Goal: Task Accomplishment & Management: Manage account settings

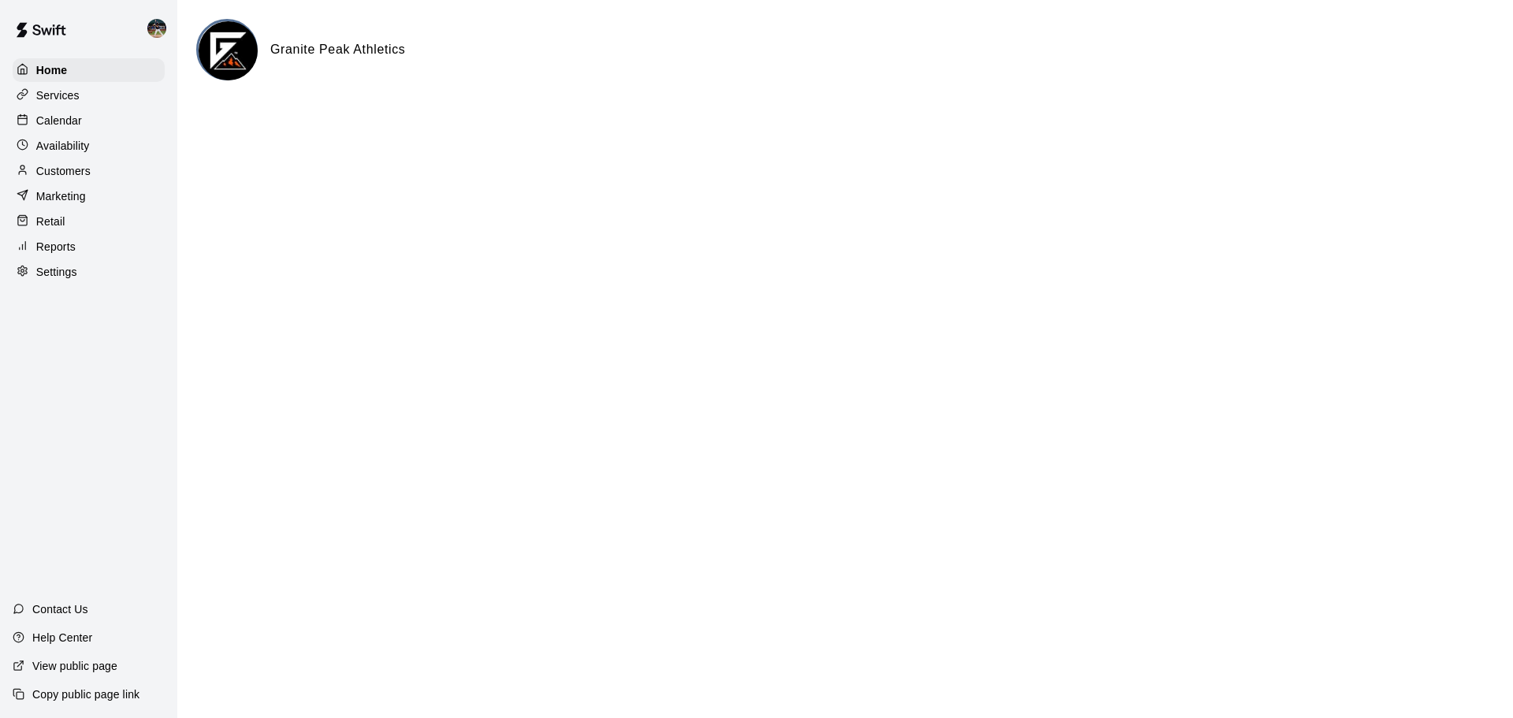
click at [41, 110] on div "Home Services Calendar Availability Customers Marketing Retail Reports Settings" at bounding box center [88, 171] width 177 height 228
click at [51, 116] on p "Calendar" at bounding box center [59, 121] width 46 height 16
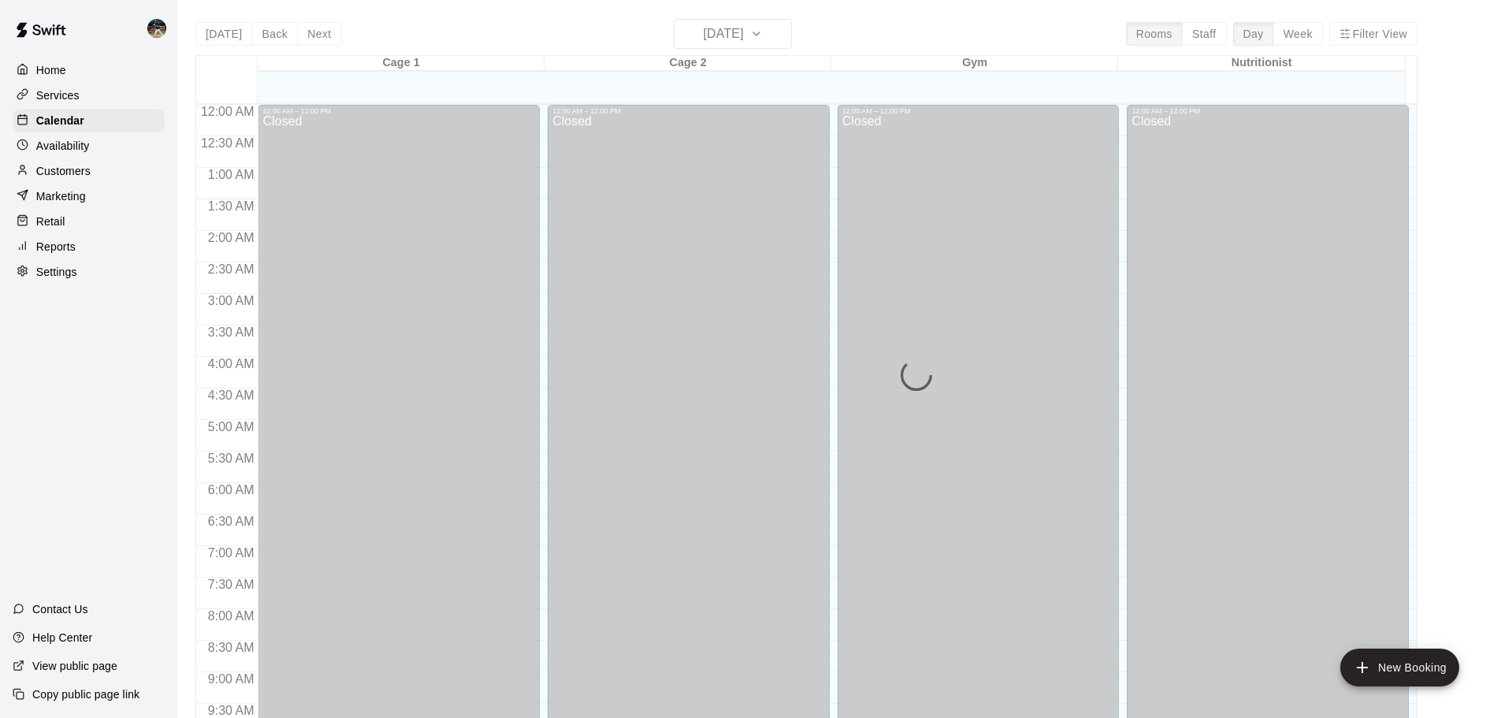
scroll to position [654, 0]
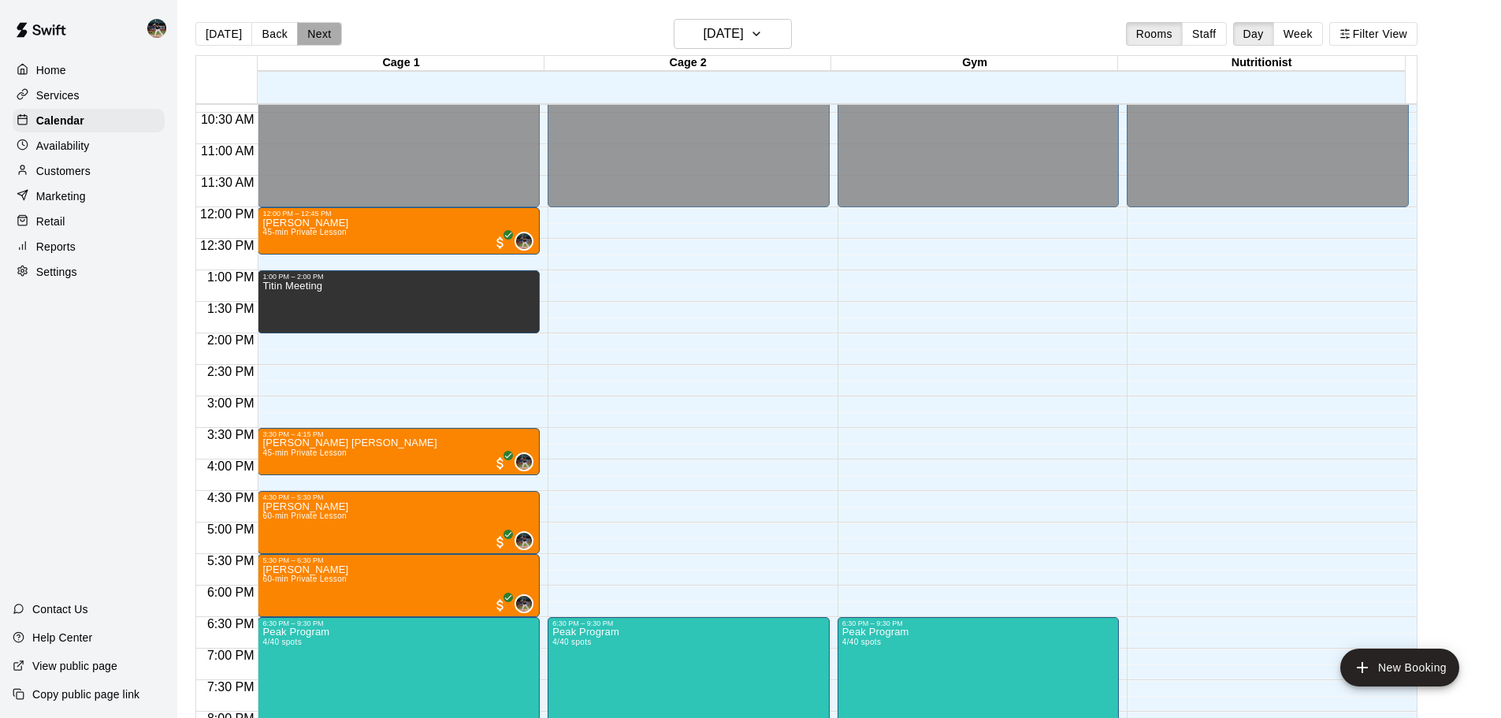
click at [326, 38] on button "Next" at bounding box center [319, 34] width 44 height 24
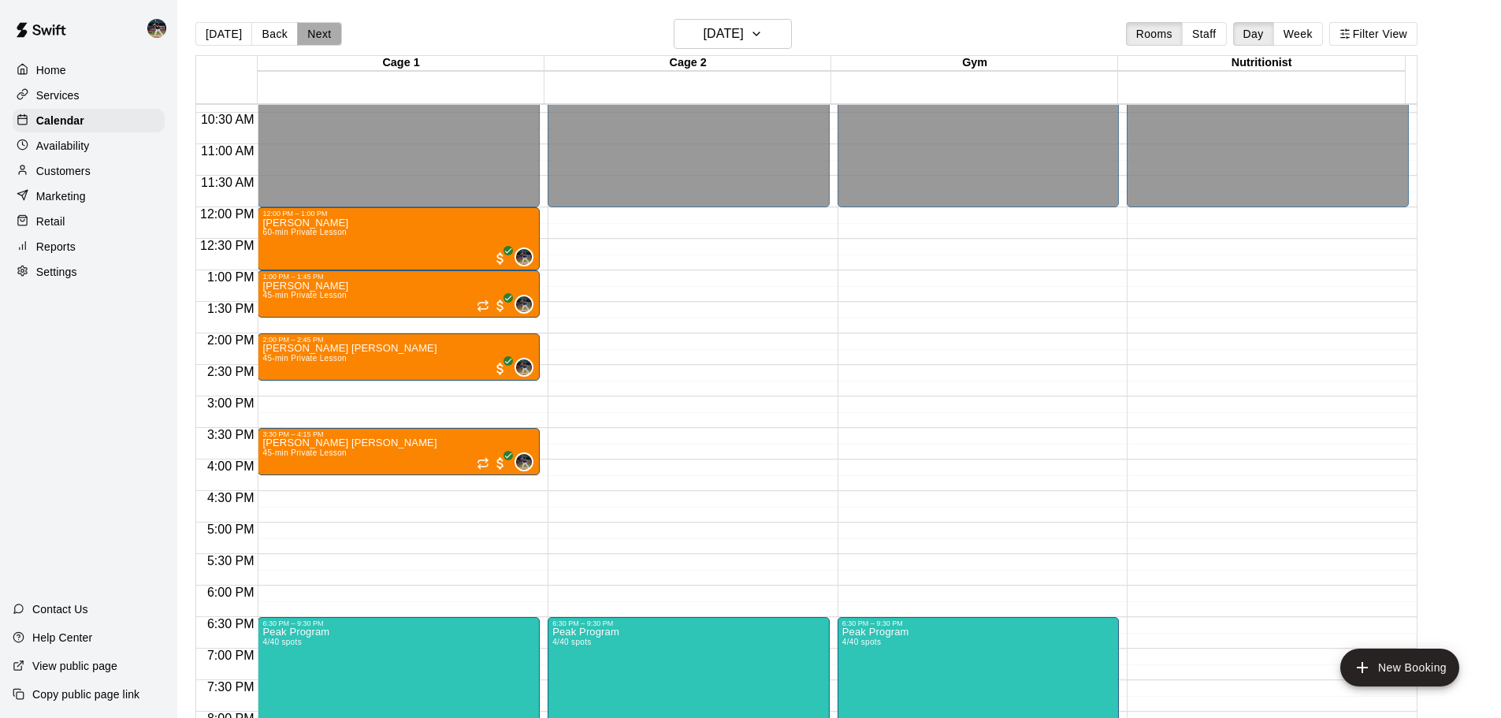
click at [317, 39] on button "Next" at bounding box center [319, 34] width 44 height 24
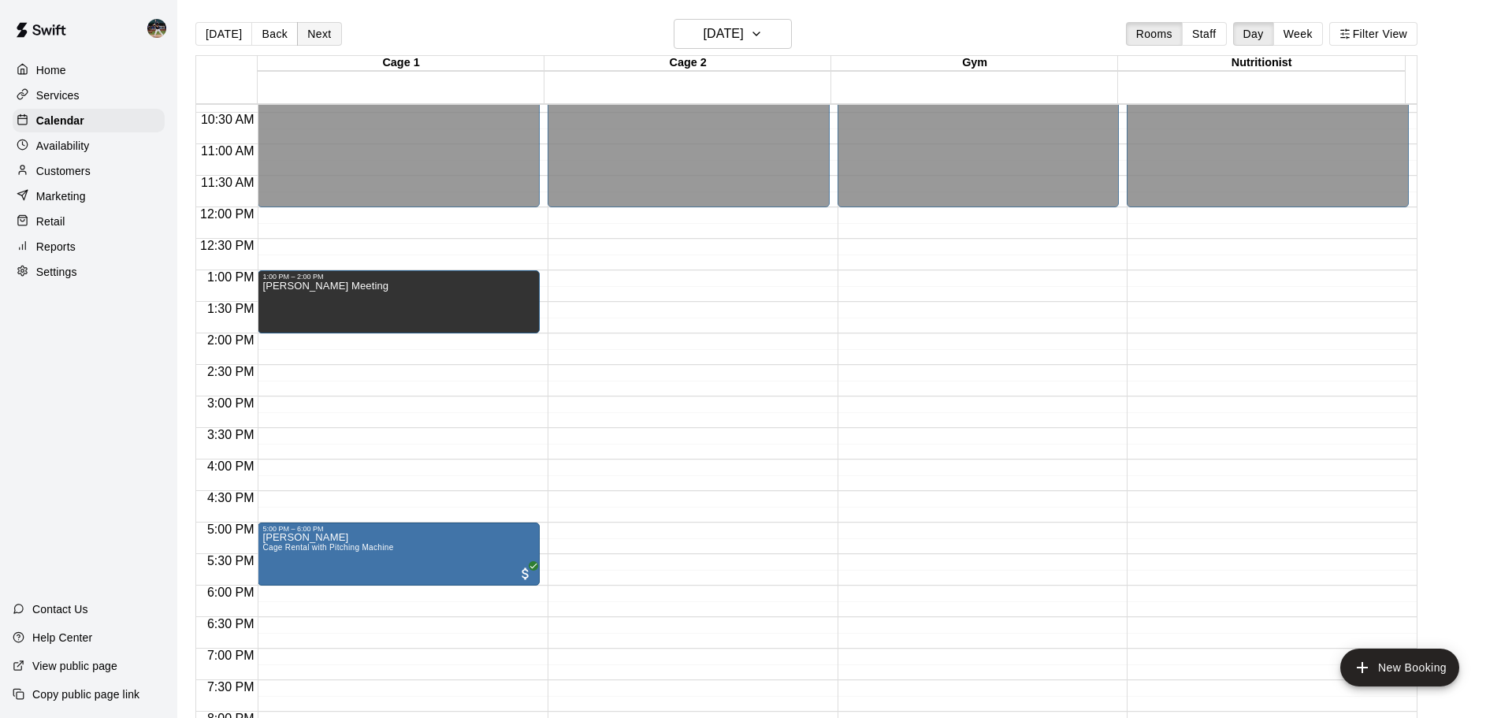
click at [317, 39] on button "Next" at bounding box center [319, 34] width 44 height 24
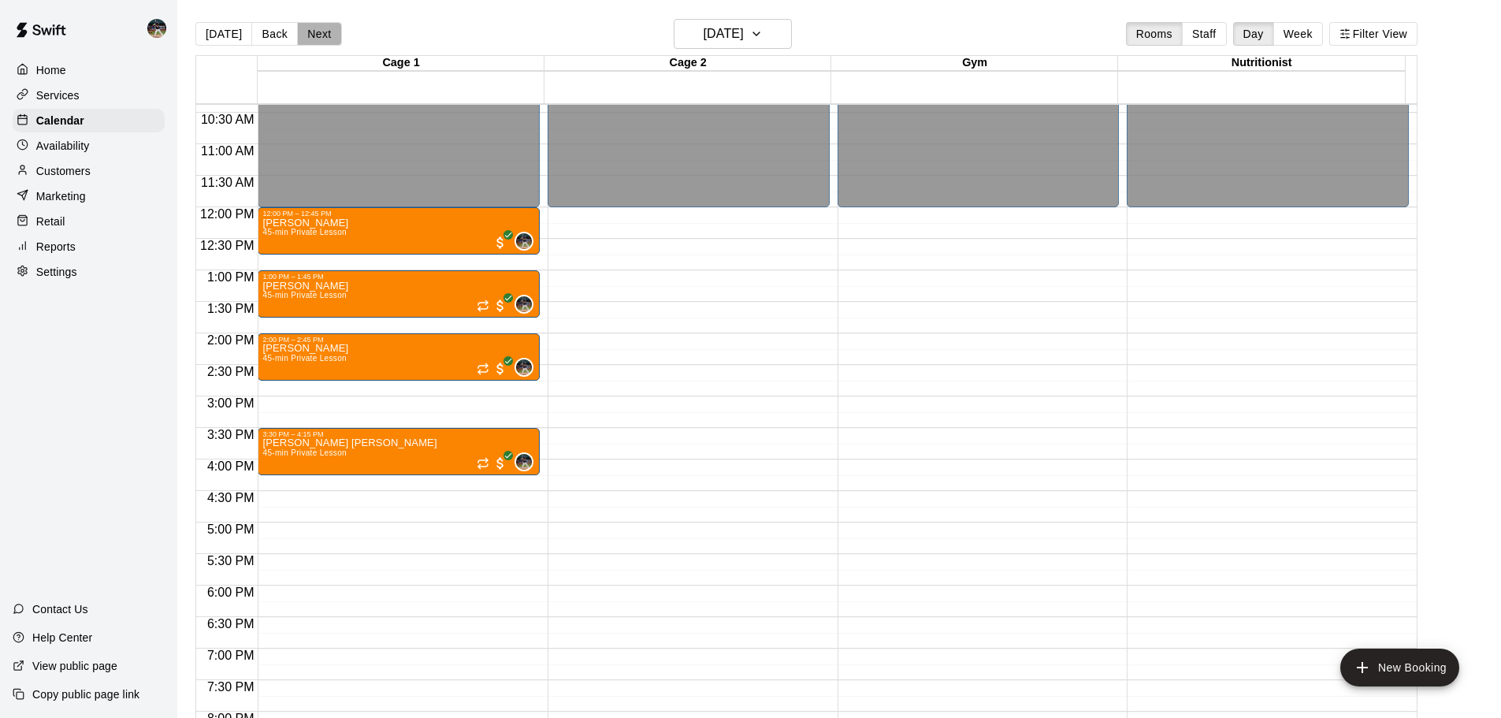
click at [318, 39] on button "Next" at bounding box center [319, 34] width 44 height 24
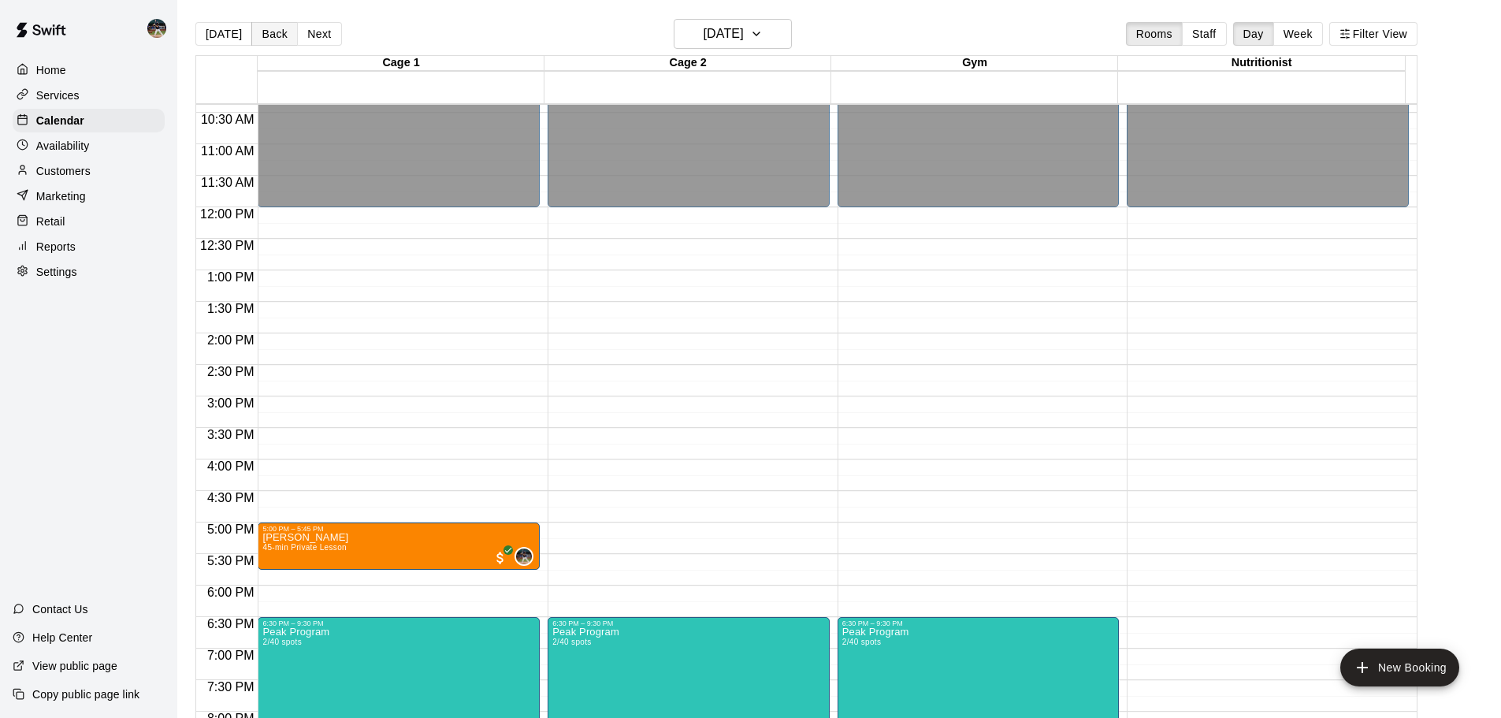
click at [285, 39] on button "Back" at bounding box center [274, 34] width 46 height 24
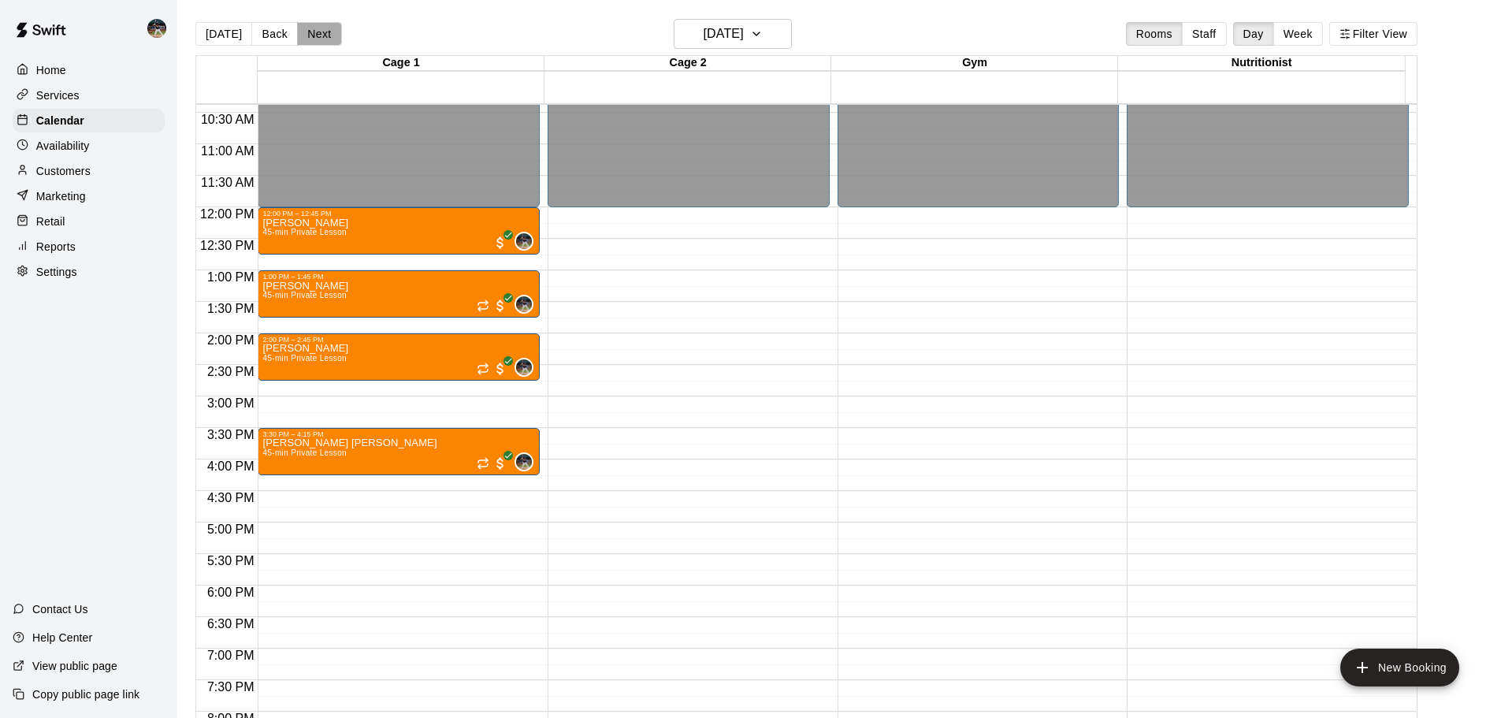
click at [307, 36] on button "Next" at bounding box center [319, 34] width 44 height 24
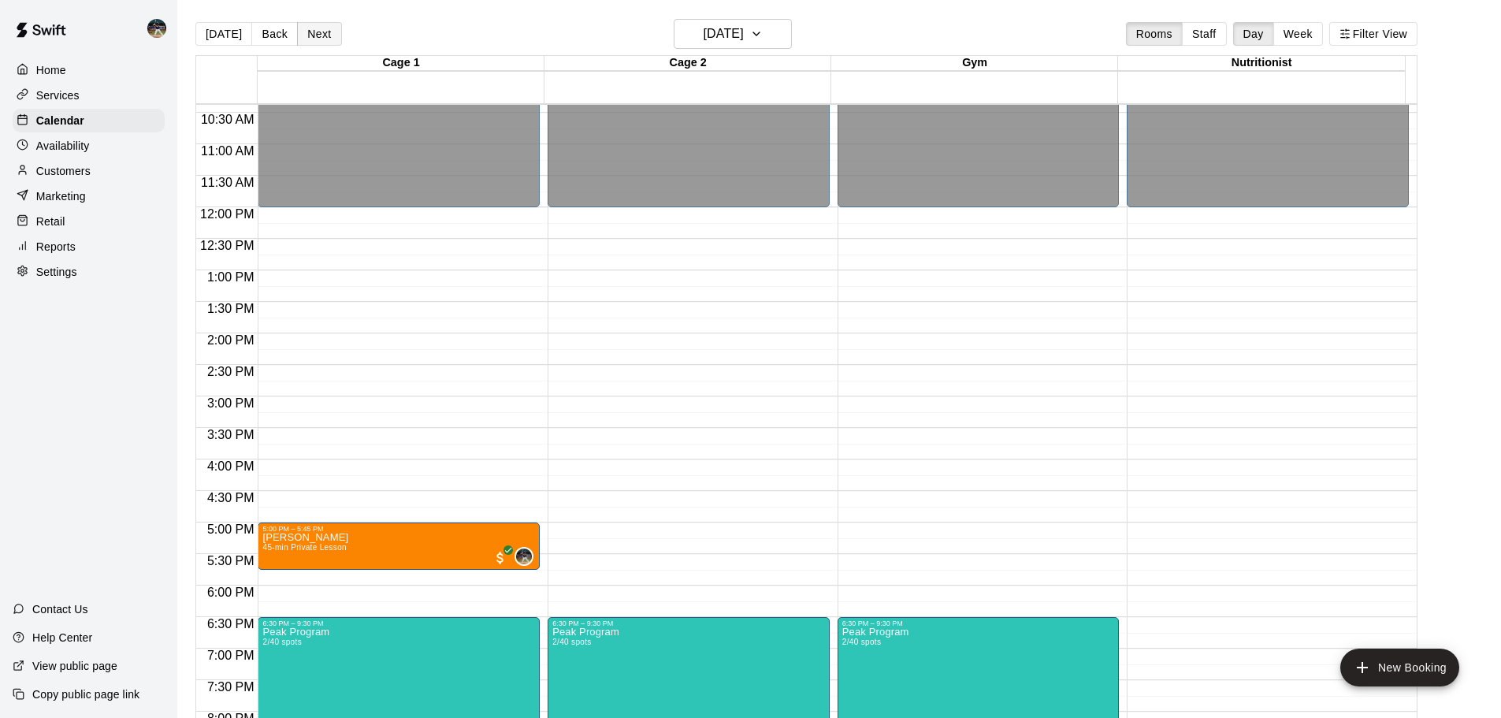
click at [307, 36] on button "Next" at bounding box center [319, 34] width 44 height 24
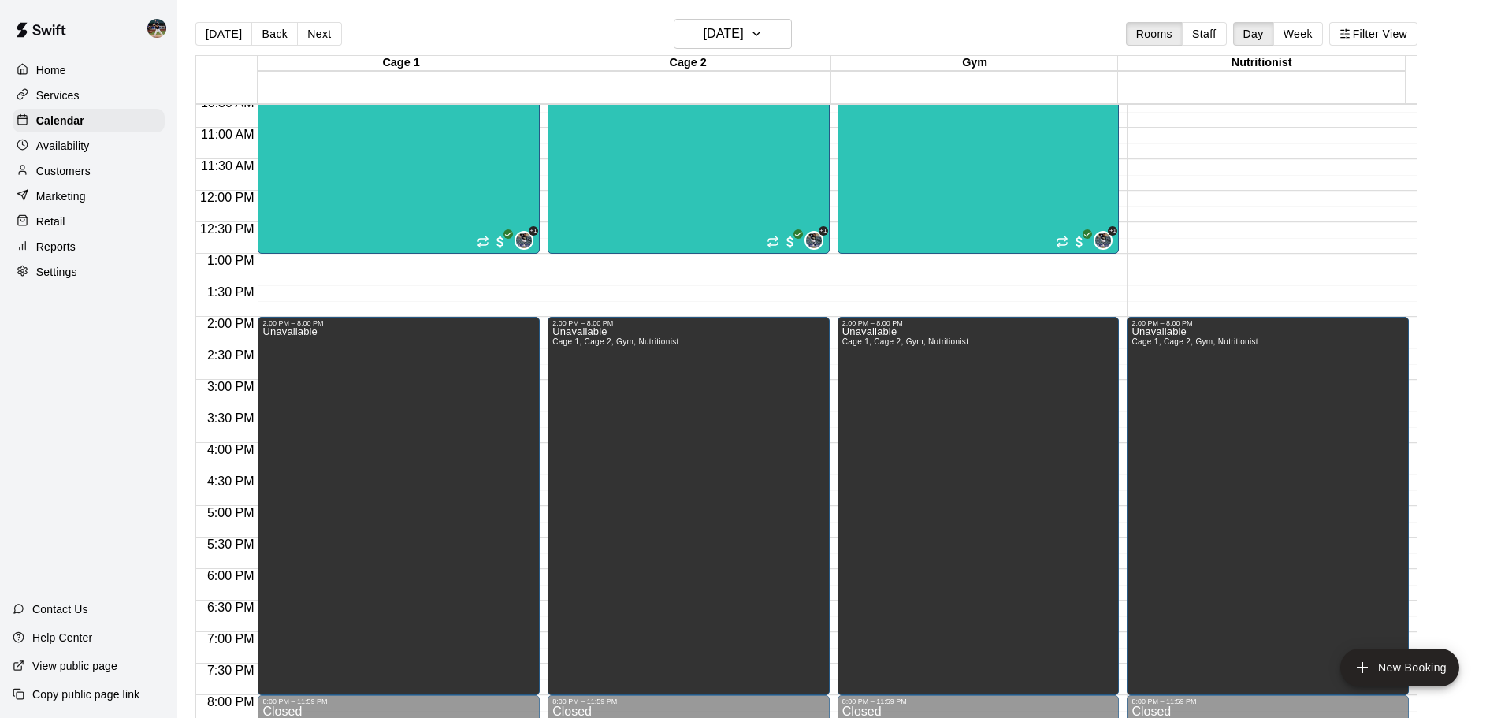
scroll to position [575, 0]
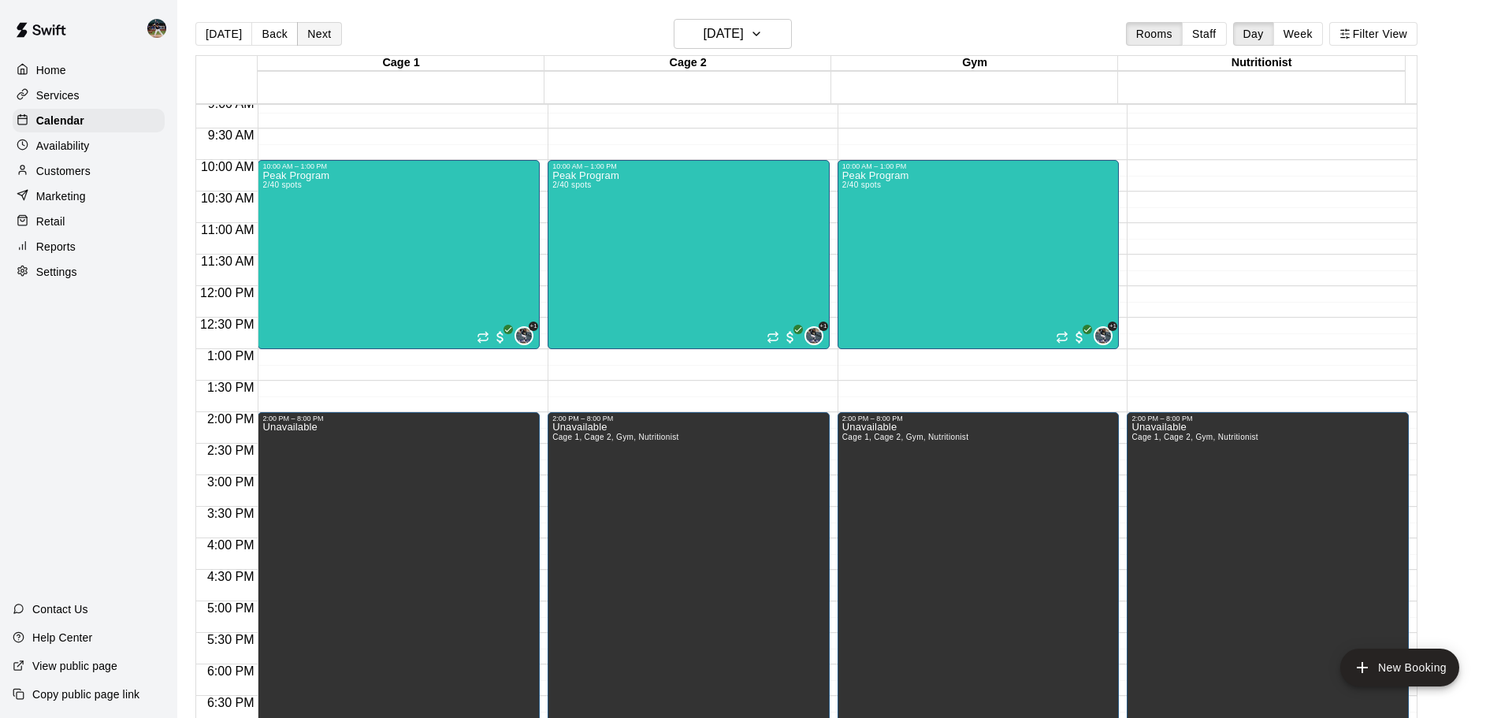
click at [306, 31] on button "Next" at bounding box center [319, 34] width 44 height 24
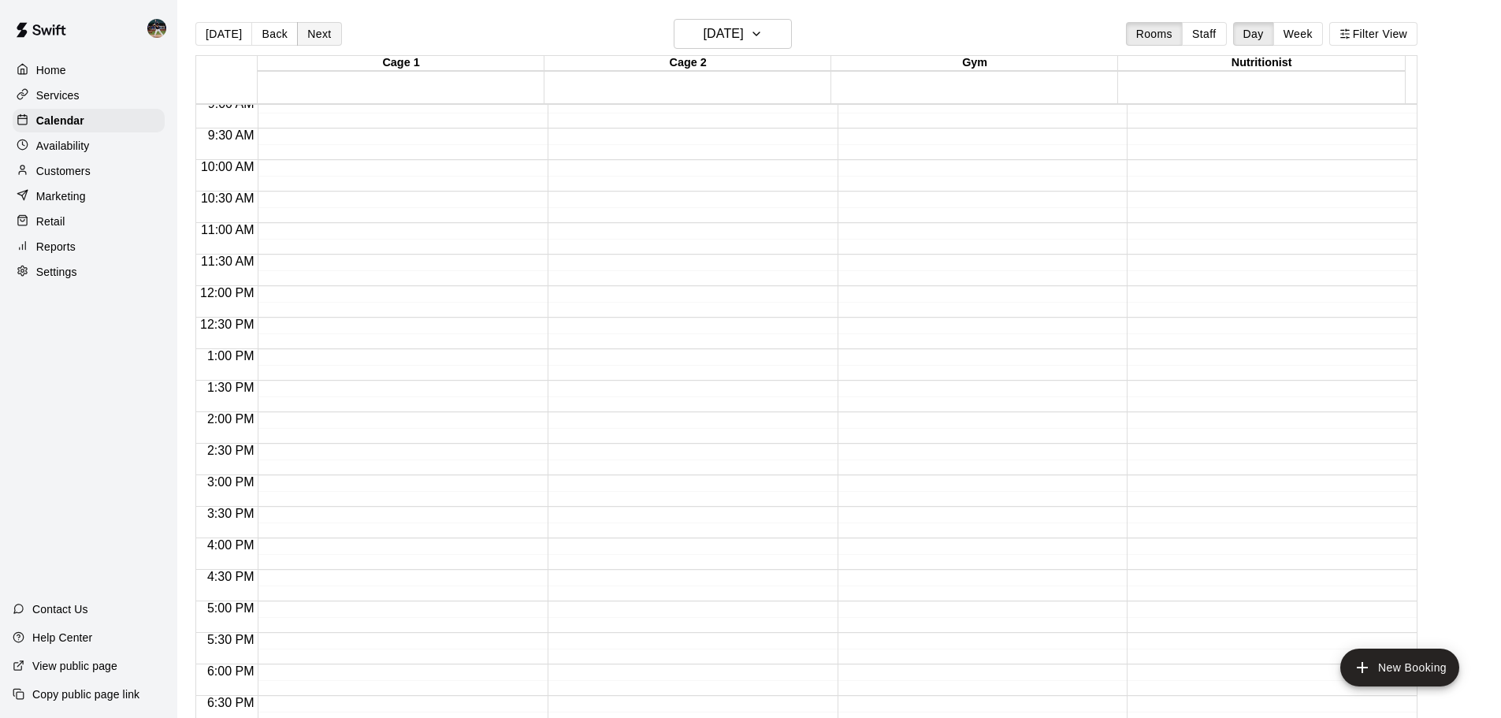
click at [306, 31] on button "Next" at bounding box center [319, 34] width 44 height 24
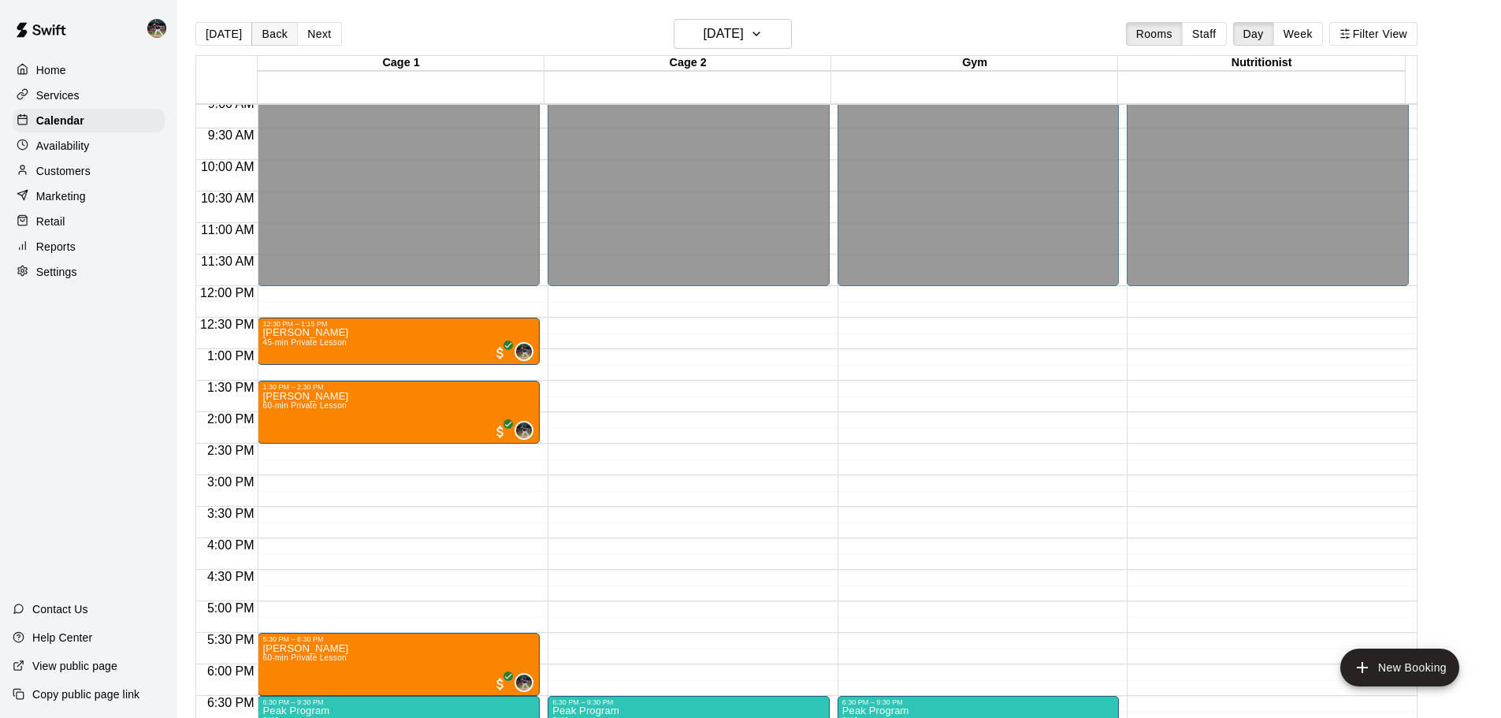
click at [275, 38] on button "Back" at bounding box center [274, 34] width 46 height 24
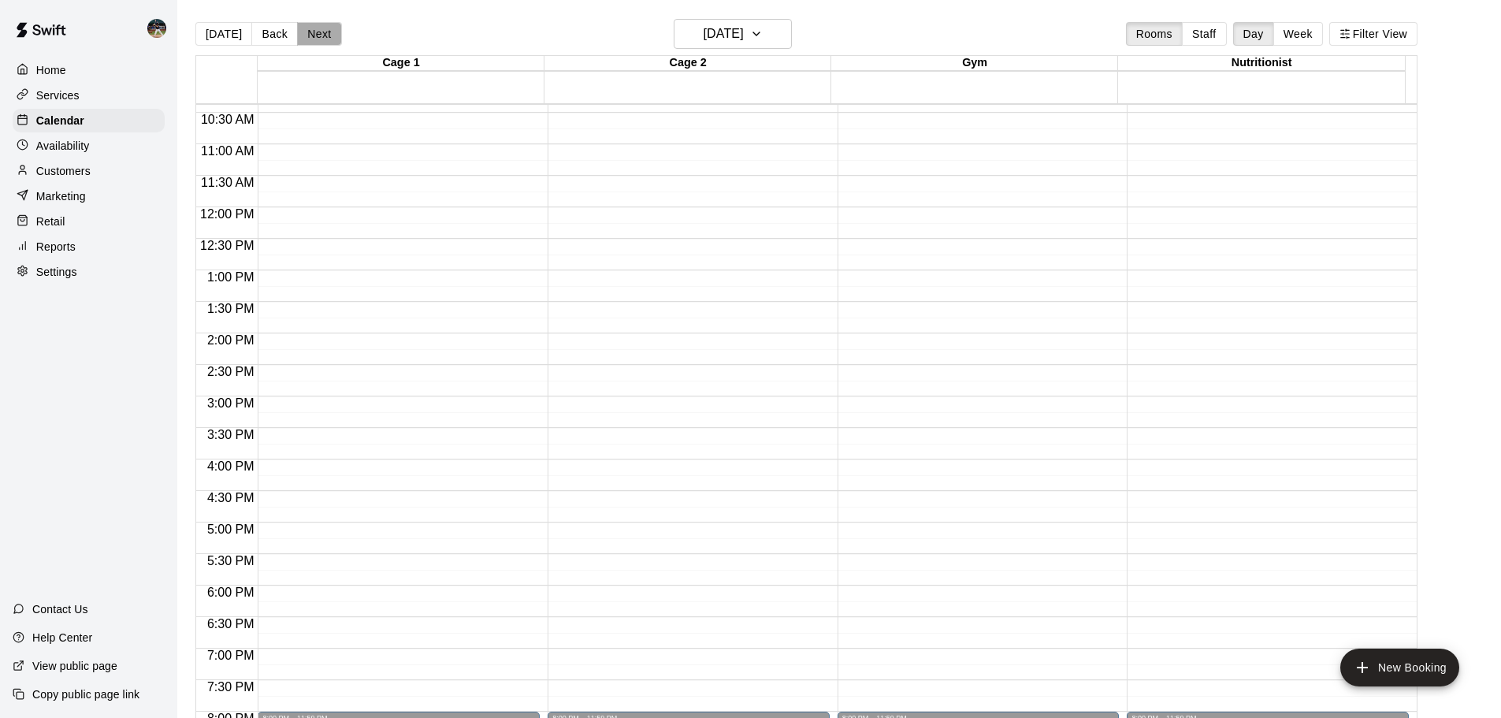
click at [323, 40] on button "Next" at bounding box center [319, 34] width 44 height 24
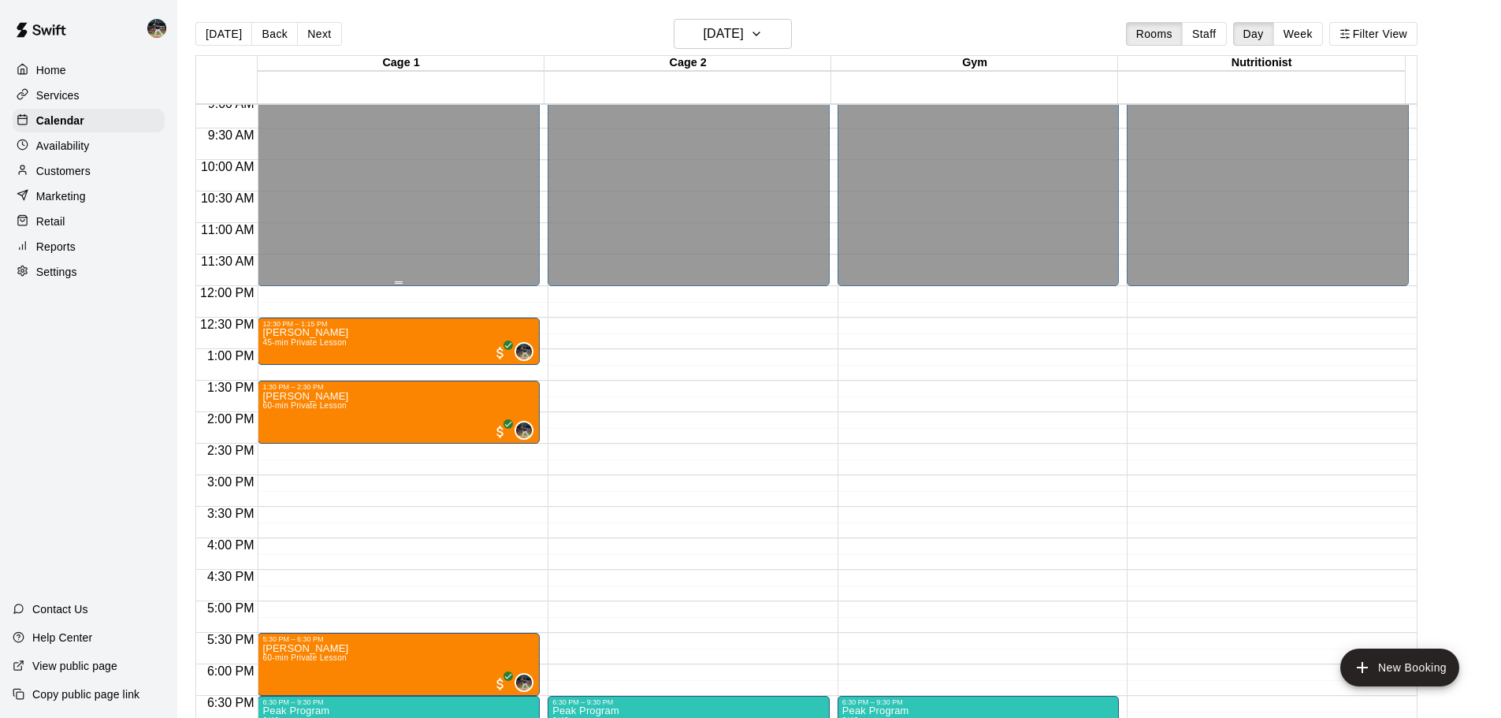
scroll to position [654, 0]
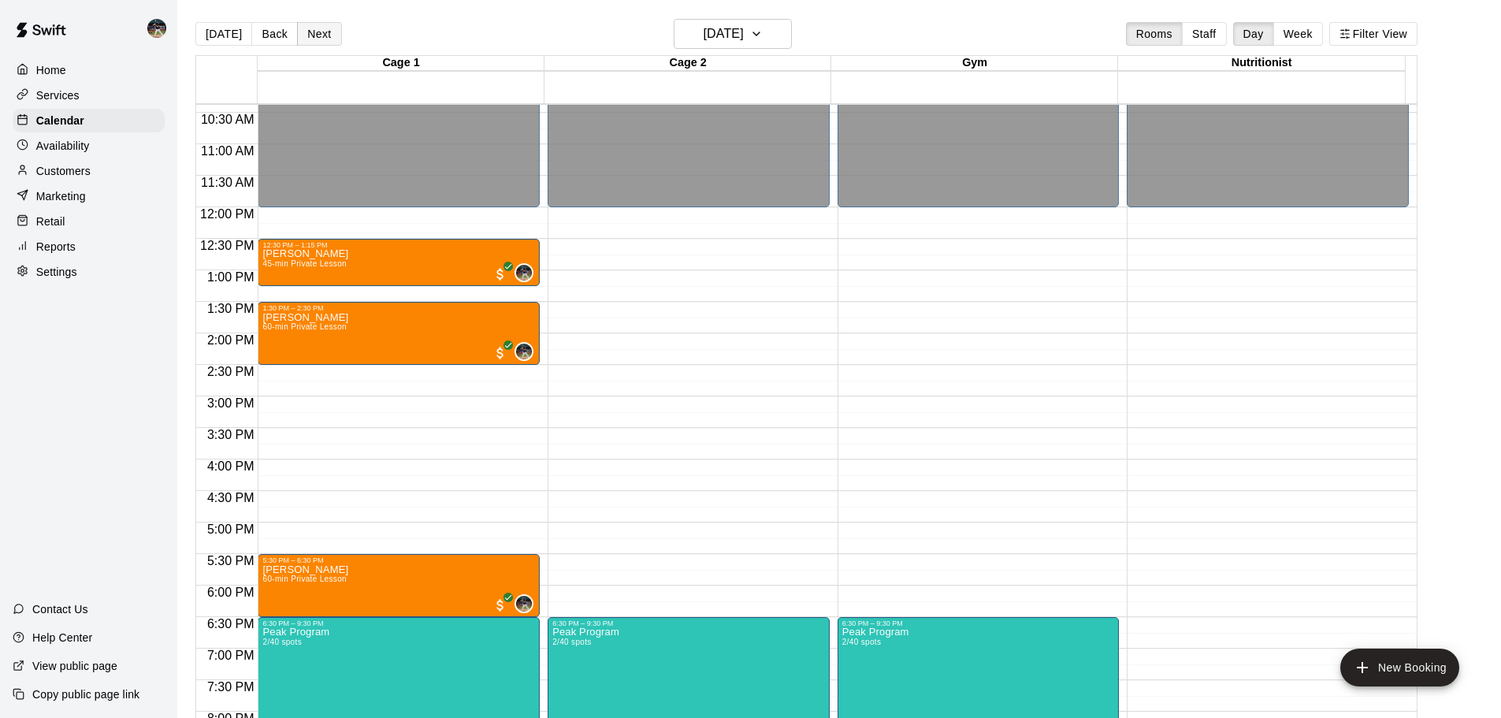
click at [320, 31] on button "Next" at bounding box center [319, 34] width 44 height 24
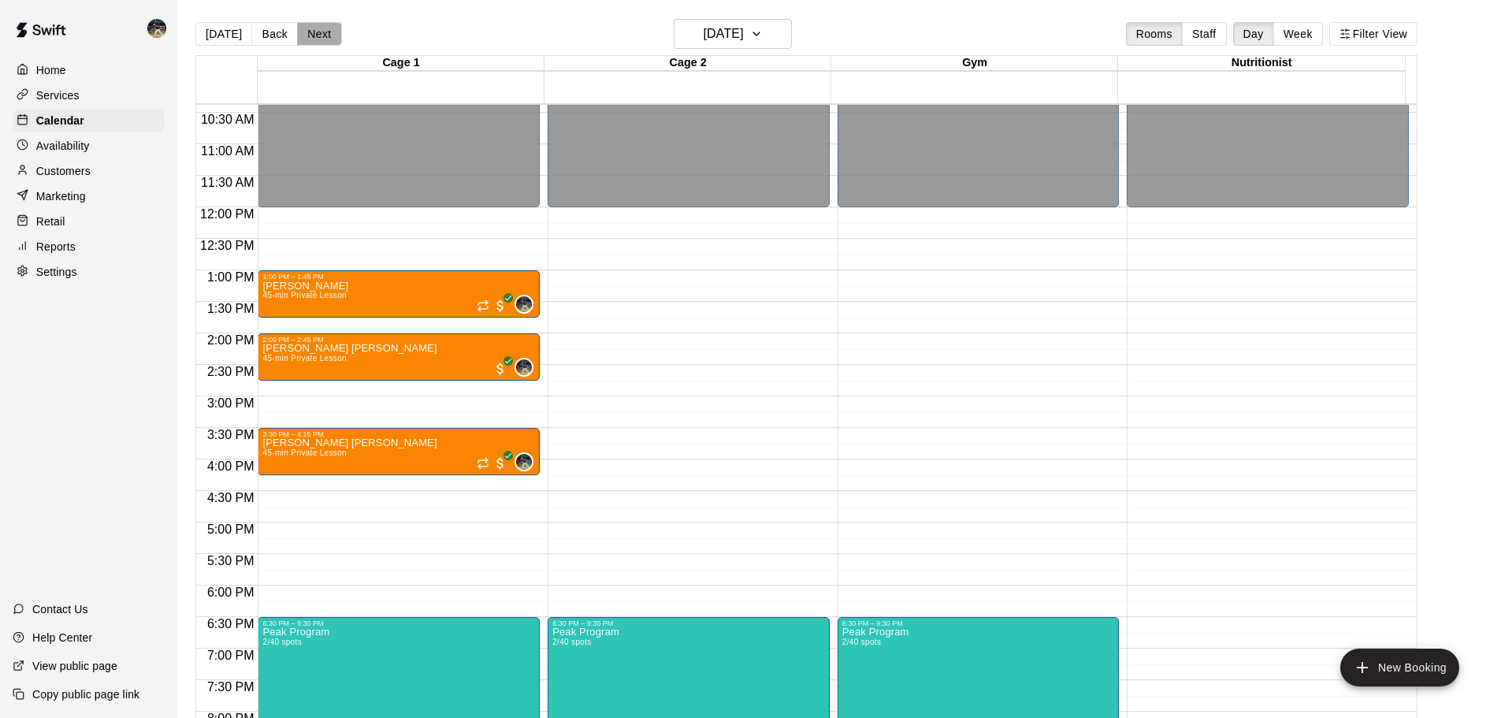
click at [320, 31] on button "Next" at bounding box center [319, 34] width 44 height 24
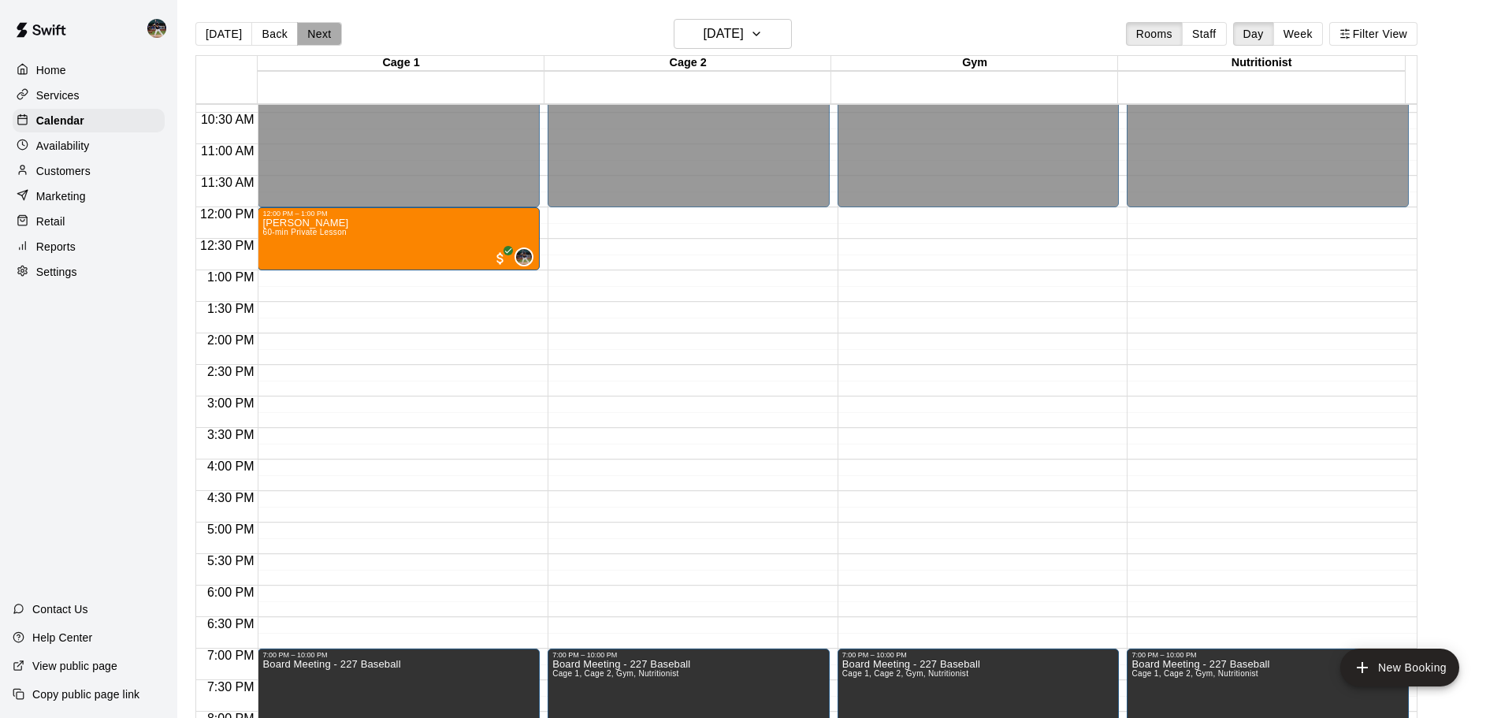
click at [298, 33] on button "Next" at bounding box center [319, 34] width 44 height 24
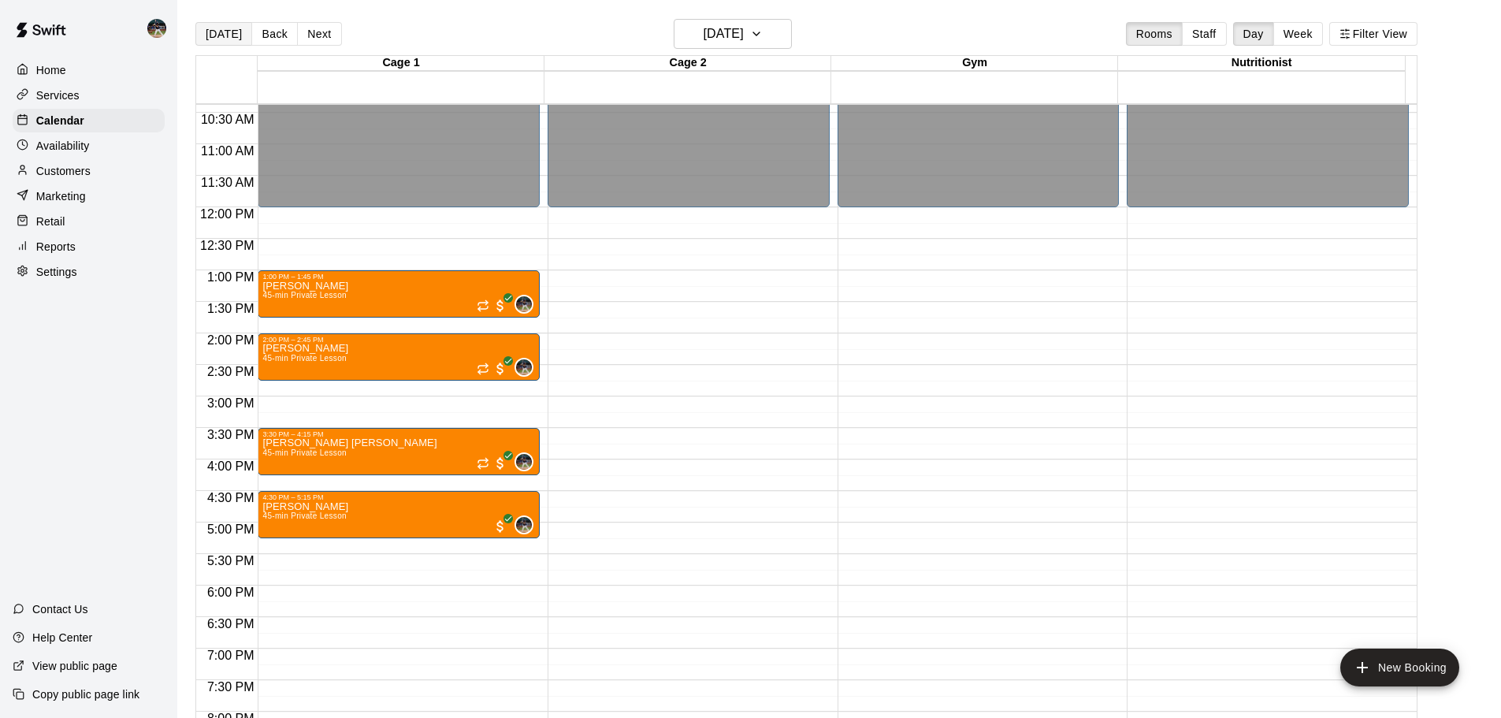
click at [221, 35] on button "[DATE]" at bounding box center [223, 34] width 57 height 24
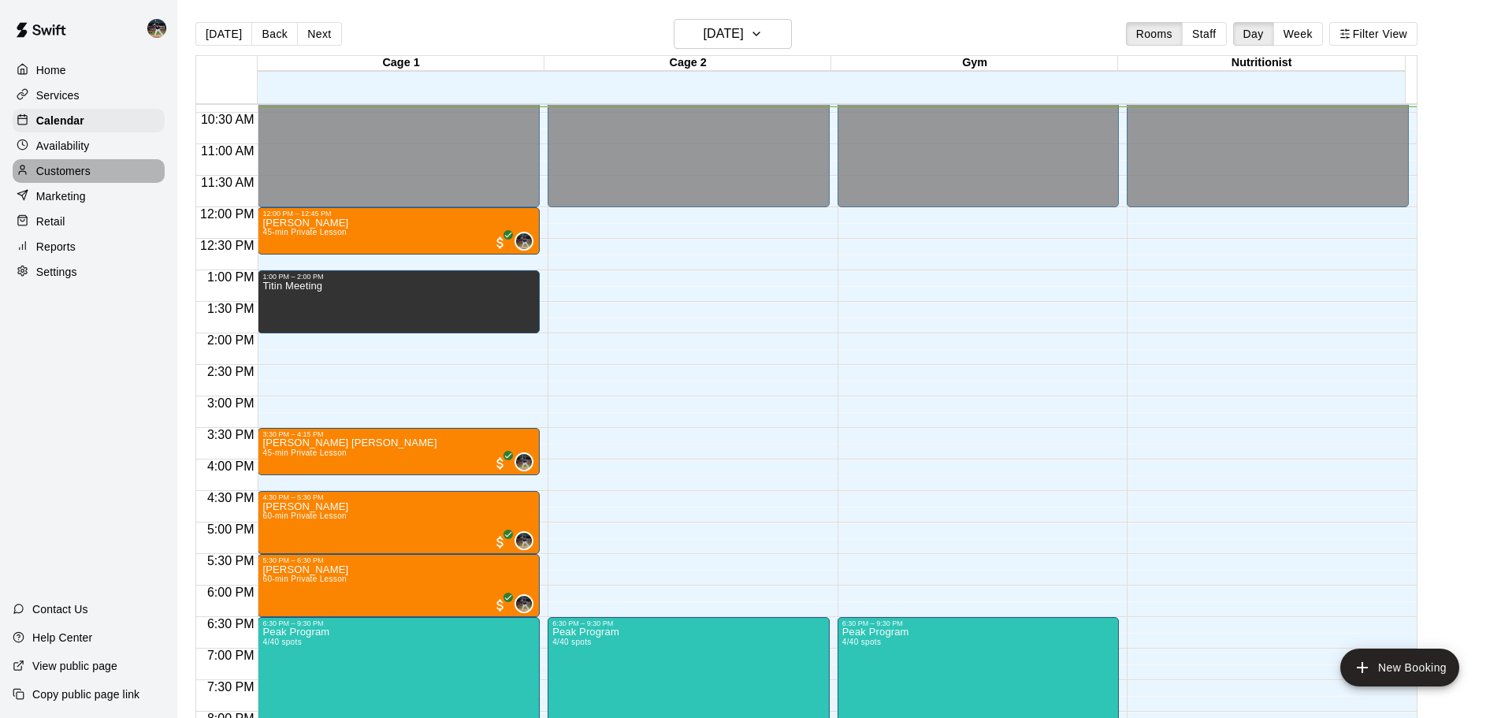
click at [75, 175] on p "Customers" at bounding box center [63, 171] width 54 height 16
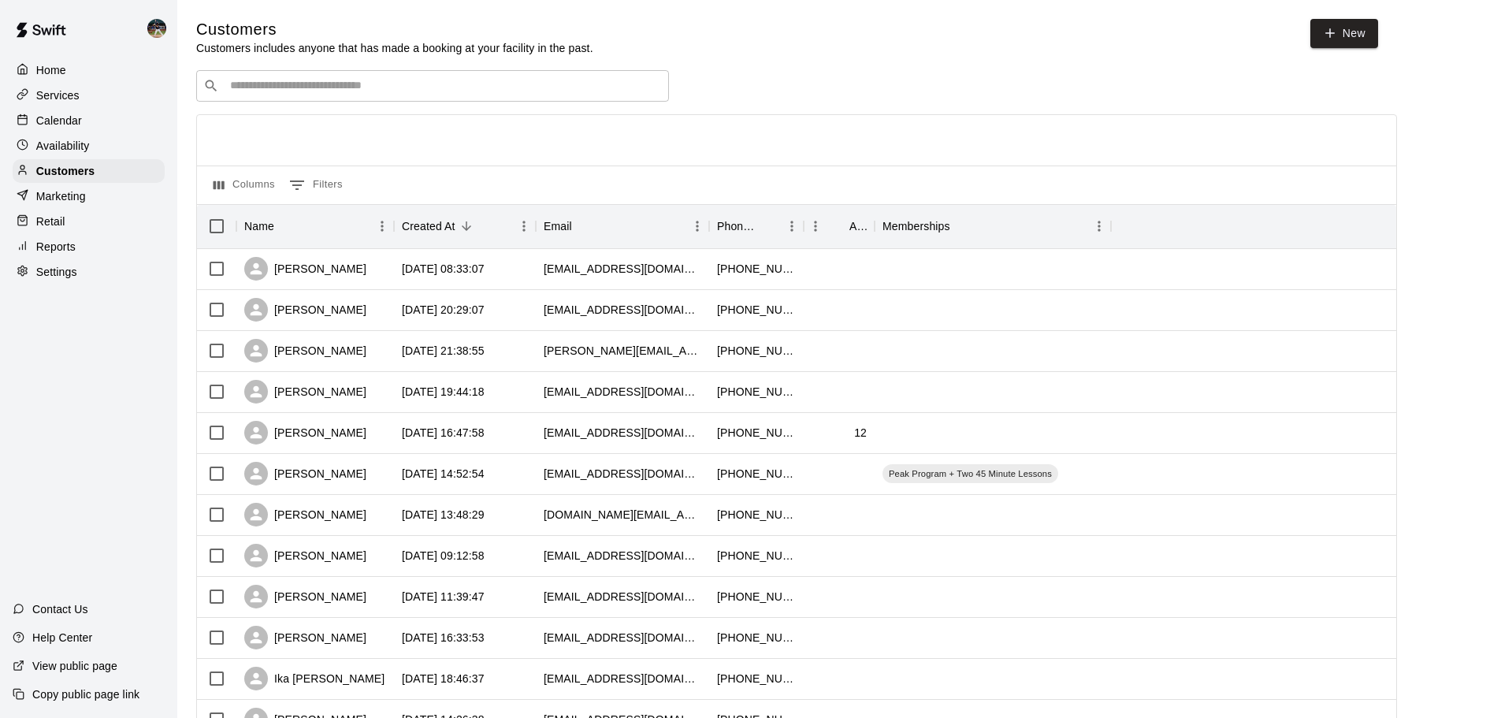
click at [102, 124] on div "Calendar" at bounding box center [89, 121] width 152 height 24
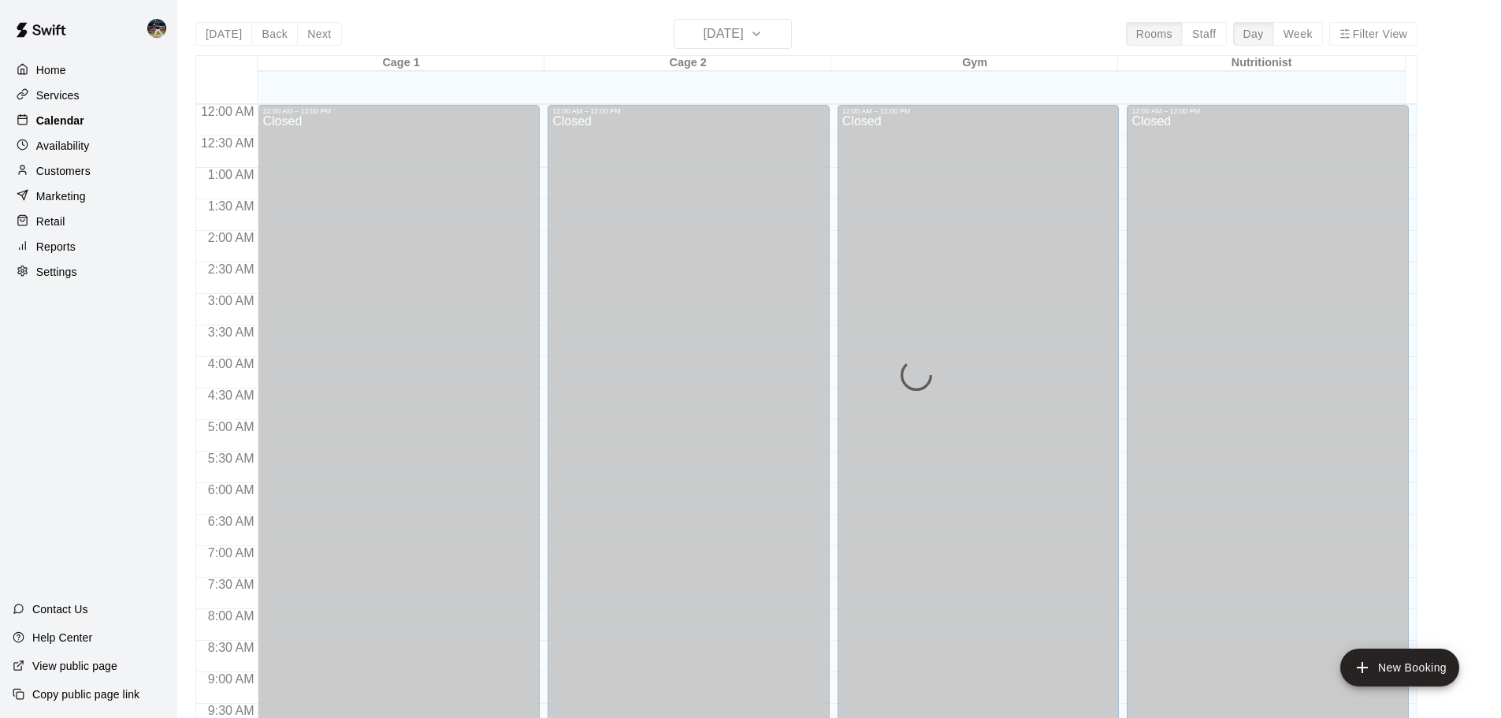
scroll to position [656, 0]
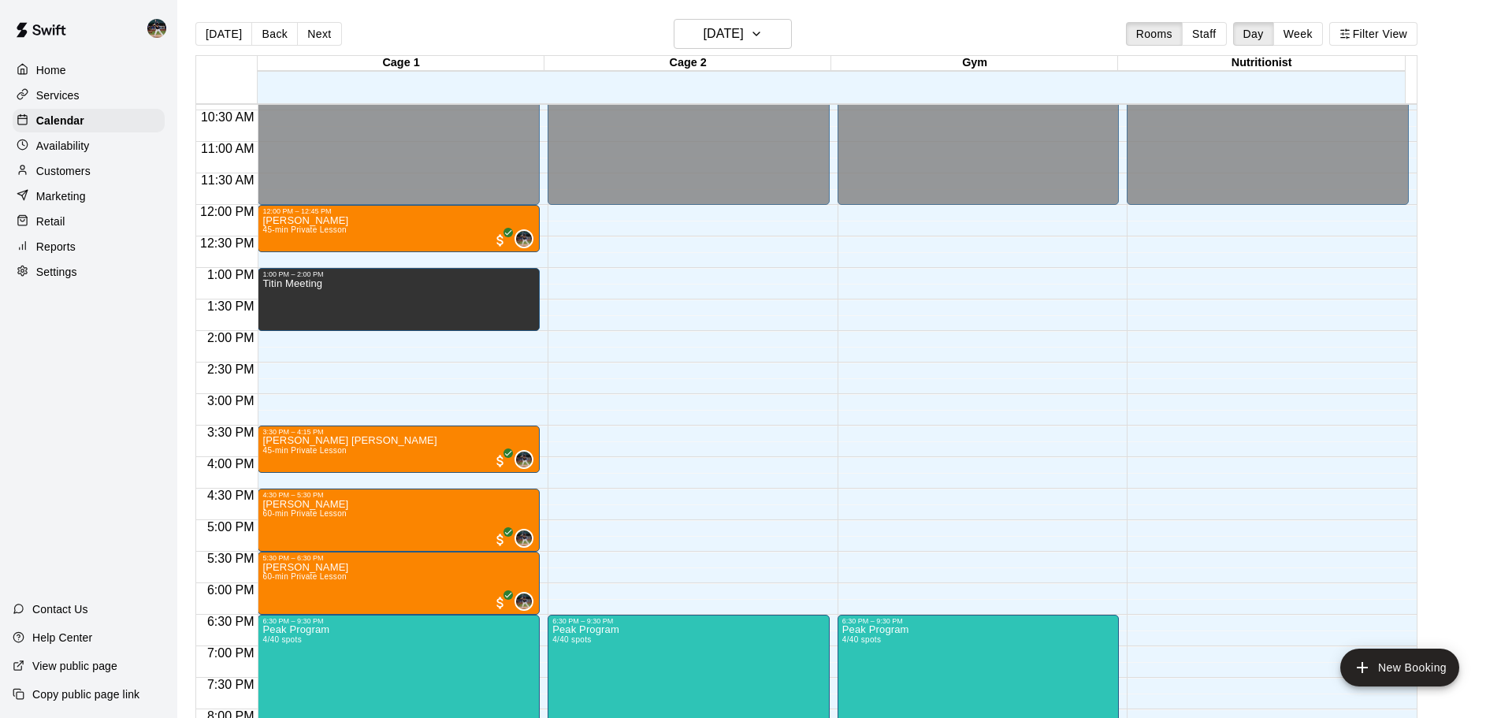
click at [77, 455] on div "Home Services Calendar Availability Customers Marketing Retail Reports Settings…" at bounding box center [88, 359] width 177 height 718
click at [91, 183] on div "Customers" at bounding box center [89, 171] width 152 height 24
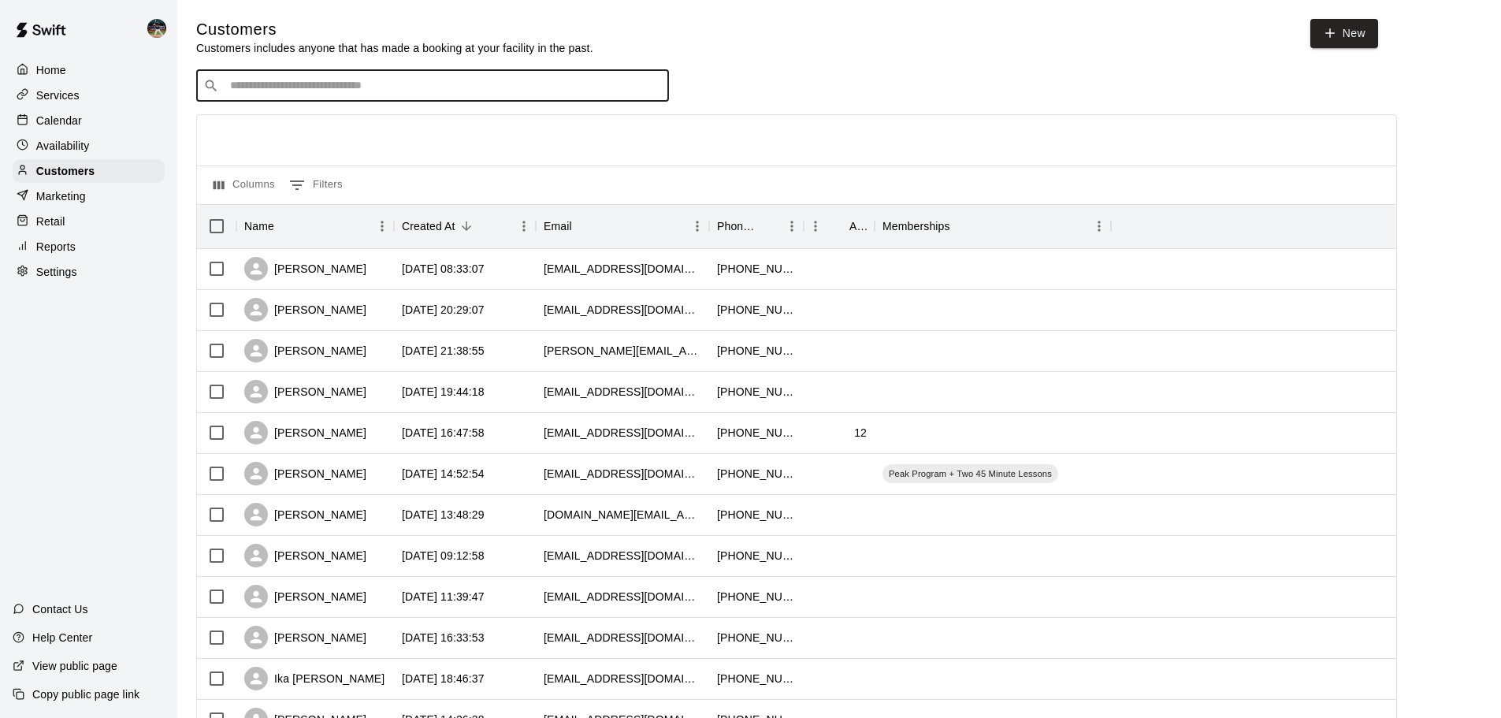
click at [337, 94] on input "Search customers by name or email" at bounding box center [443, 86] width 436 height 16
type input "******"
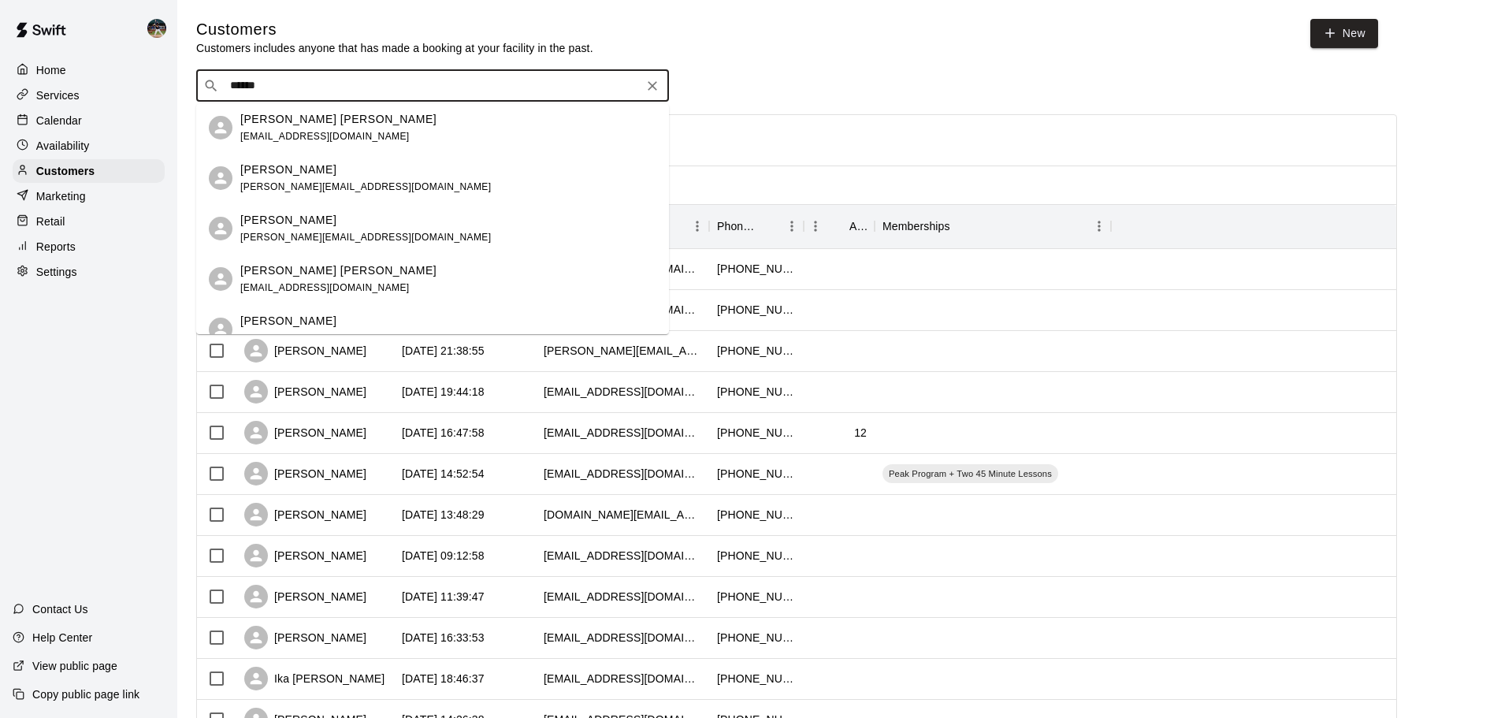
scroll to position [79, 0]
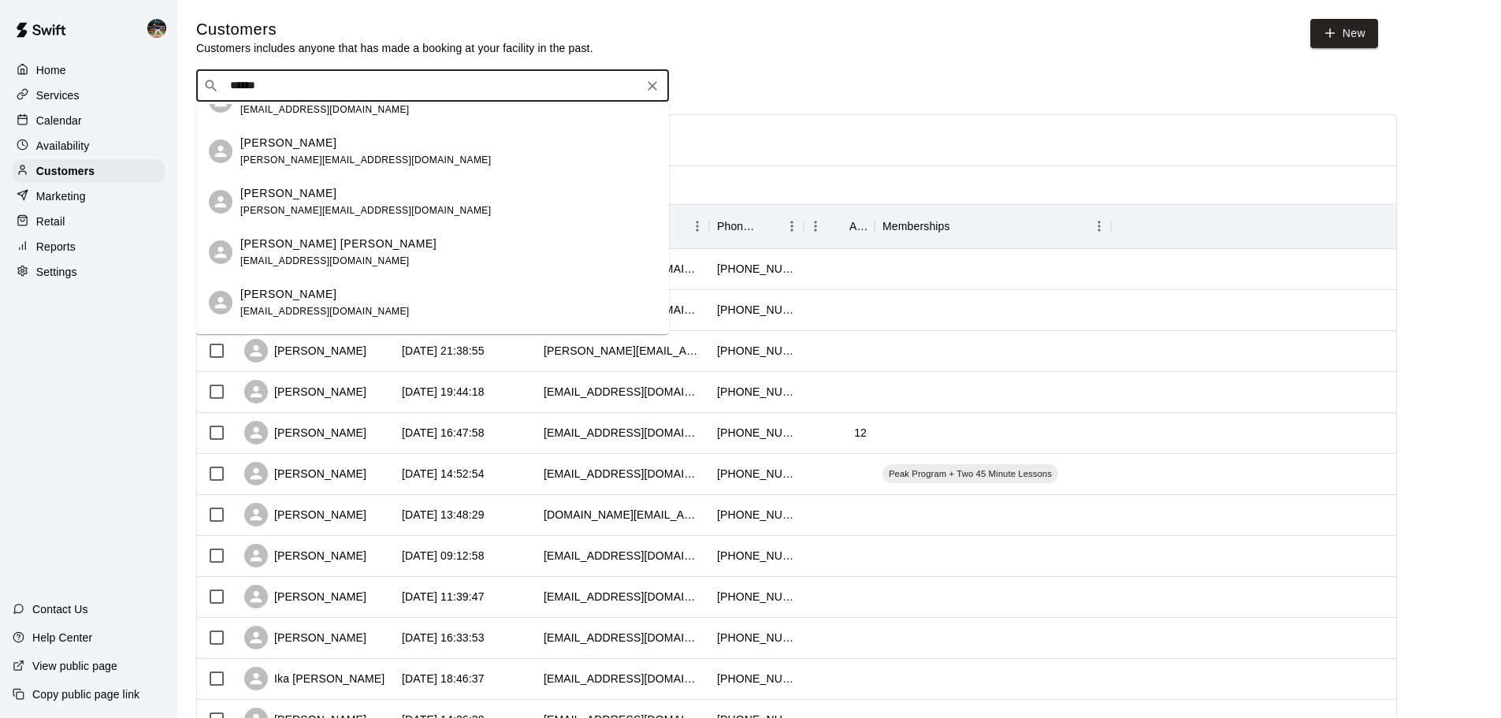
click at [335, 258] on span "[EMAIL_ADDRESS][DOMAIN_NAME]" at bounding box center [324, 260] width 169 height 11
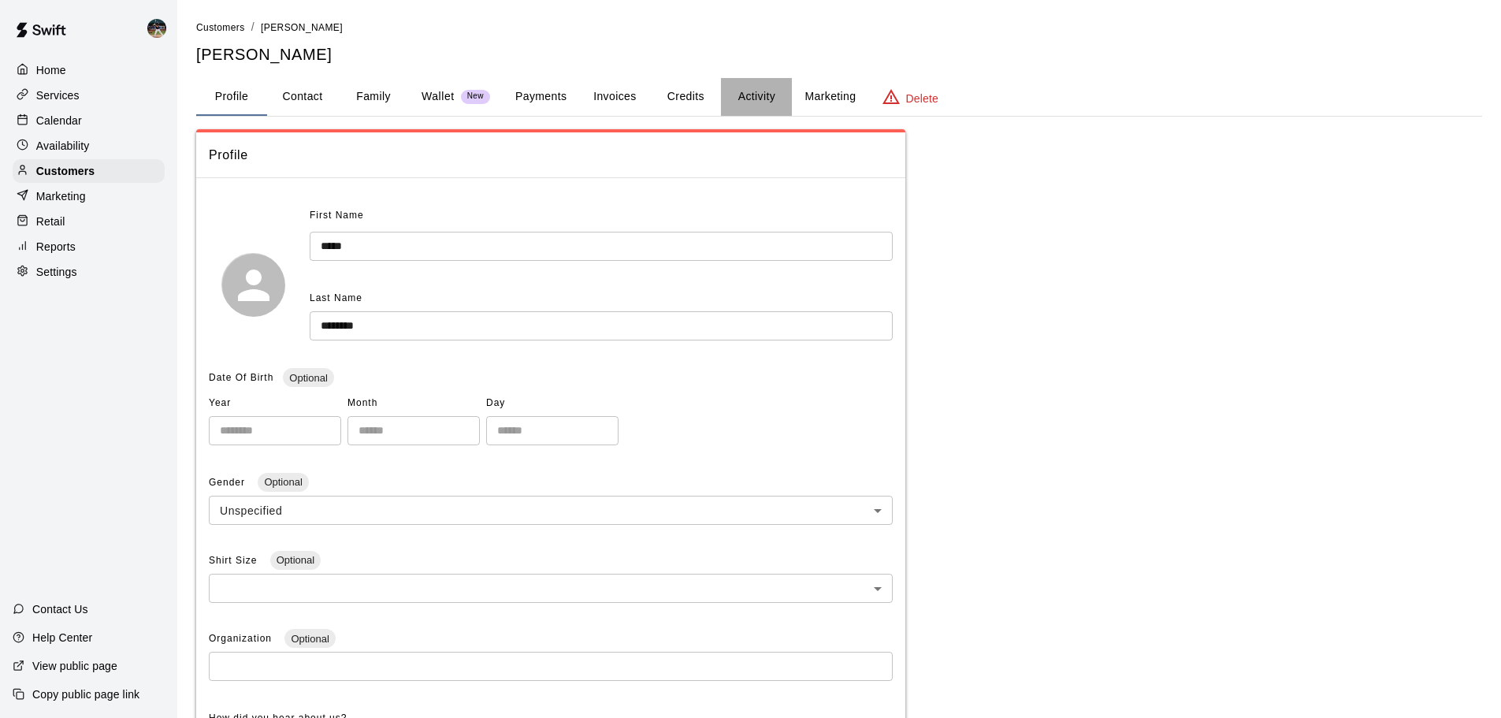
click at [746, 88] on button "Activity" at bounding box center [756, 97] width 71 height 38
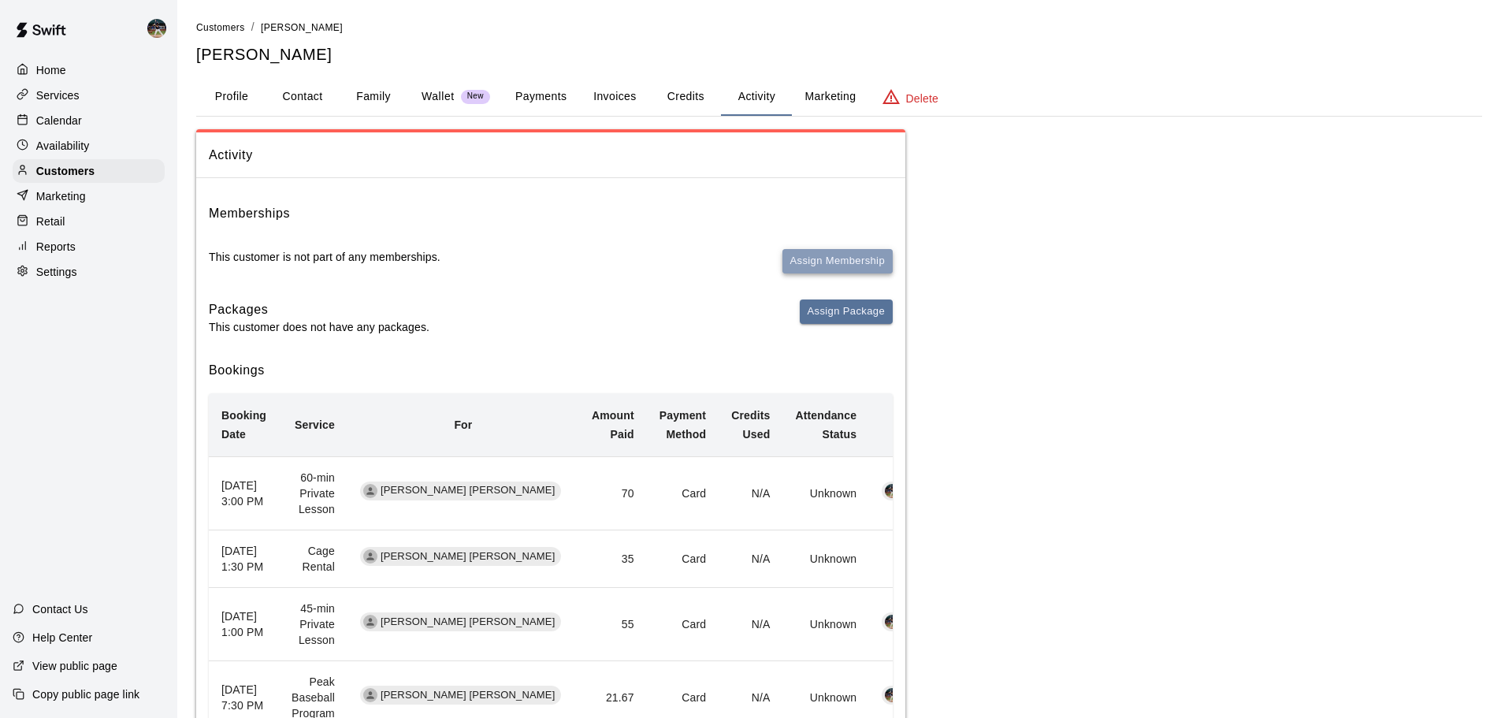
click at [790, 263] on button "Assign Membership" at bounding box center [837, 261] width 110 height 24
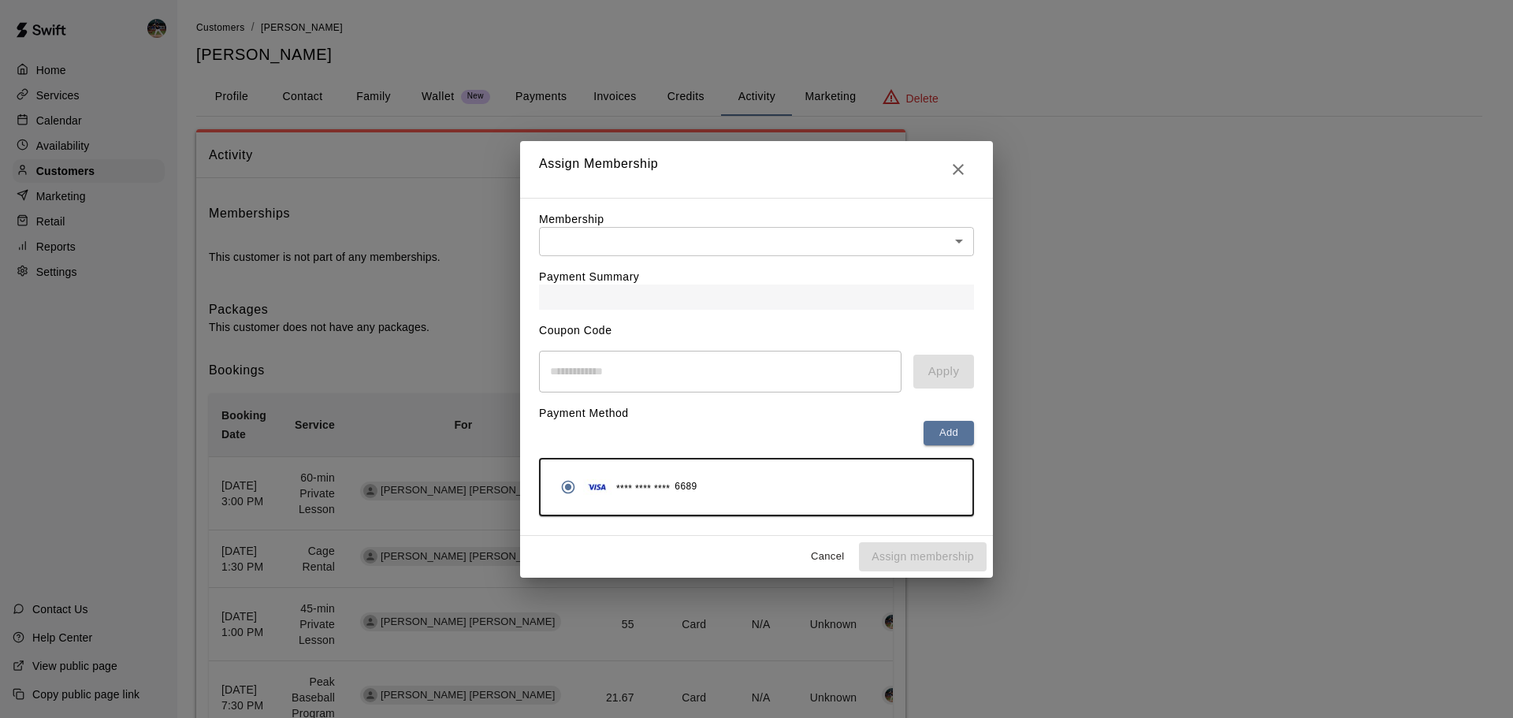
click at [602, 262] on div "Payment Summary" at bounding box center [756, 283] width 435 height 54
click at [604, 253] on body "Home Services Calendar Availability Customers Marketing Retail Reports Settings…" at bounding box center [756, 551] width 1513 height 1102
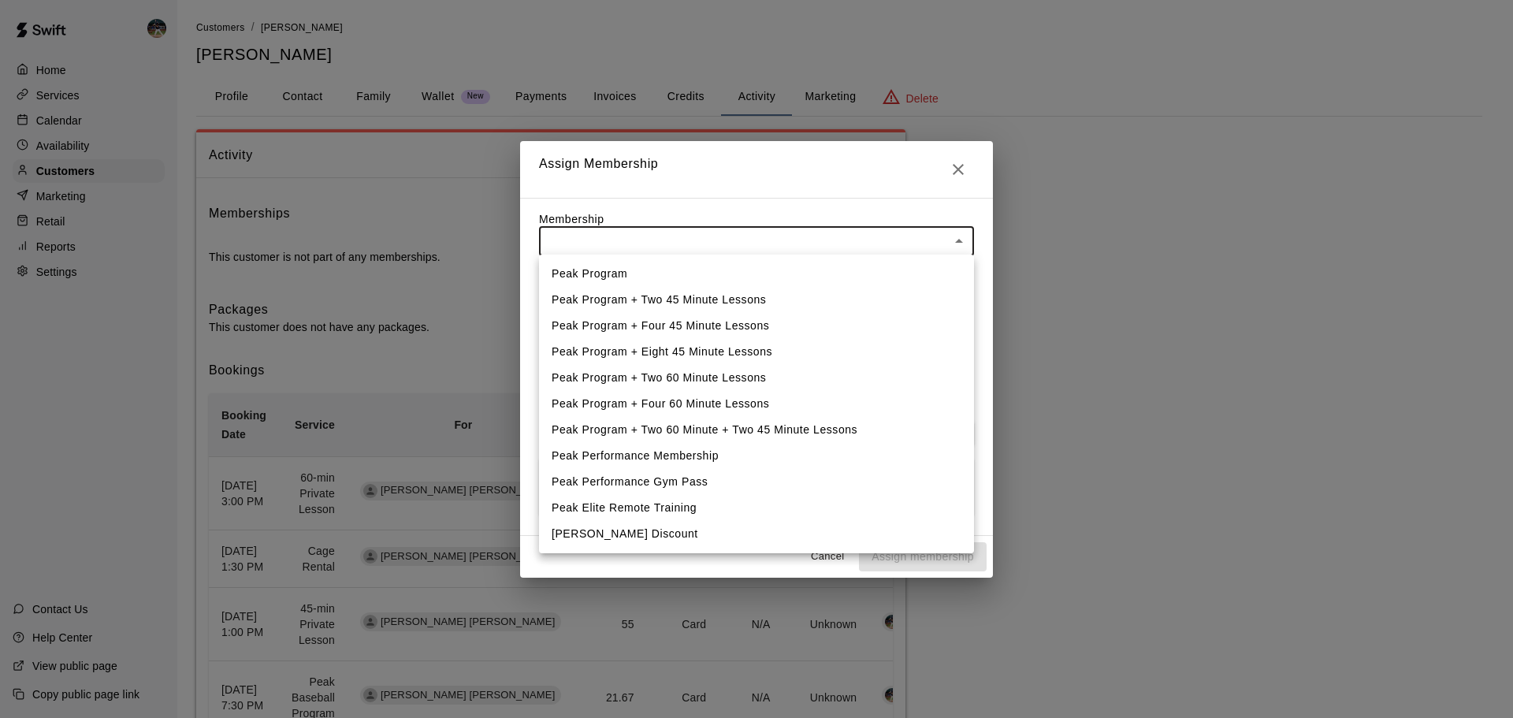
click at [614, 304] on li "Peak Program + Two 45 Minute Lessons" at bounding box center [756, 300] width 435 height 26
type input "**********"
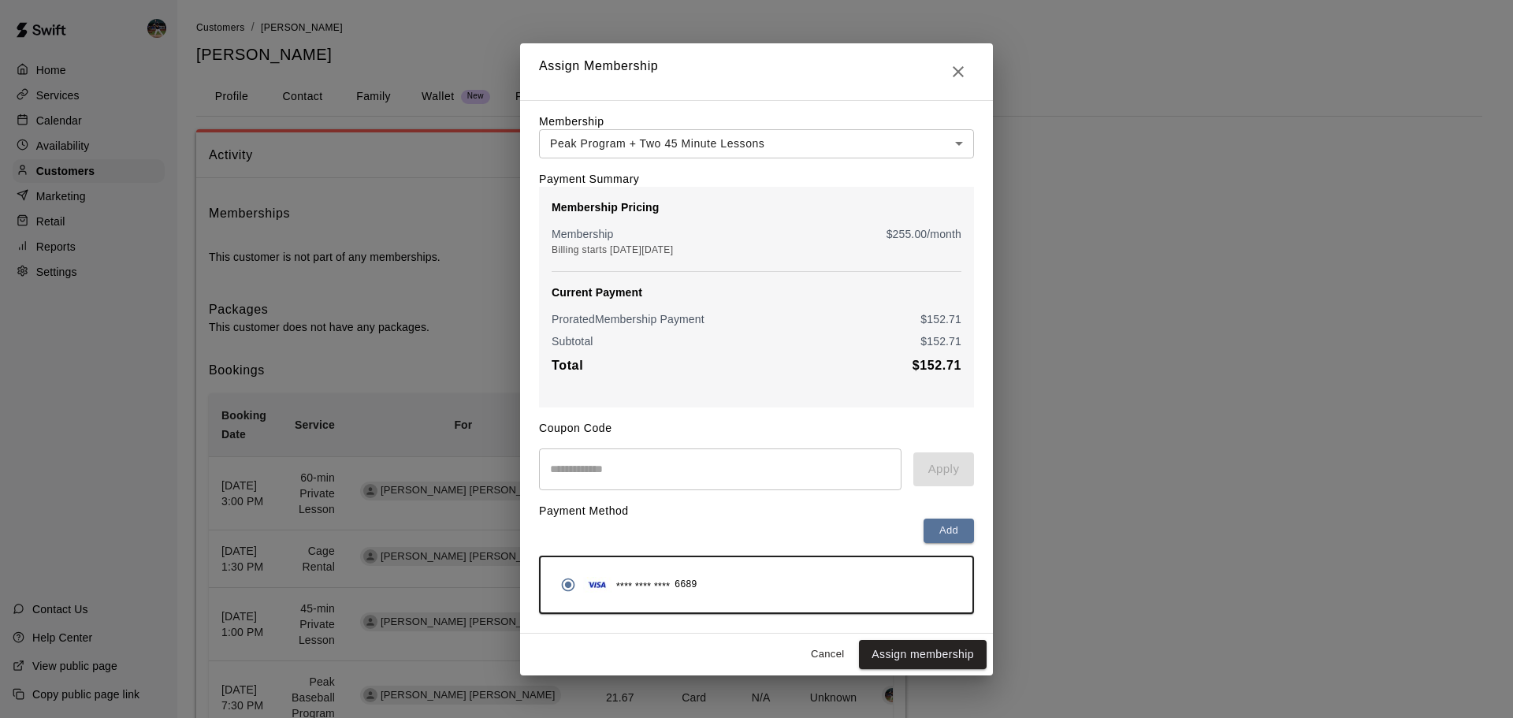
click at [389, 337] on div "**********" at bounding box center [756, 359] width 1513 height 718
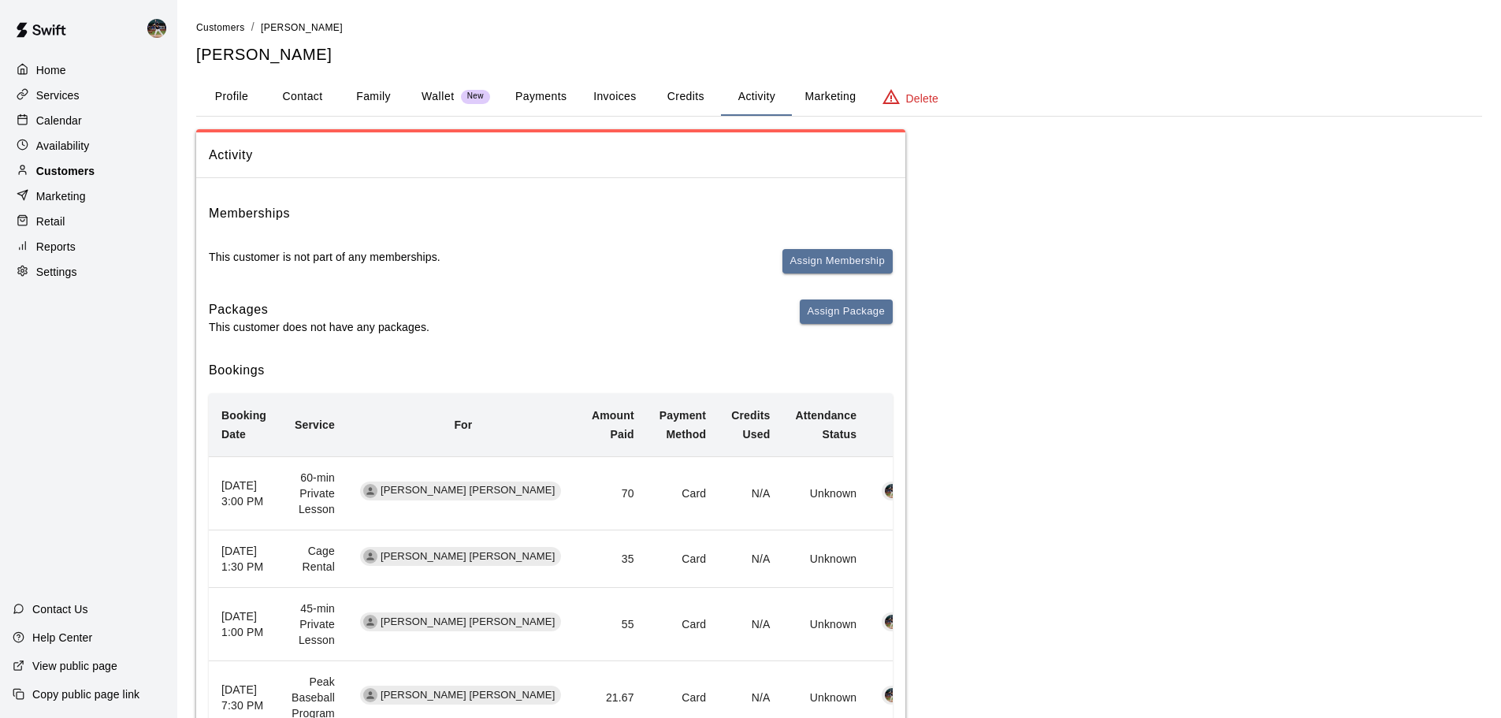
click at [124, 179] on div "Customers" at bounding box center [89, 171] width 152 height 24
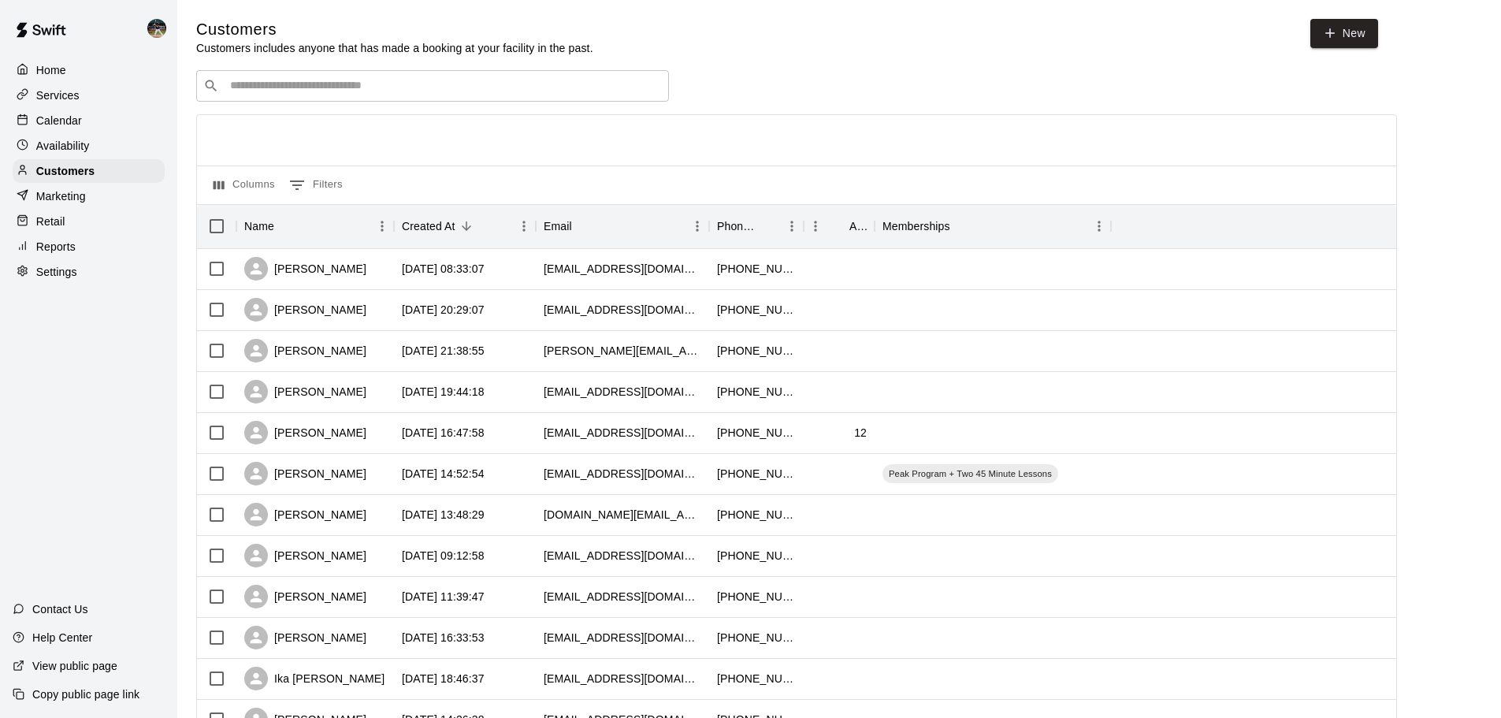
click at [438, 77] on div "​ ​" at bounding box center [432, 86] width 473 height 32
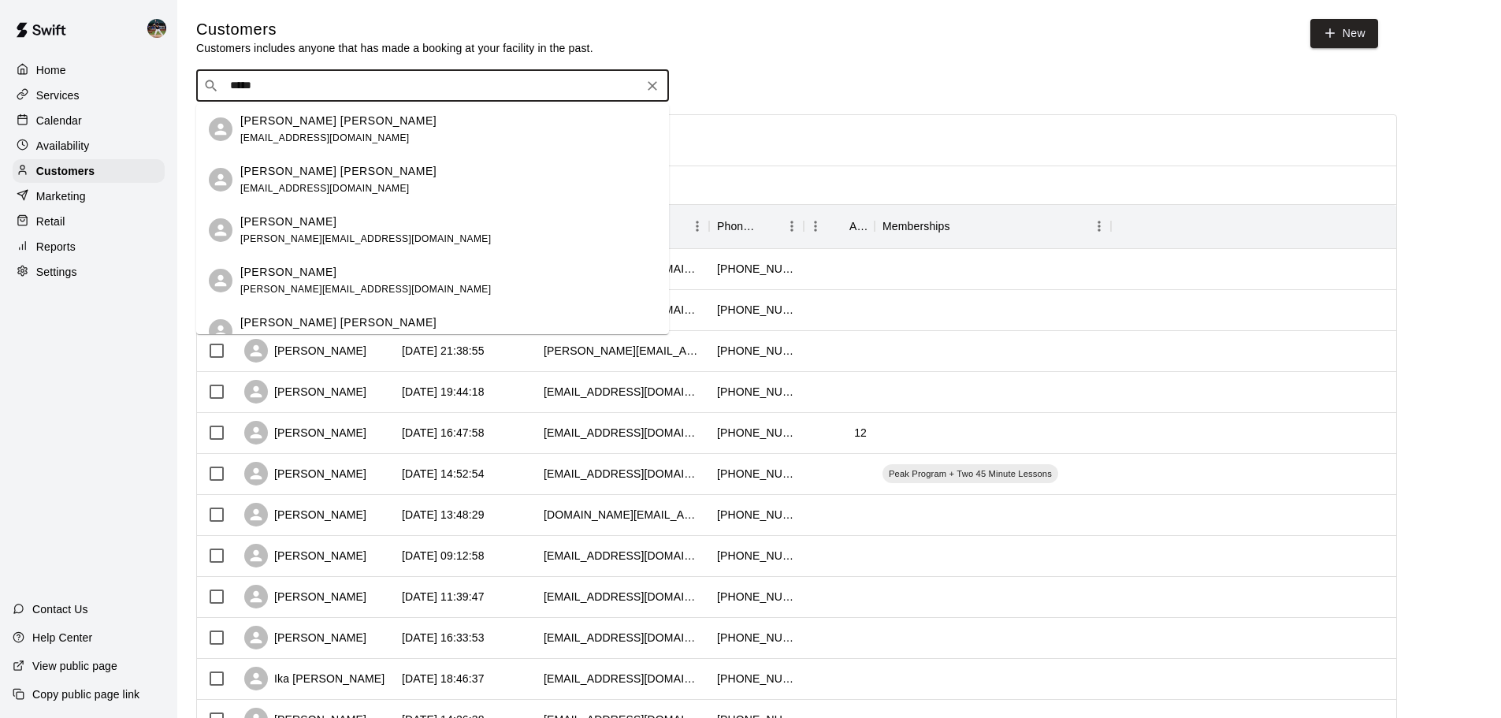
type input "******"
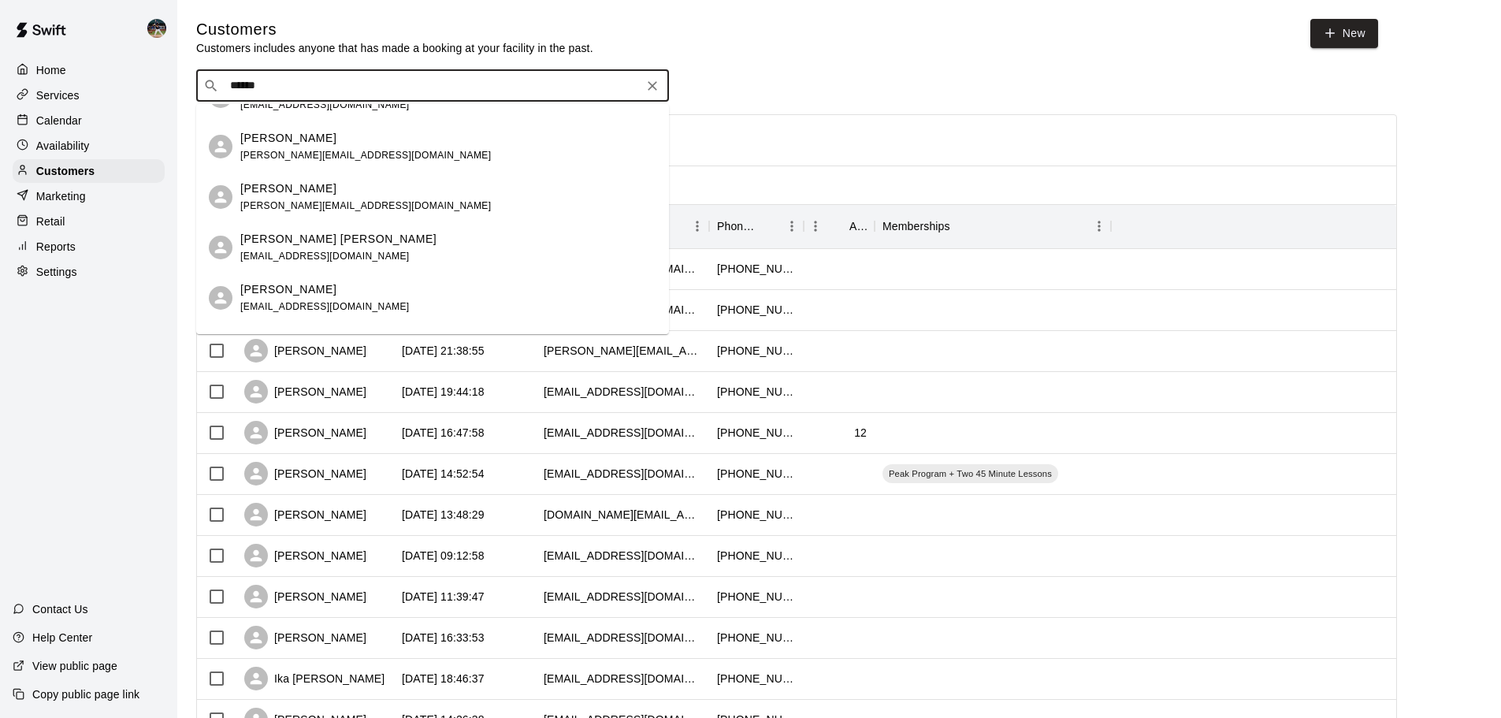
scroll to position [44, 0]
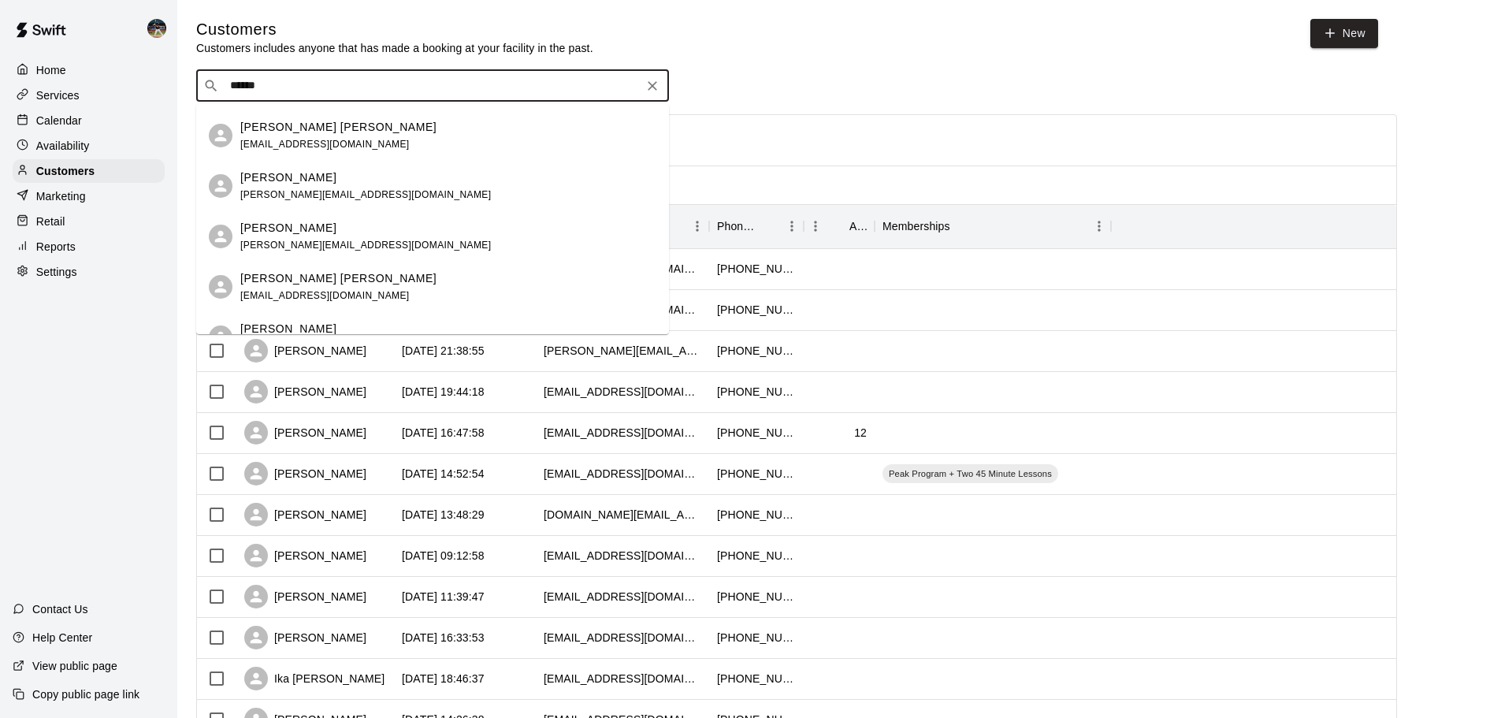
click at [346, 145] on span "[EMAIL_ADDRESS][DOMAIN_NAME]" at bounding box center [324, 144] width 169 height 11
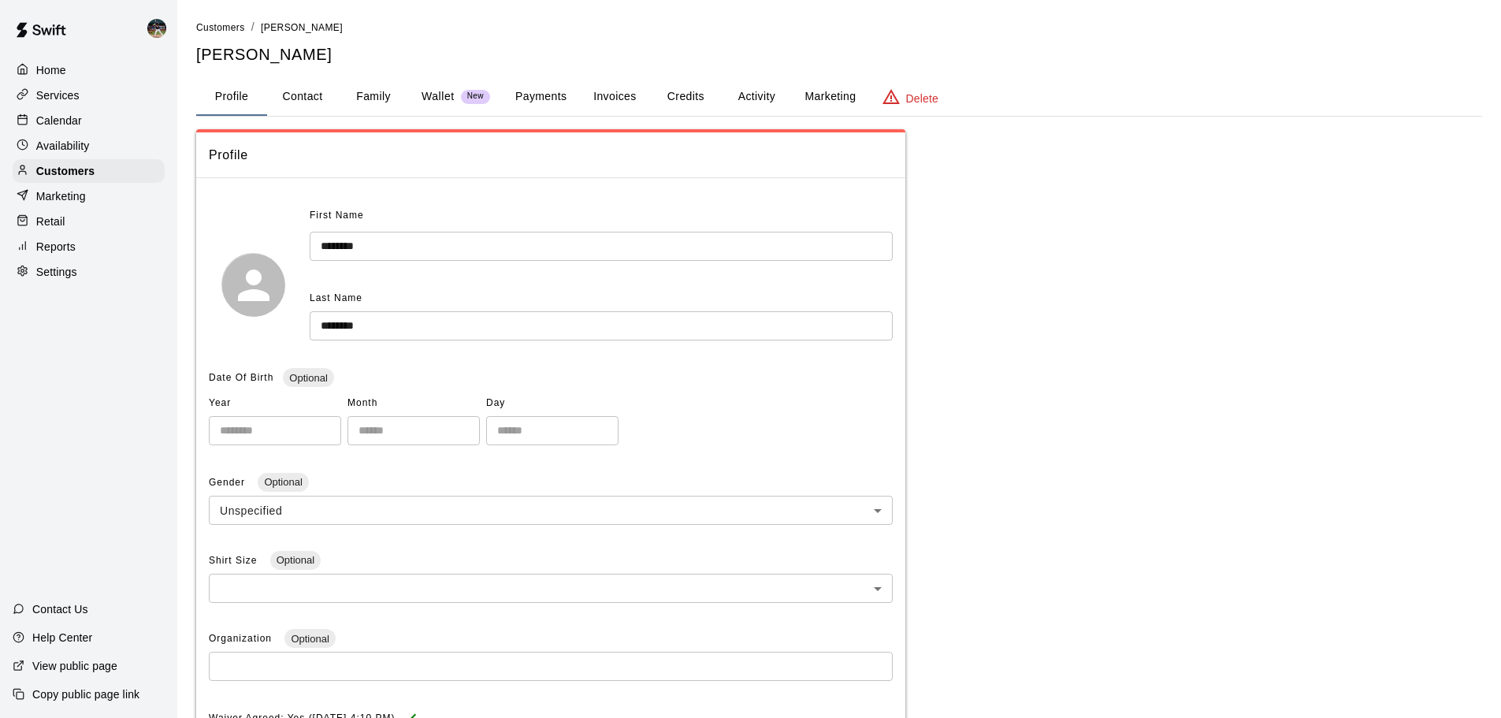
click at [755, 99] on button "Activity" at bounding box center [756, 97] width 71 height 38
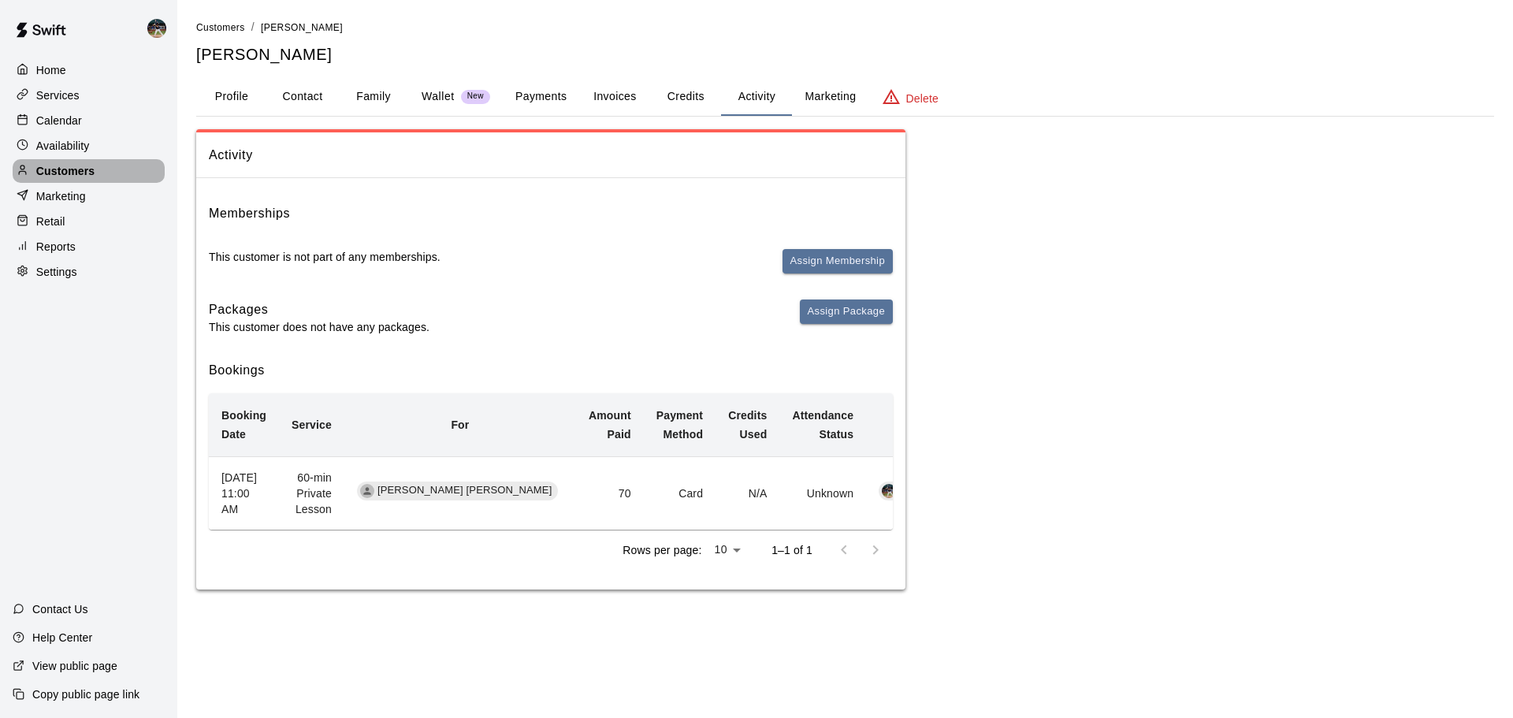
click at [100, 182] on div "Customers" at bounding box center [89, 171] width 152 height 24
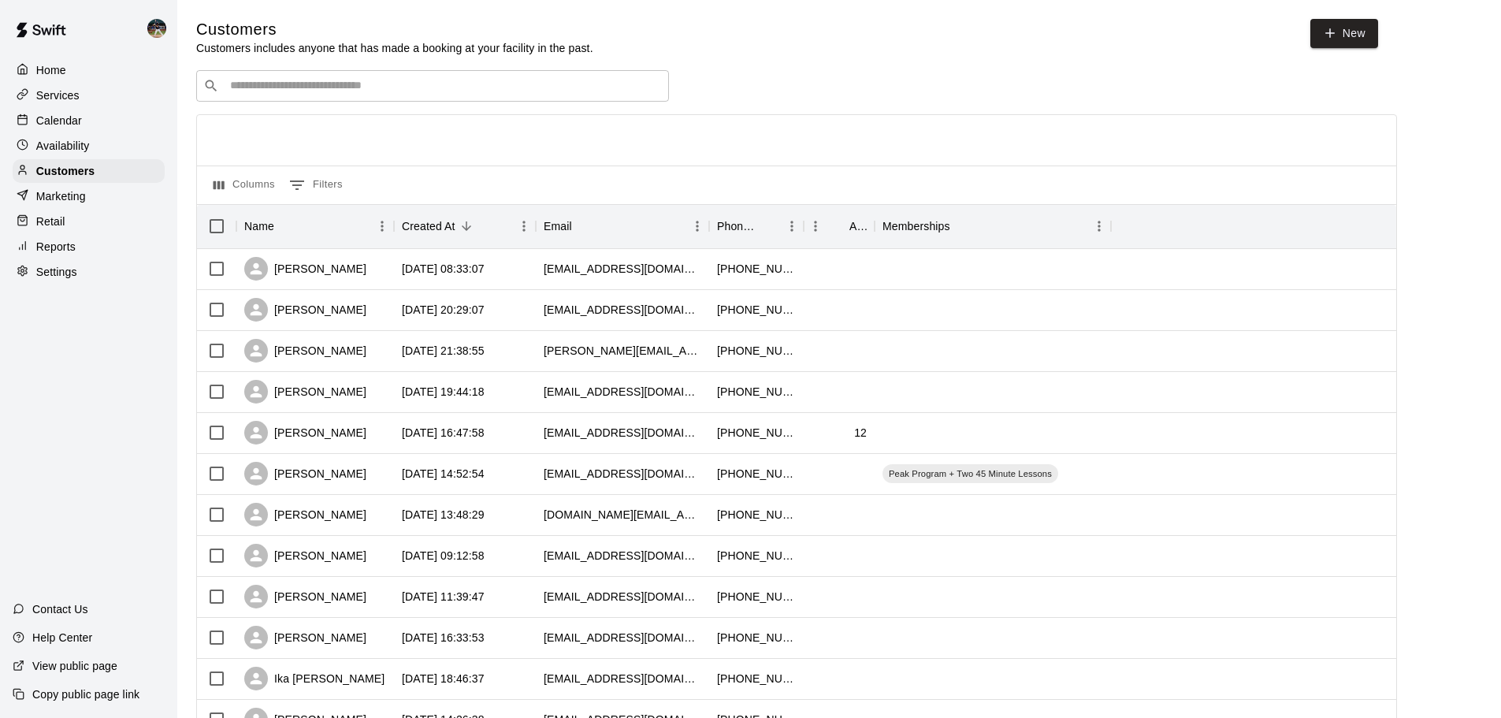
click at [109, 98] on div "Services" at bounding box center [89, 96] width 152 height 24
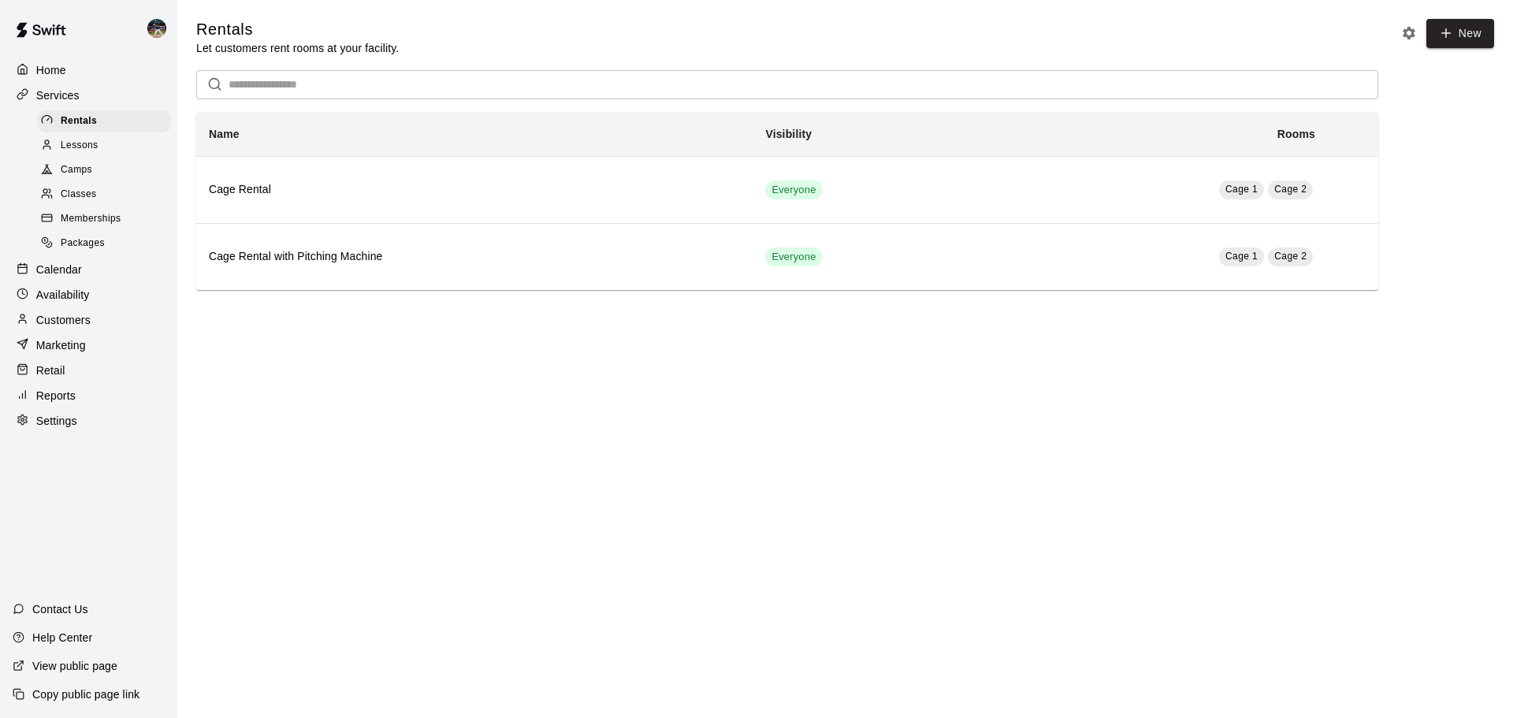
click at [106, 223] on span "Memberships" at bounding box center [91, 219] width 60 height 16
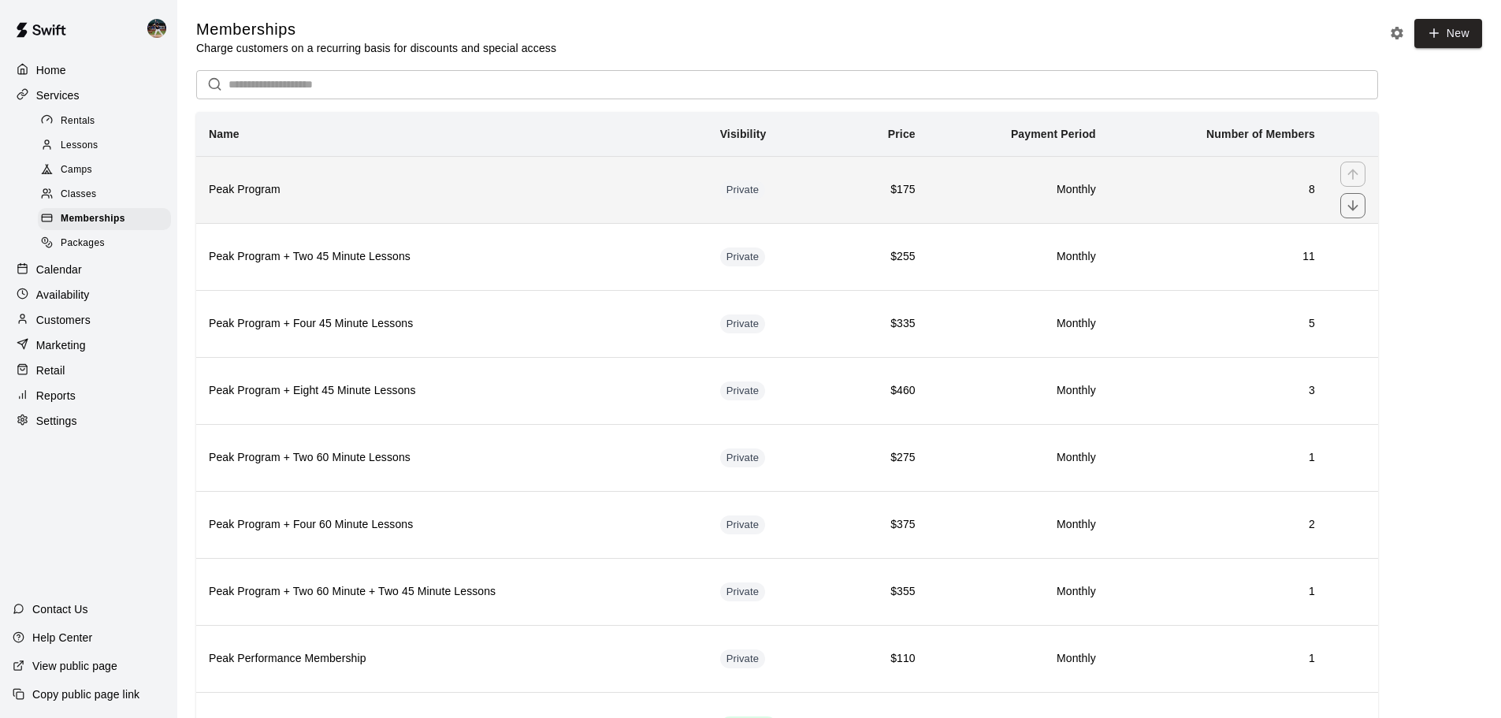
click at [273, 197] on h6 "Peak Program" at bounding box center [452, 189] width 486 height 17
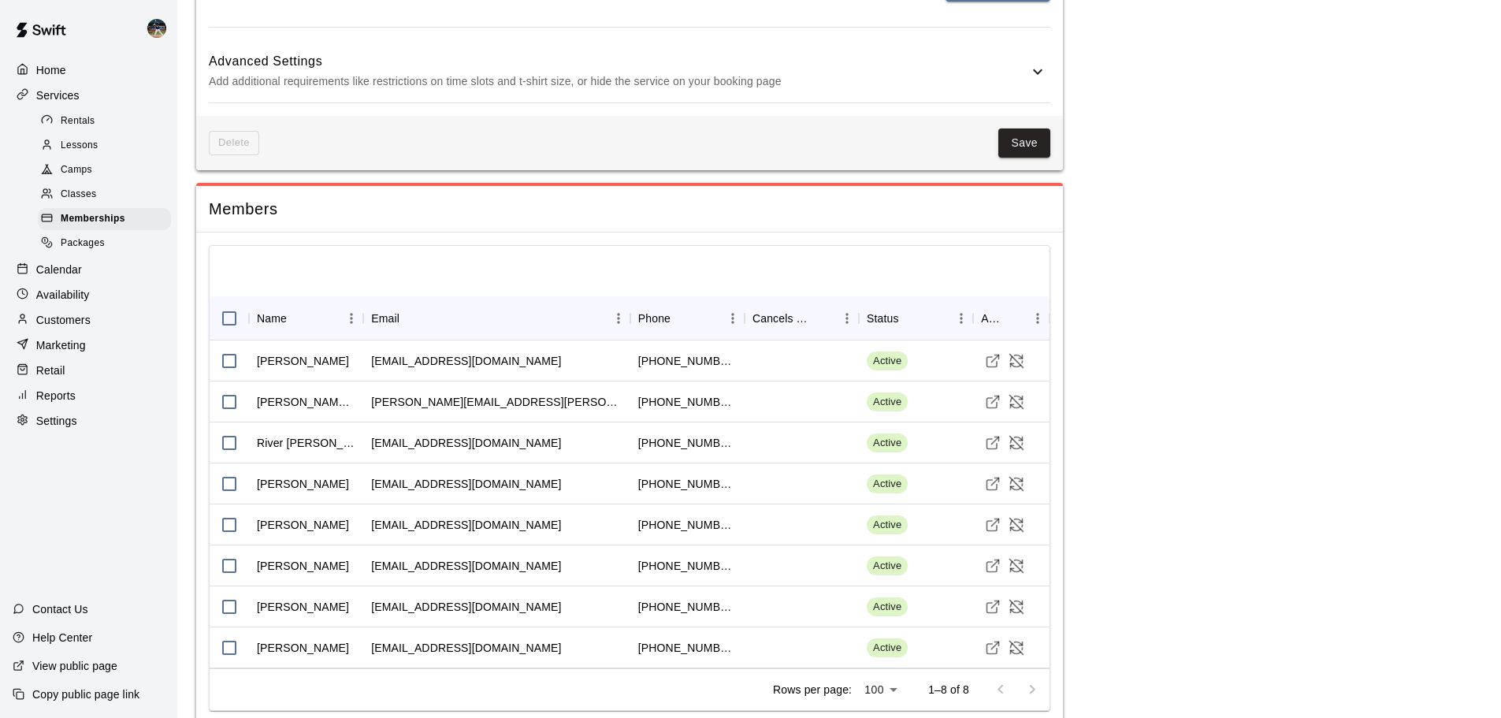
scroll to position [1305, 0]
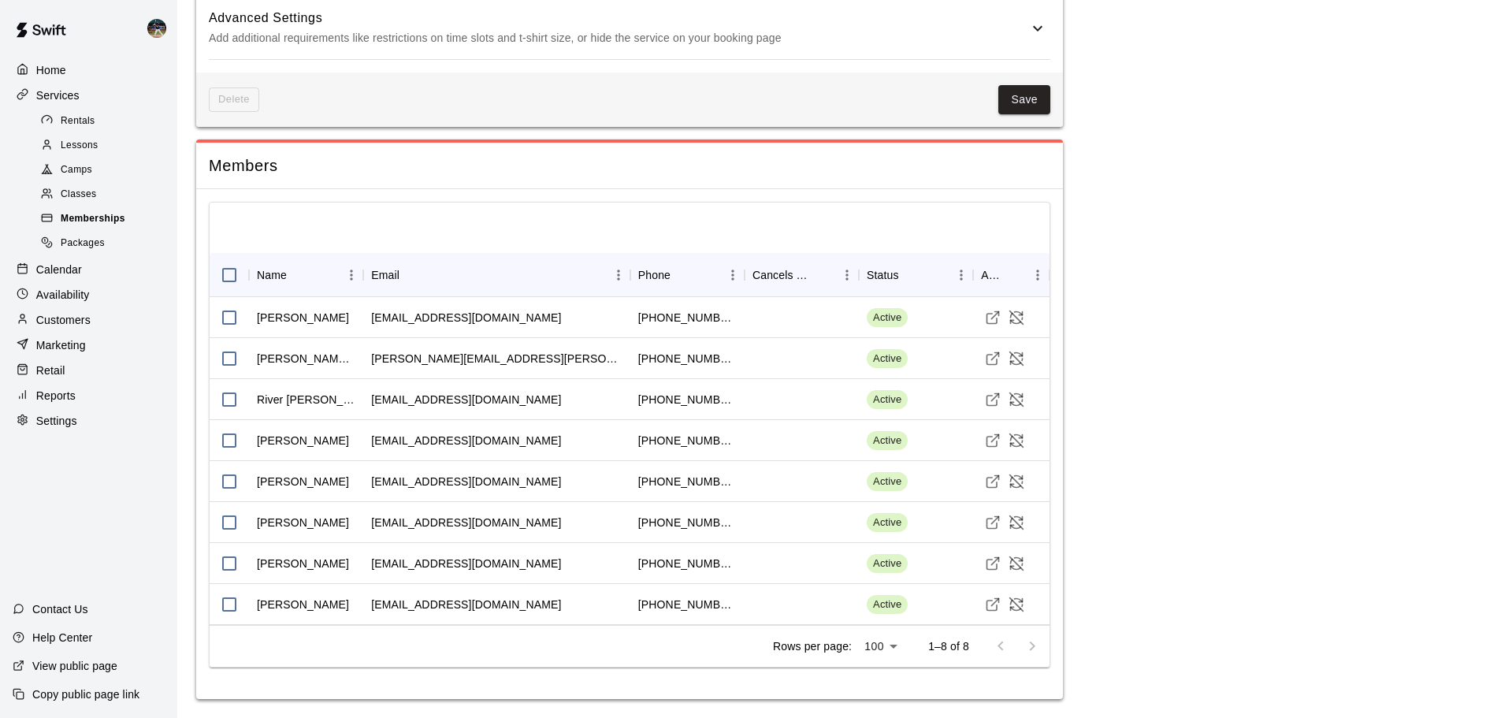
click at [102, 217] on span "Memberships" at bounding box center [93, 219] width 65 height 16
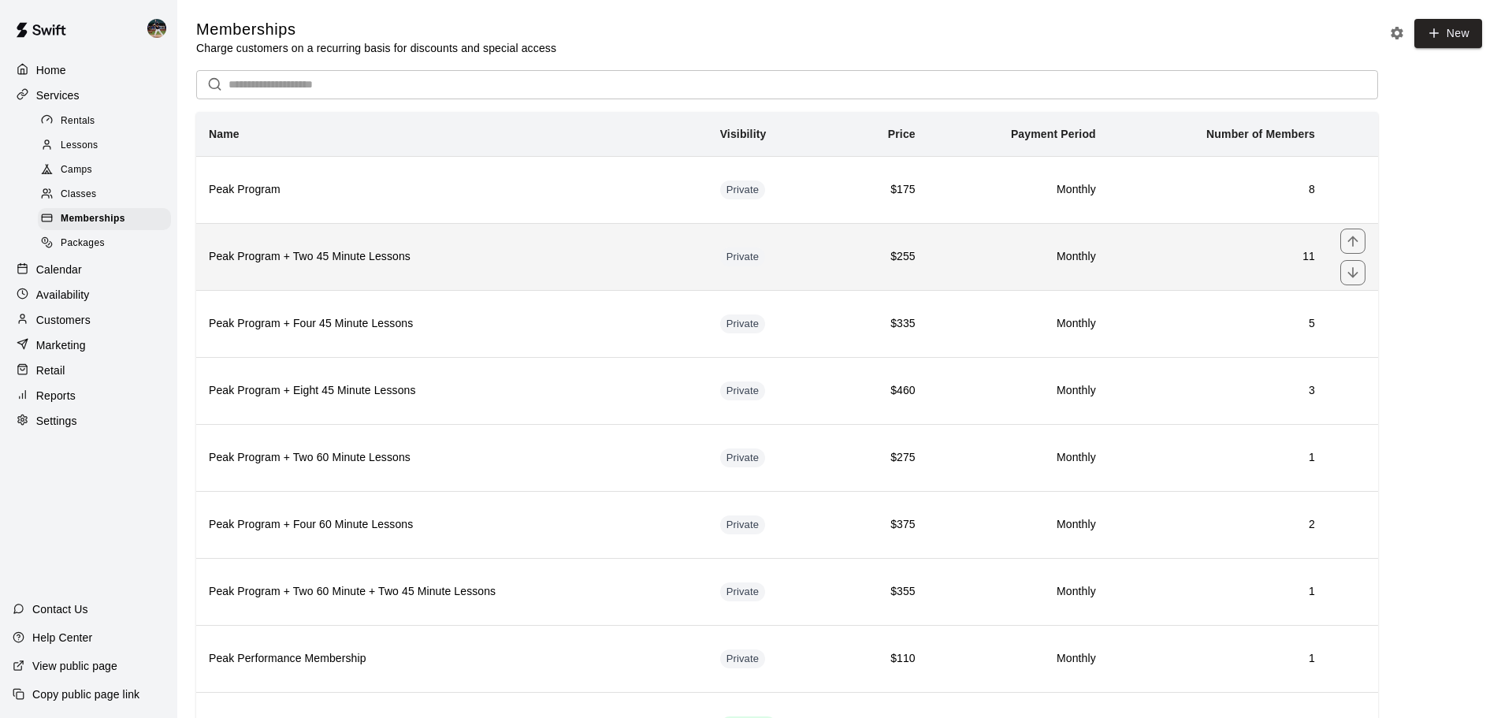
click at [394, 244] on th "Peak Program + Two 45 Minute Lessons" at bounding box center [451, 256] width 511 height 67
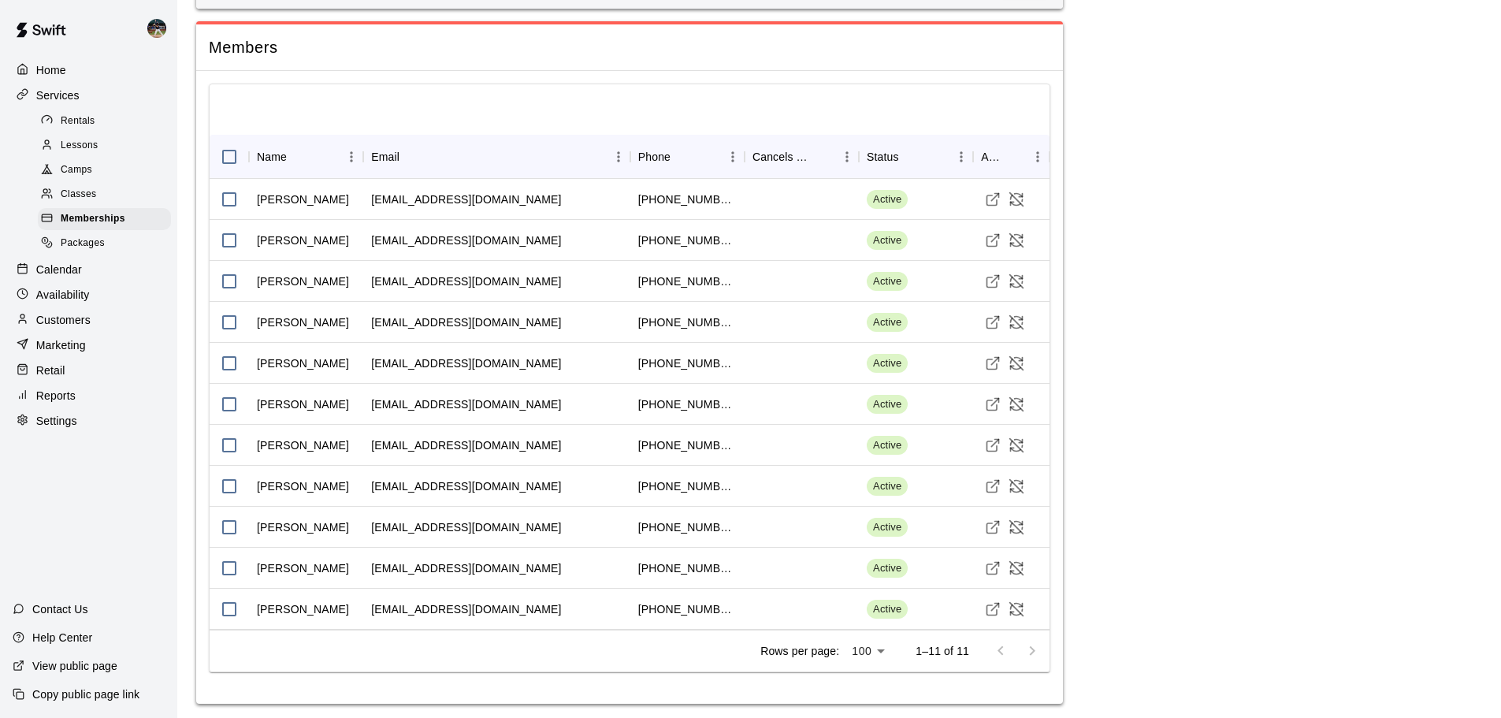
scroll to position [1457, 0]
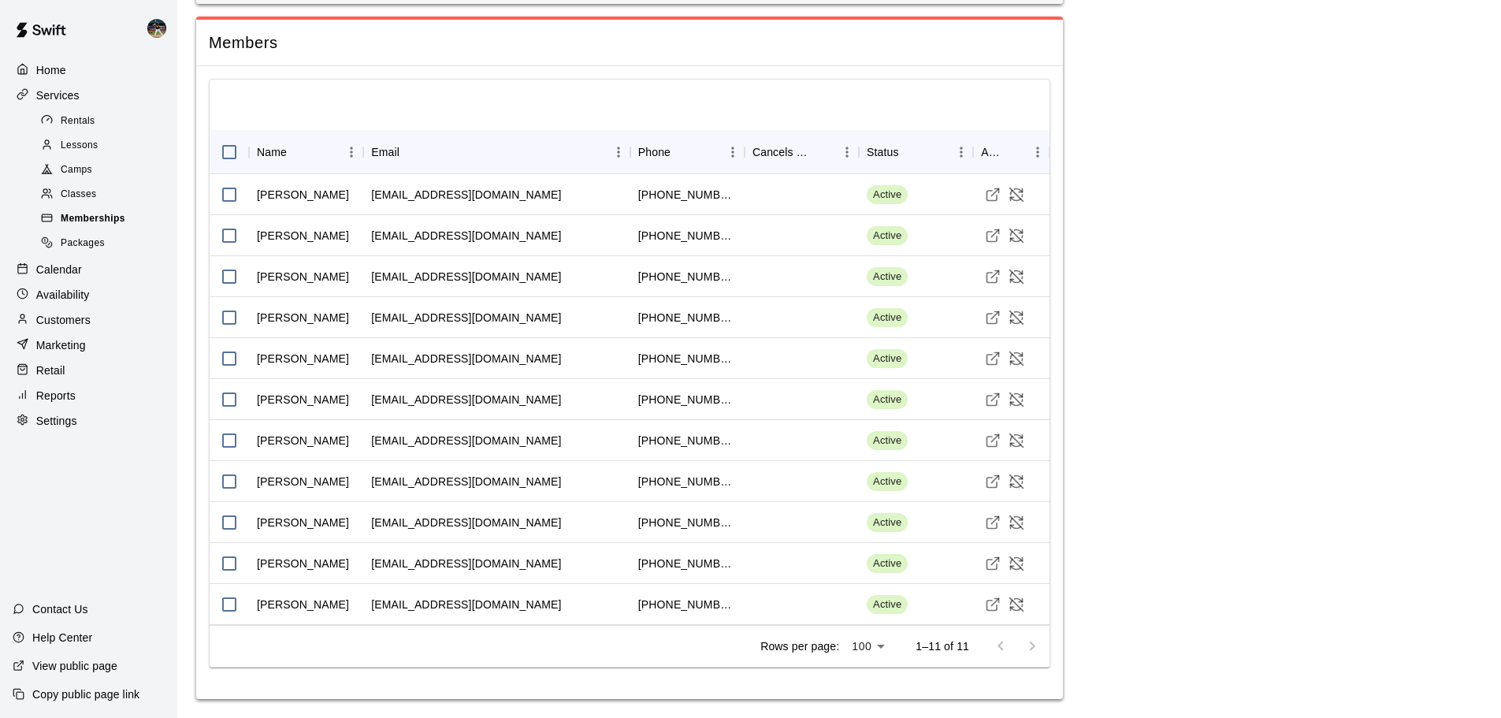
click at [98, 214] on div "Memberships" at bounding box center [104, 219] width 133 height 22
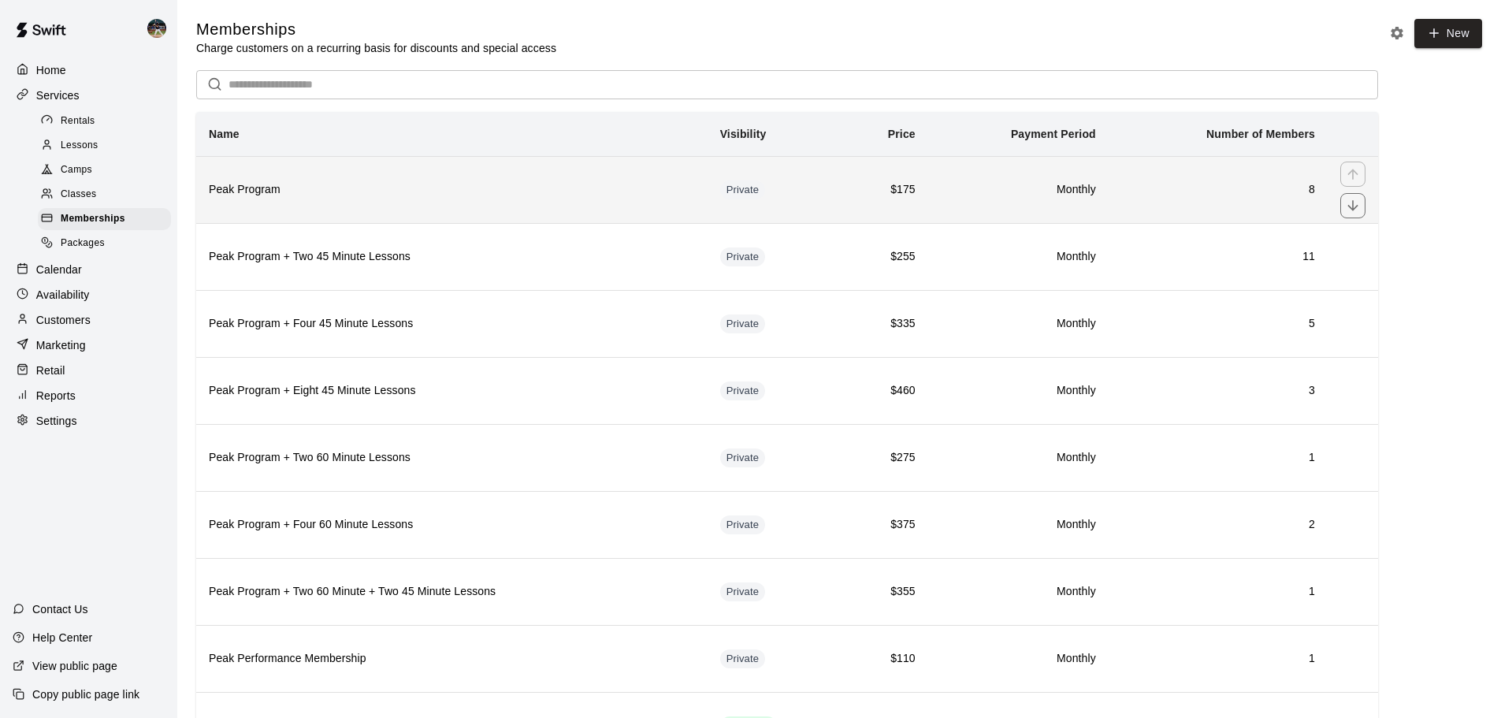
click at [442, 173] on th "Peak Program" at bounding box center [451, 189] width 511 height 67
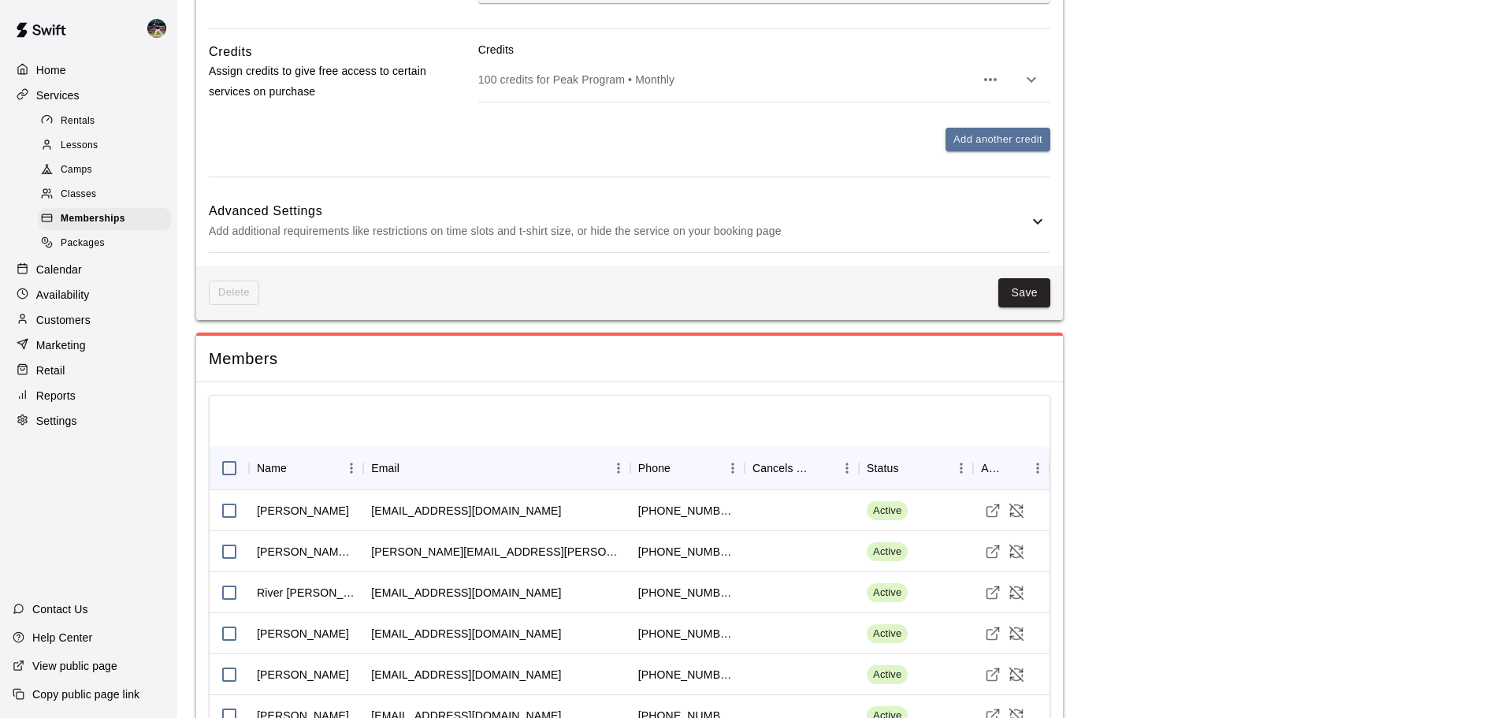
scroll to position [1305, 0]
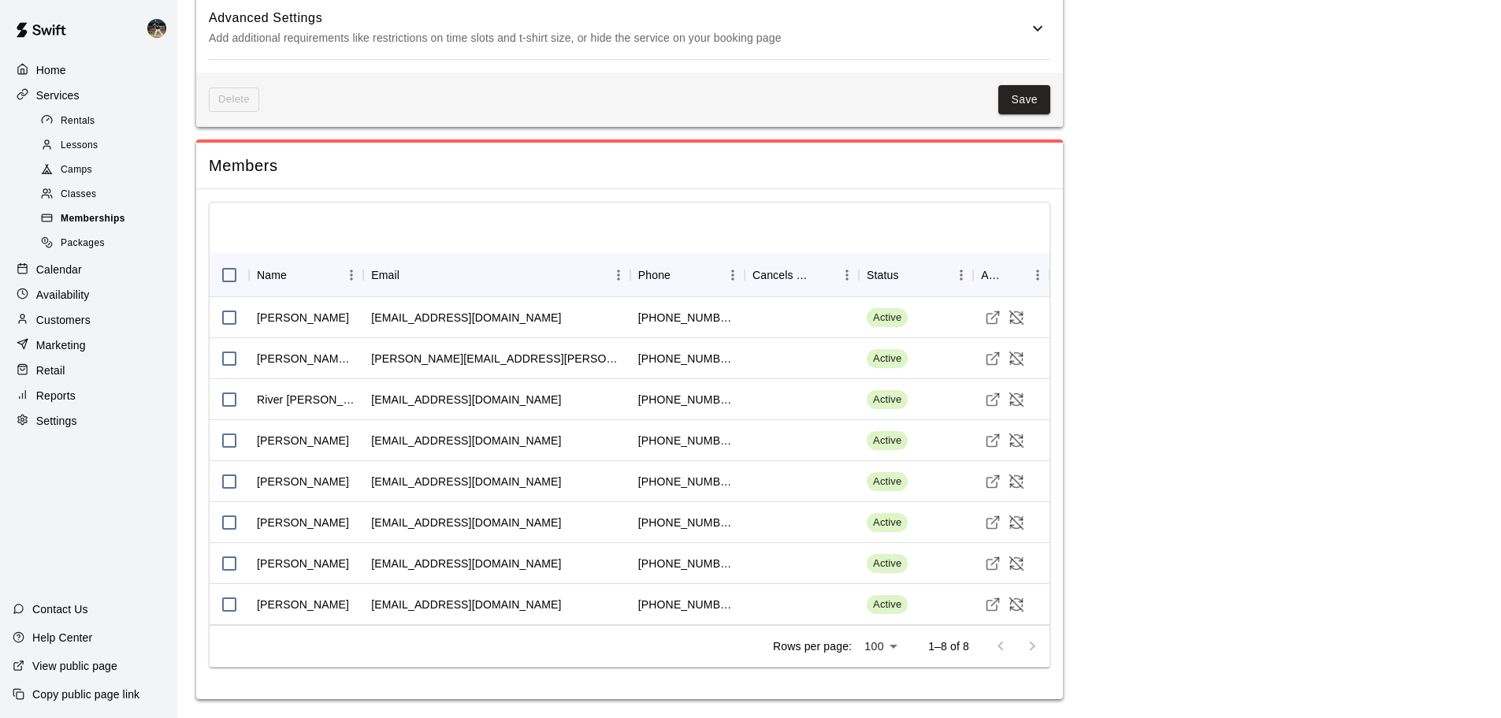
click at [108, 224] on span "Memberships" at bounding box center [93, 219] width 65 height 16
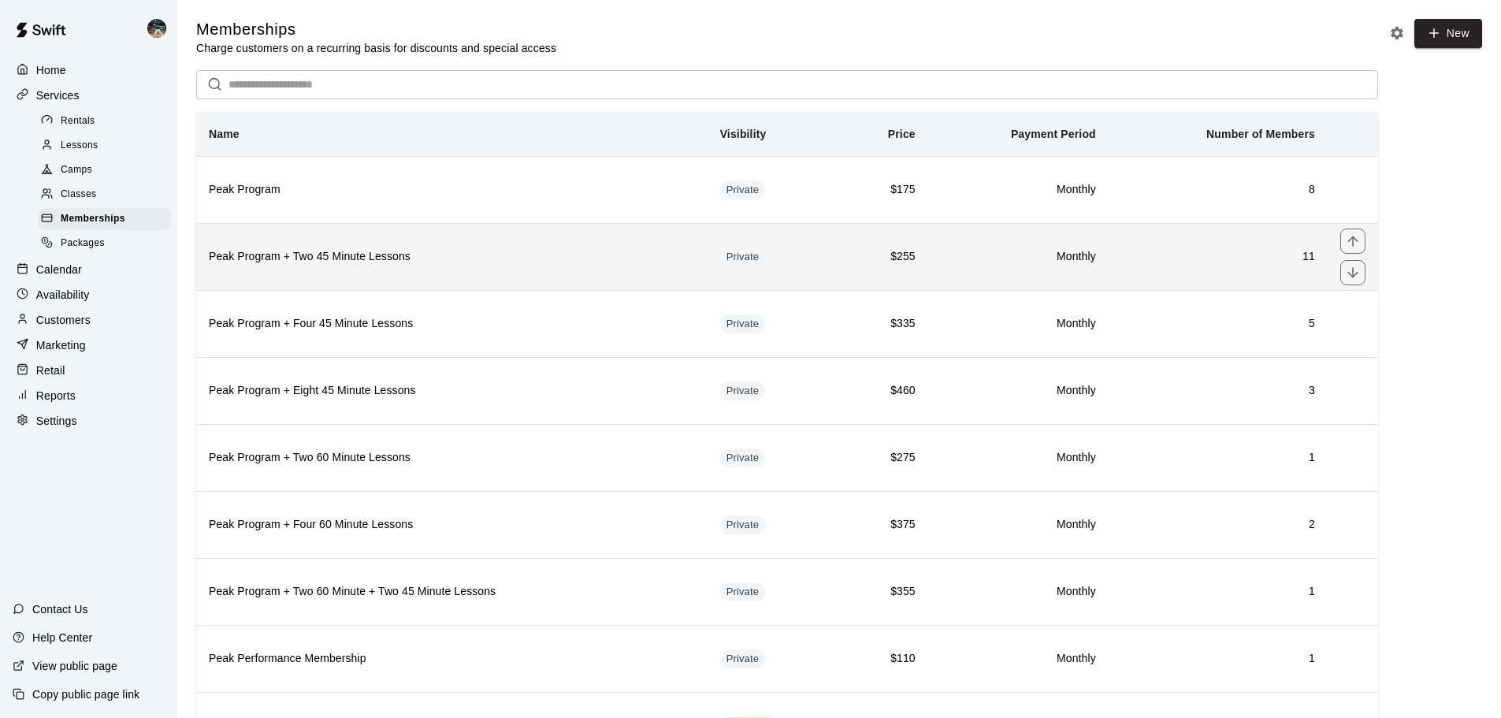
click at [349, 263] on h6 "Peak Program + Two 45 Minute Lessons" at bounding box center [452, 256] width 486 height 17
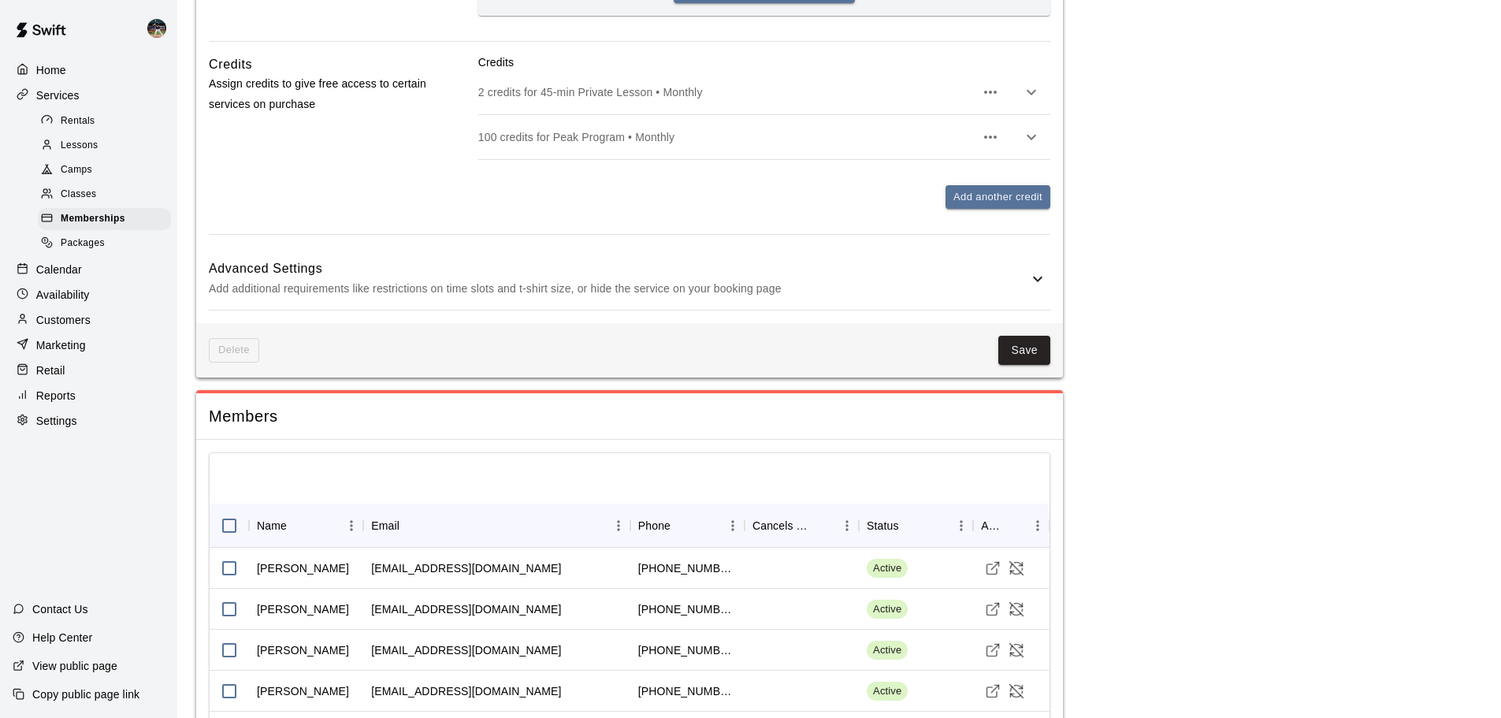
scroll to position [1457, 0]
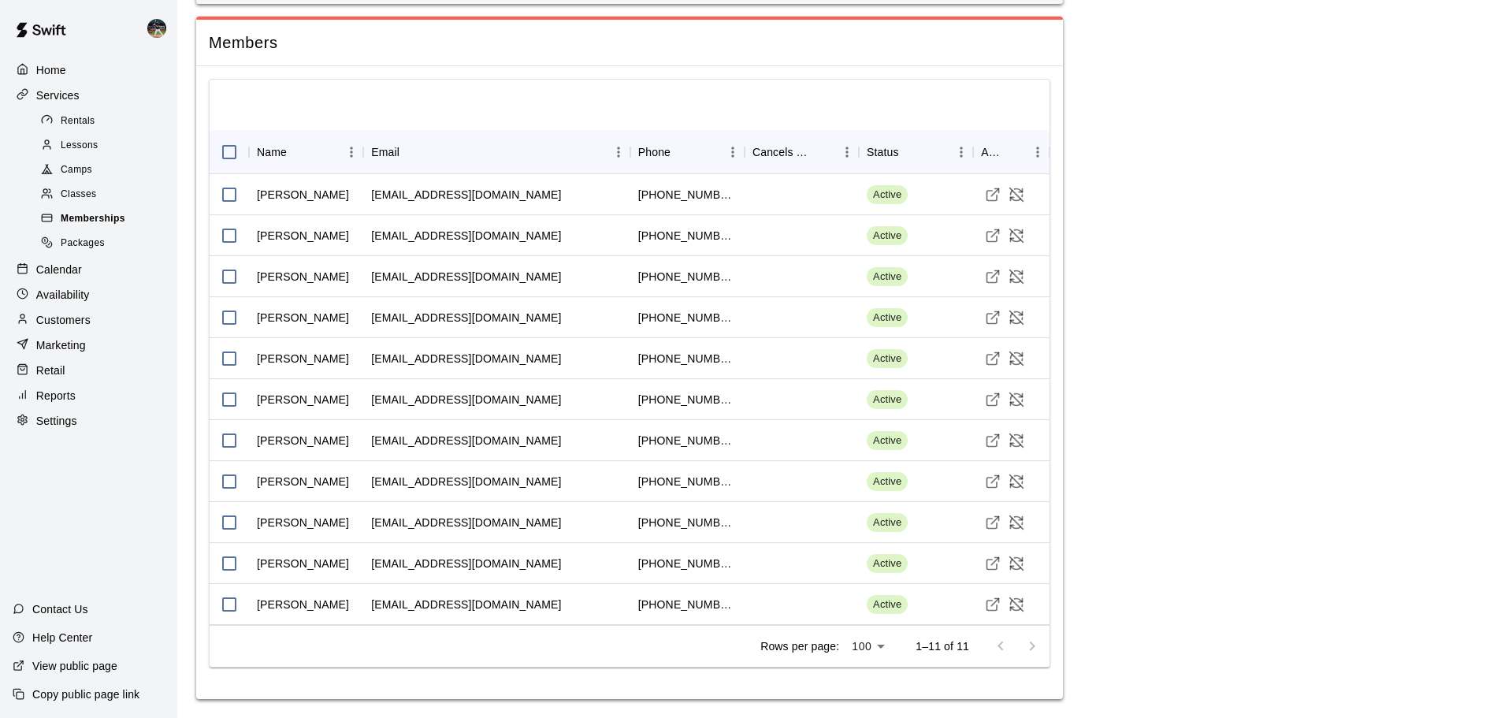
click at [140, 219] on div "Memberships" at bounding box center [104, 219] width 133 height 22
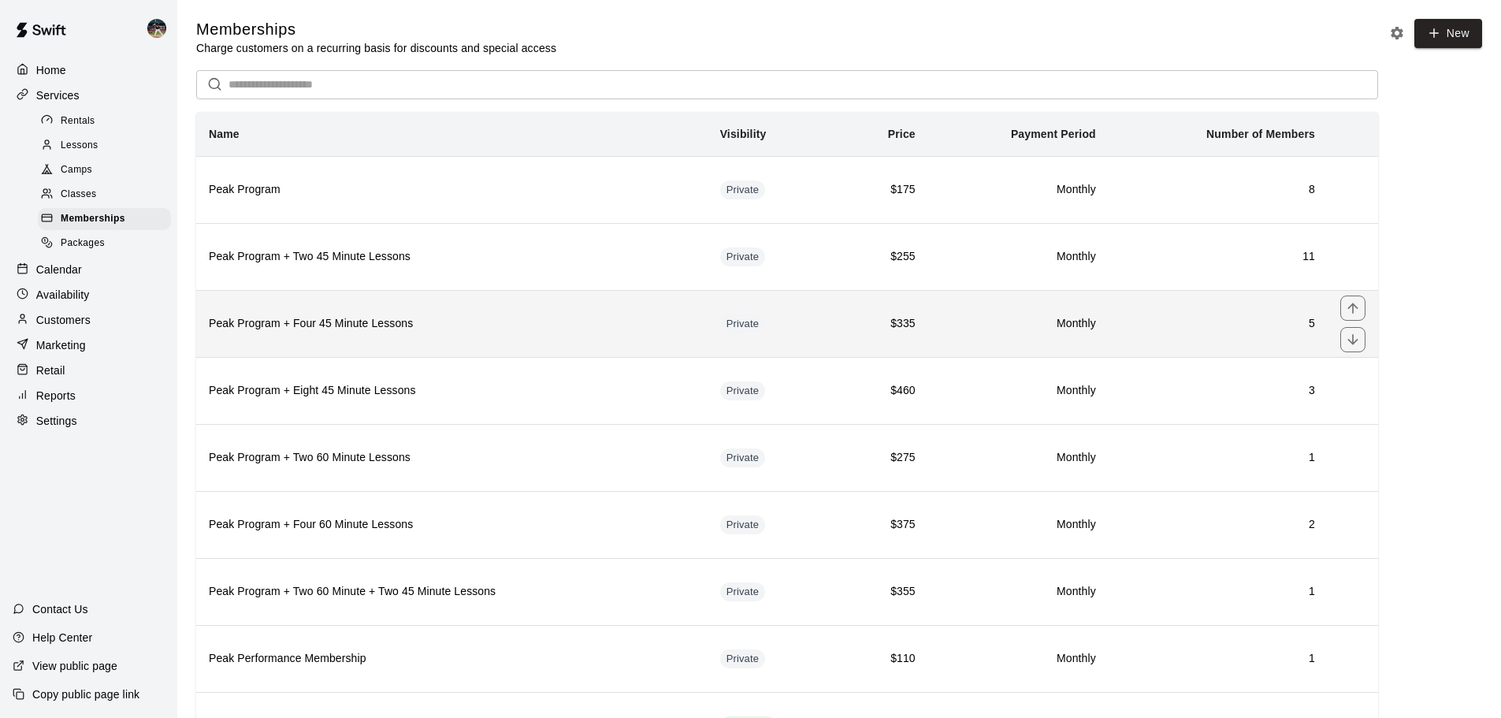
click at [350, 322] on h6 "Peak Program + Four 45 Minute Lessons" at bounding box center [452, 323] width 486 height 17
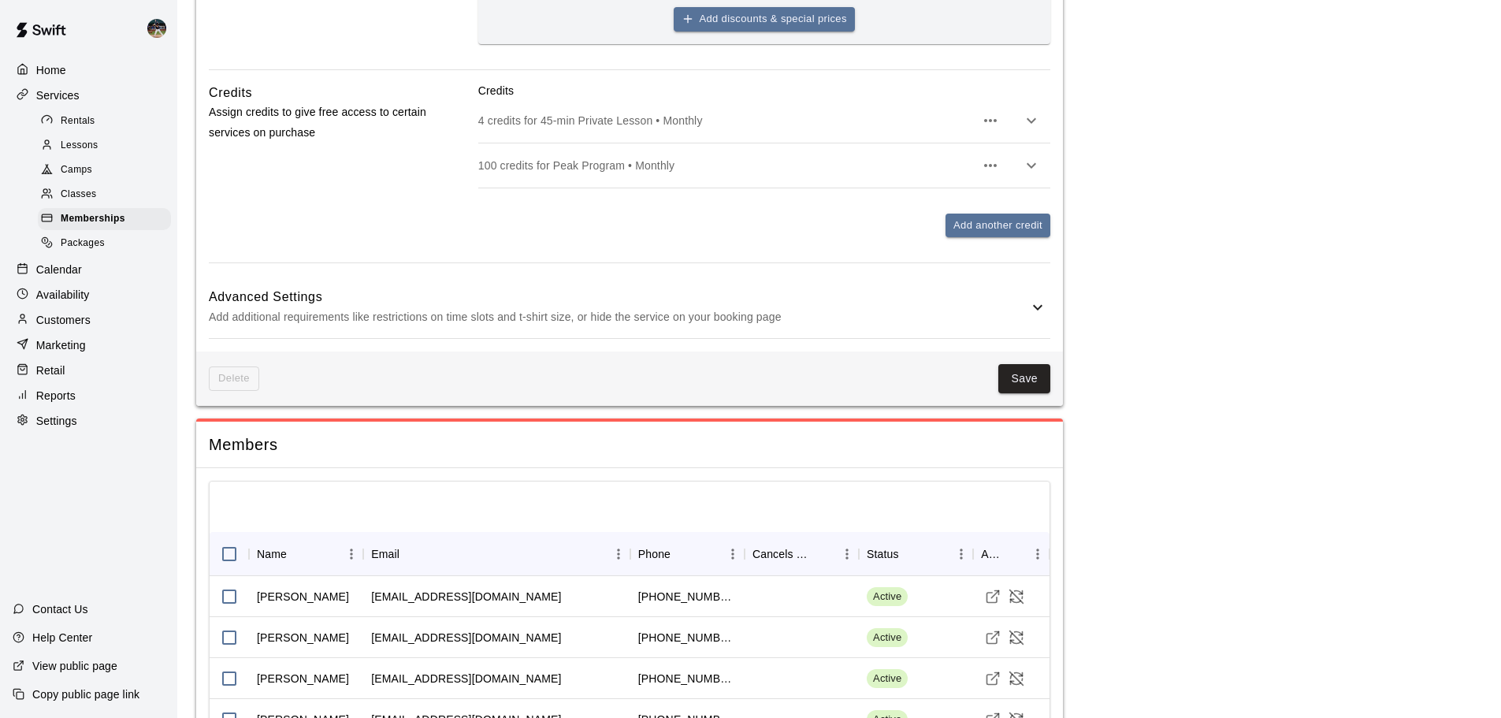
scroll to position [1212, 0]
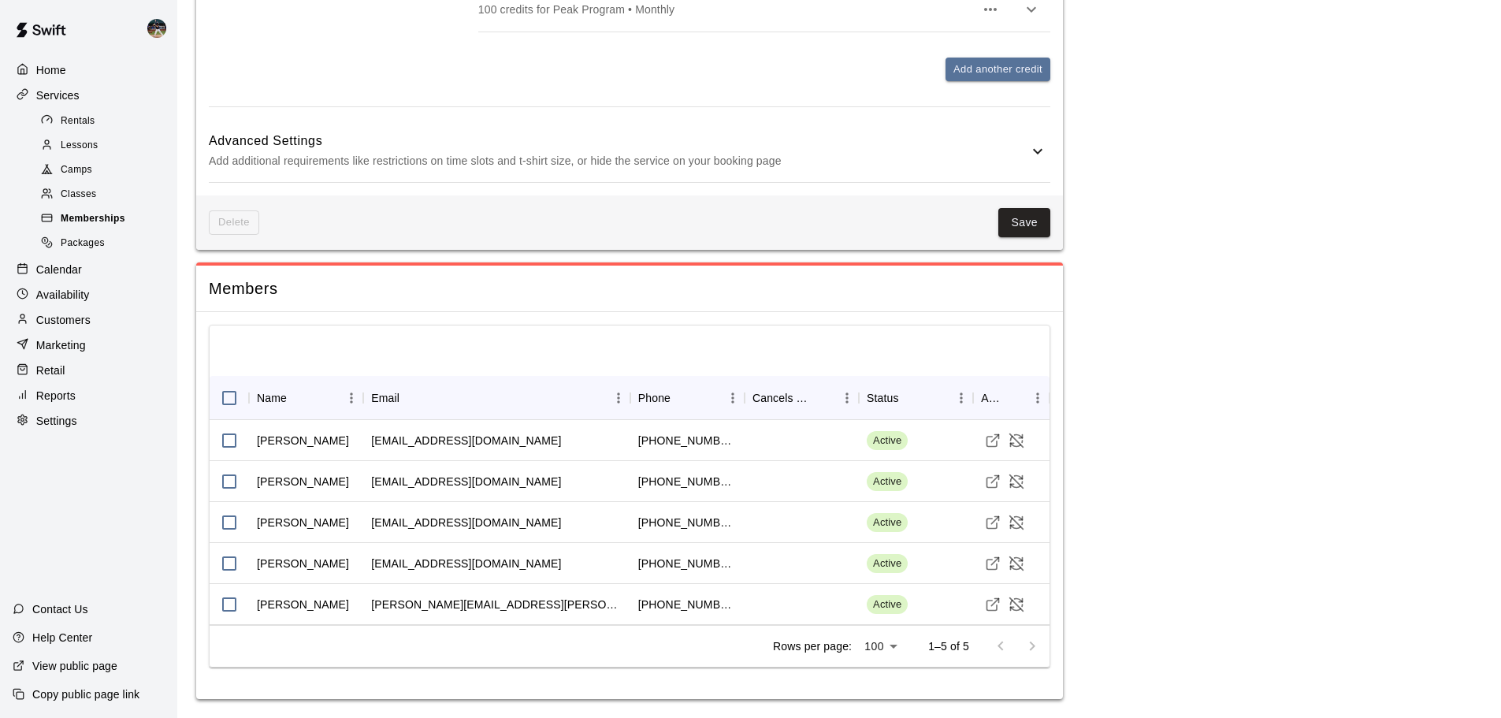
click at [121, 227] on span "Memberships" at bounding box center [93, 219] width 65 height 16
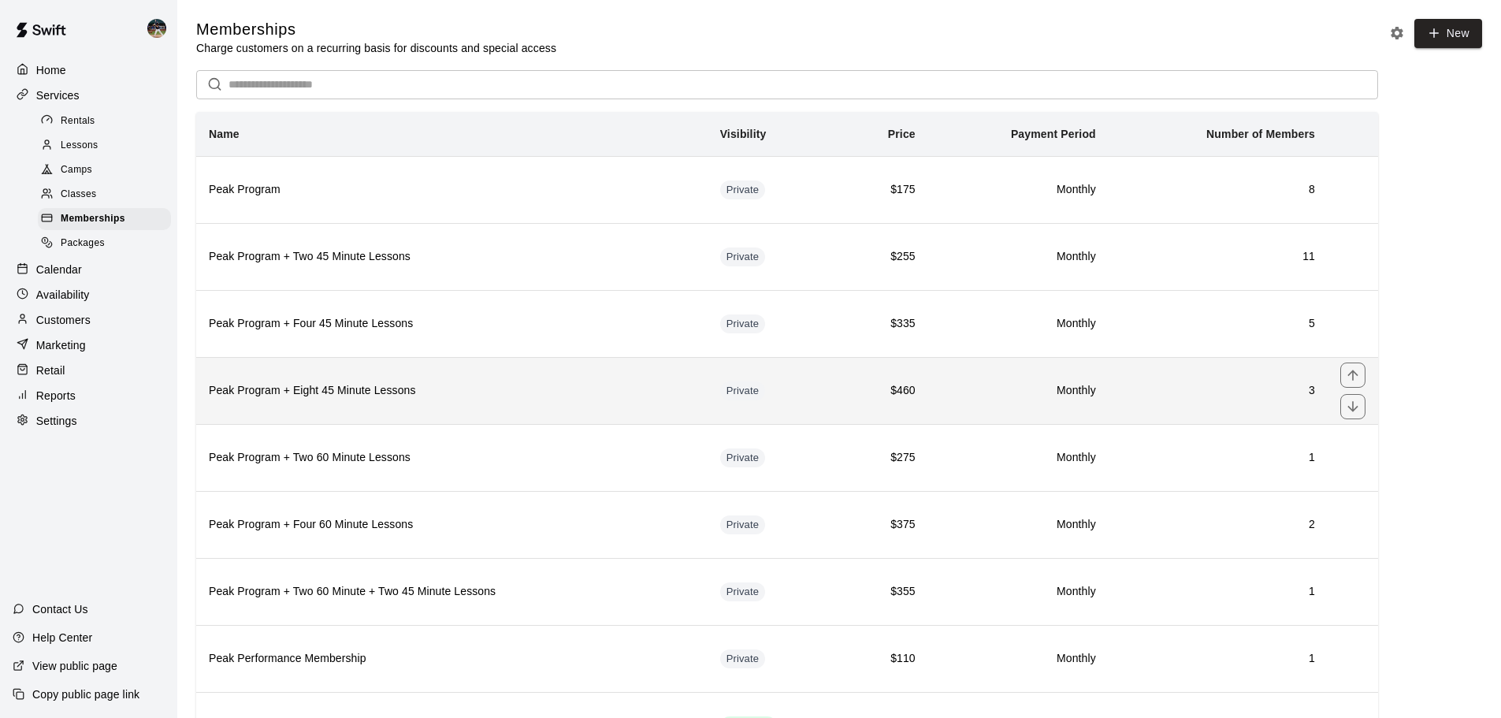
click at [366, 399] on h6 "Peak Program + Eight 45 Minute Lessons" at bounding box center [452, 390] width 486 height 17
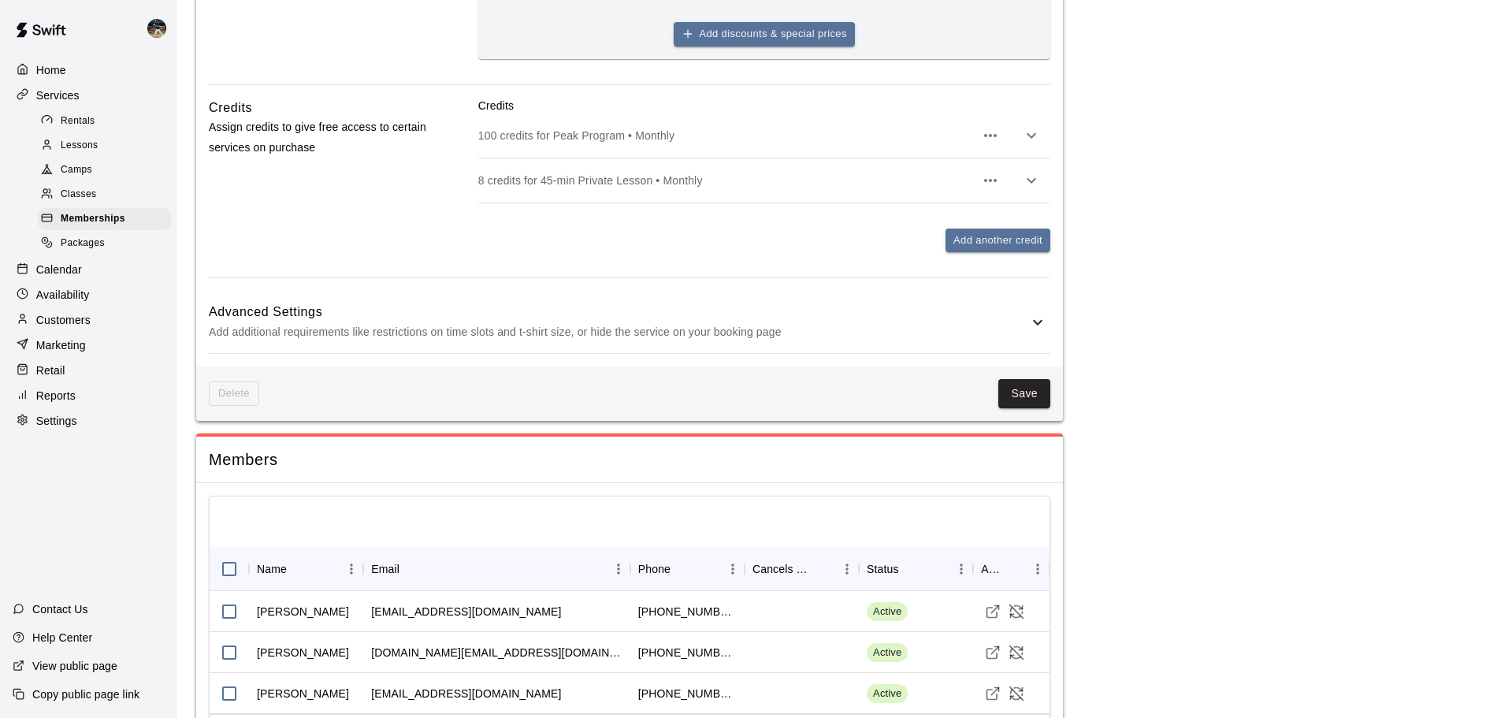
scroll to position [994, 0]
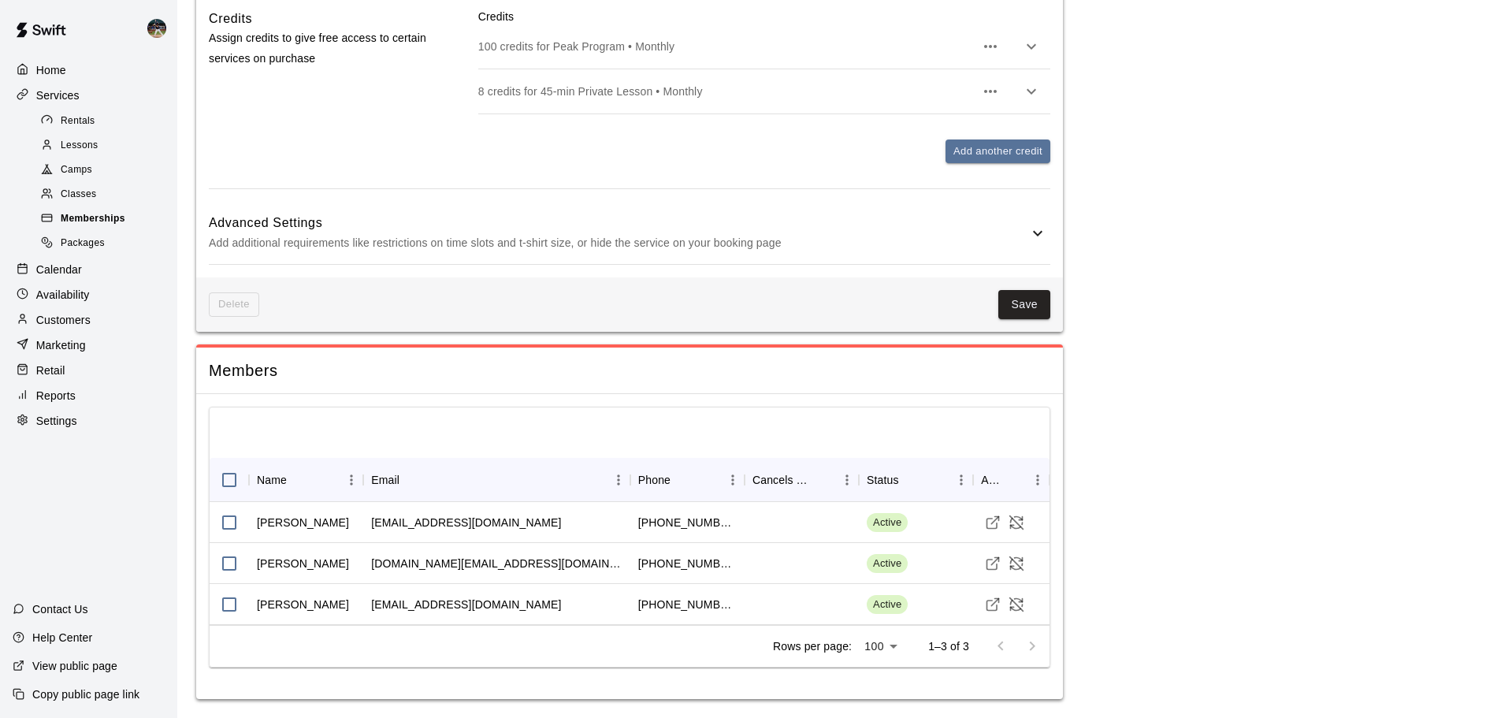
click at [88, 224] on span "Memberships" at bounding box center [93, 219] width 65 height 16
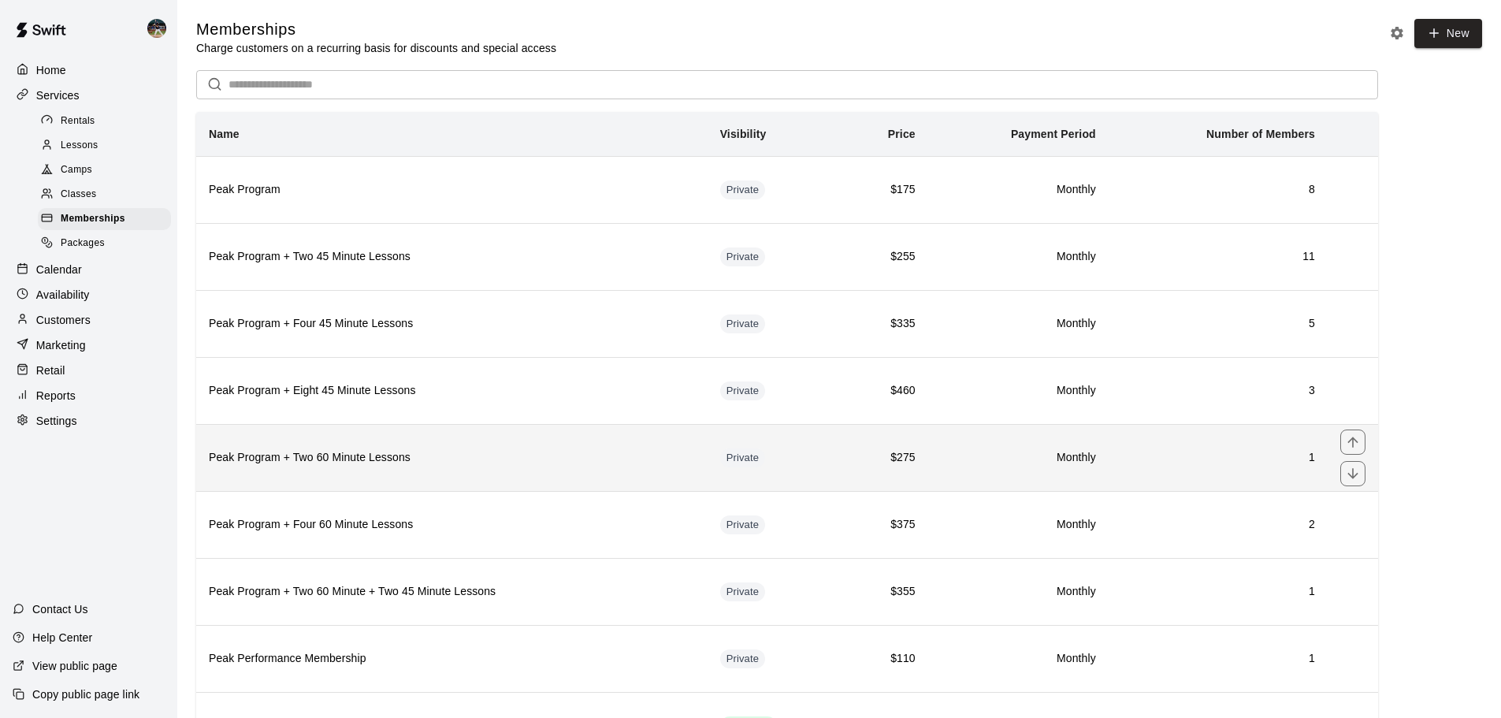
click at [368, 479] on th "Peak Program + Two 60 Minute Lessons" at bounding box center [451, 457] width 511 height 67
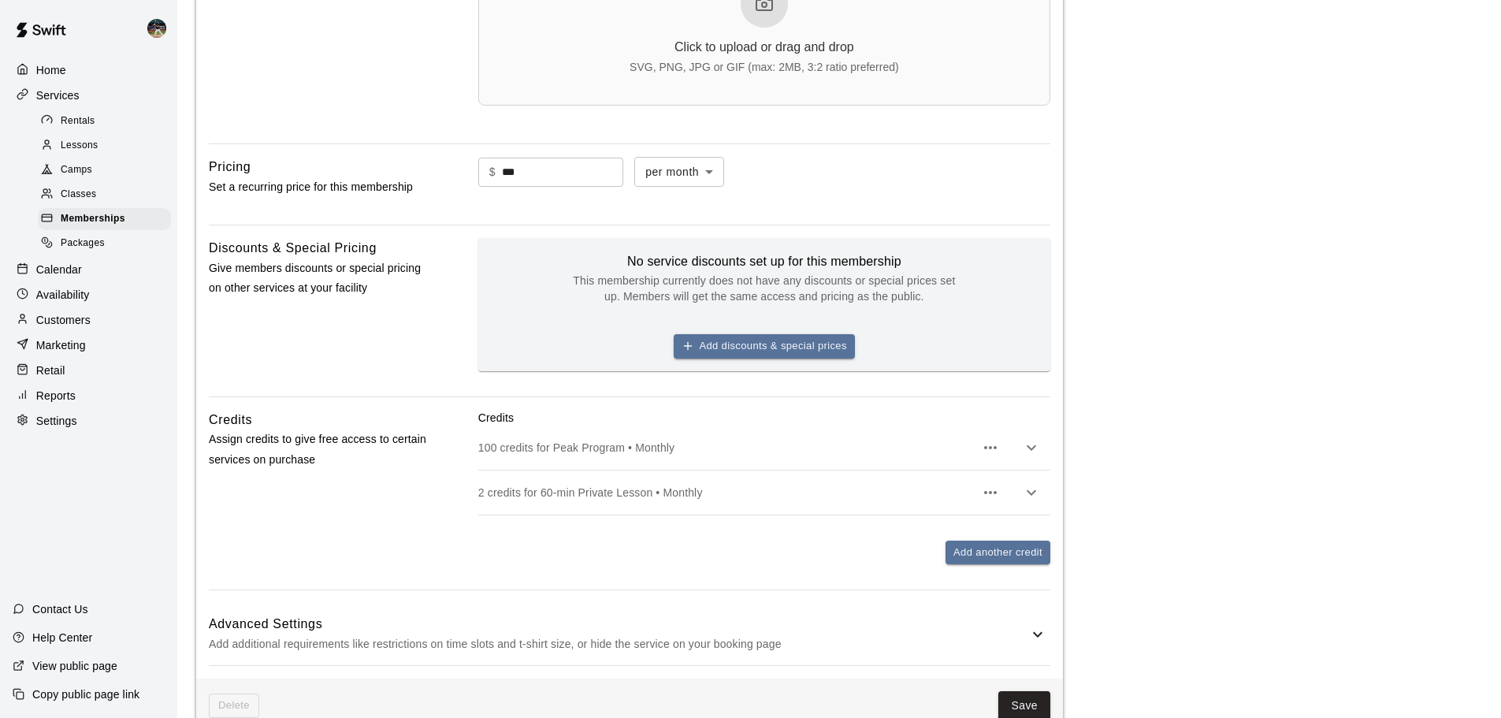
scroll to position [496, 0]
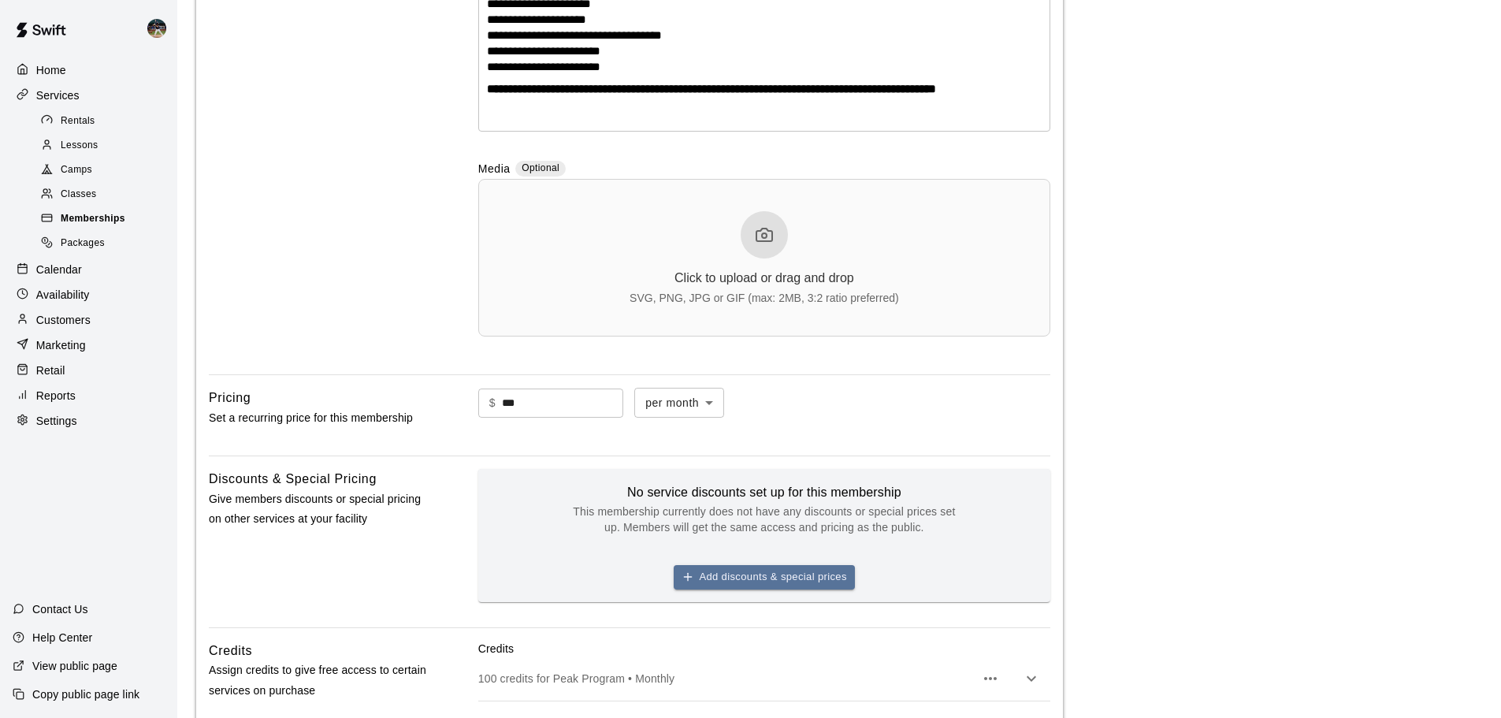
click at [121, 222] on span "Memberships" at bounding box center [93, 219] width 65 height 16
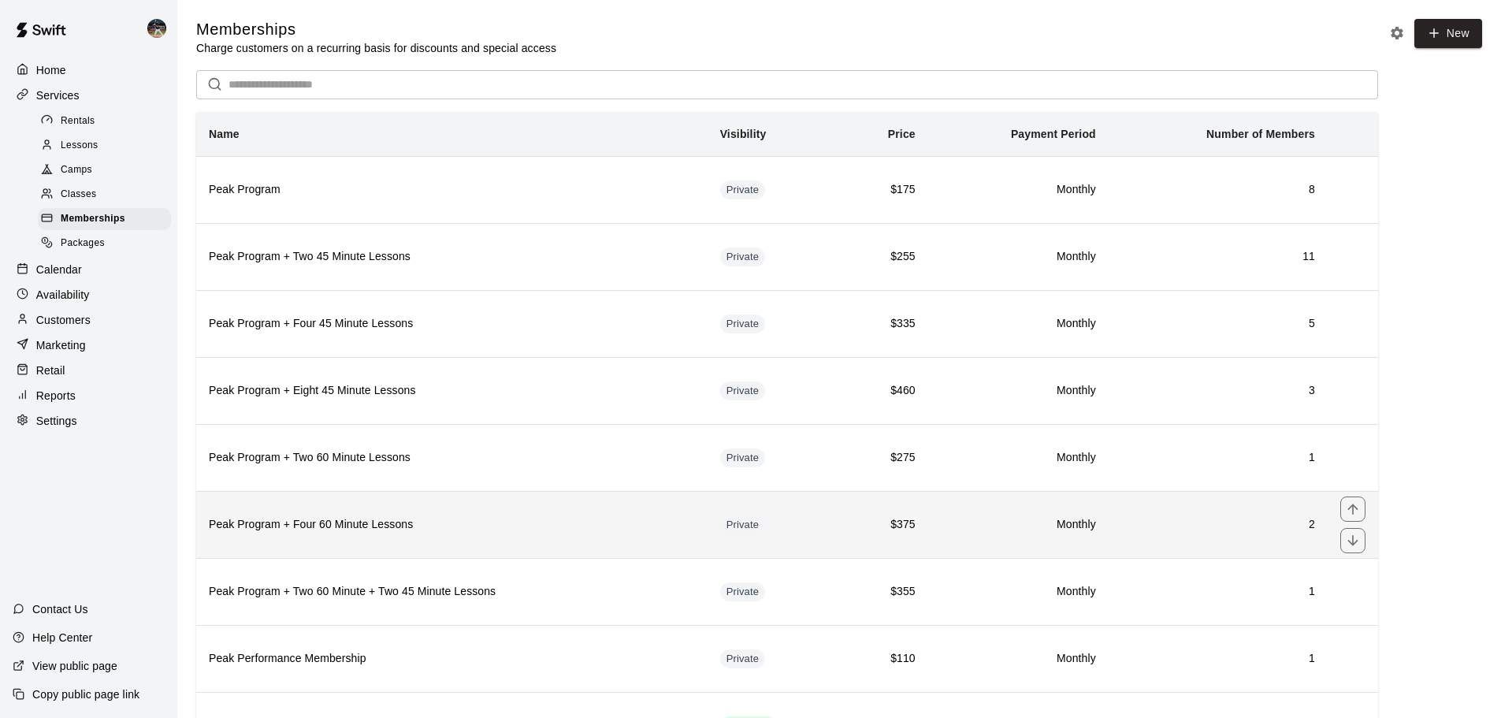
click at [354, 507] on th "Peak Program + Four 60 Minute Lessons" at bounding box center [451, 524] width 511 height 67
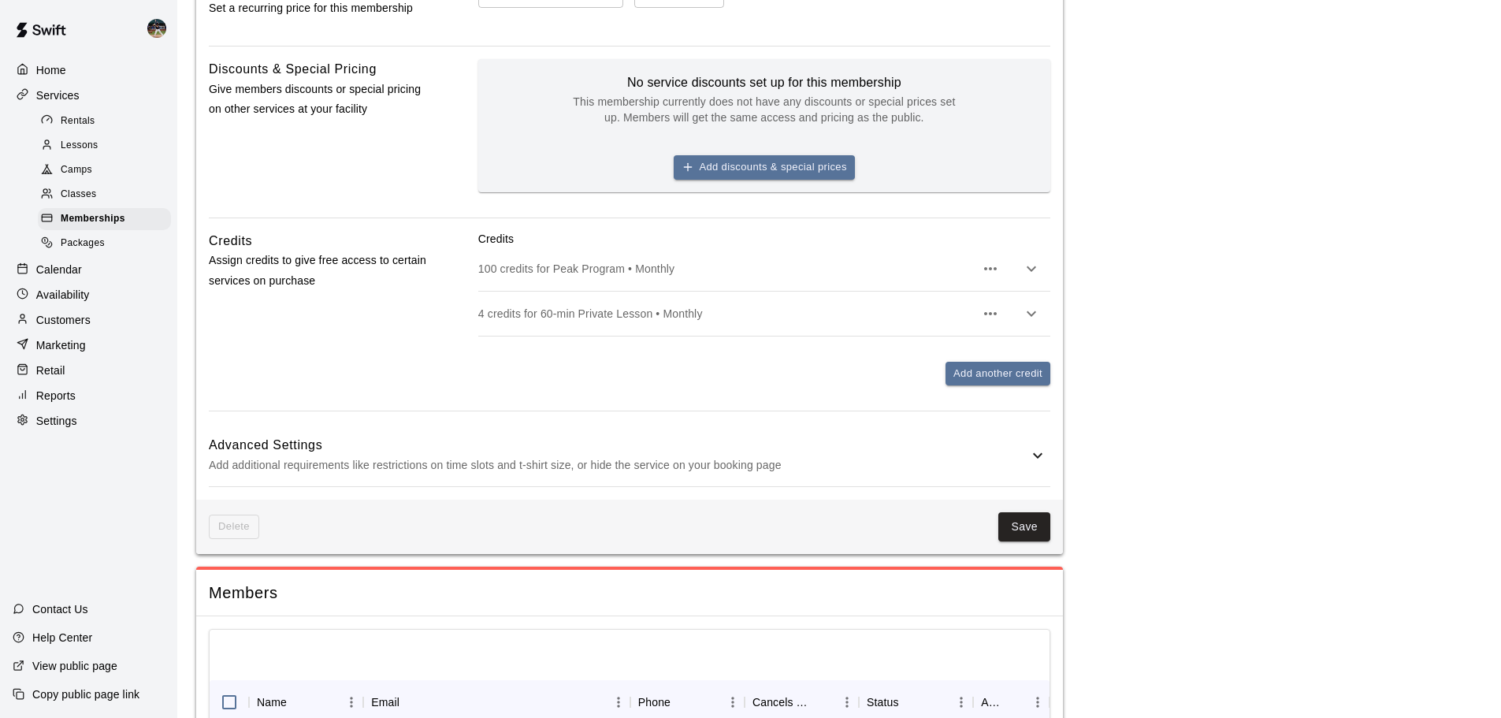
scroll to position [953, 0]
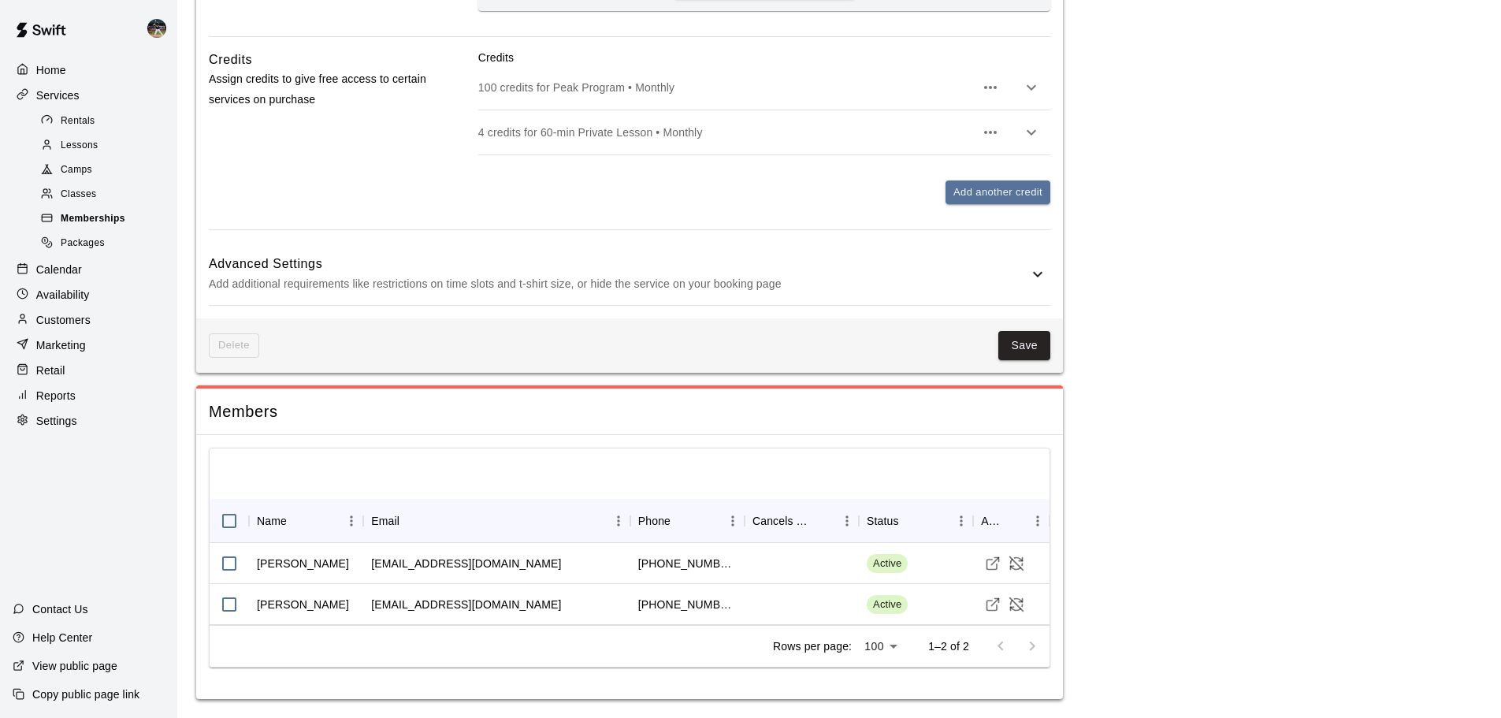
click at [124, 214] on div "Memberships" at bounding box center [104, 219] width 133 height 22
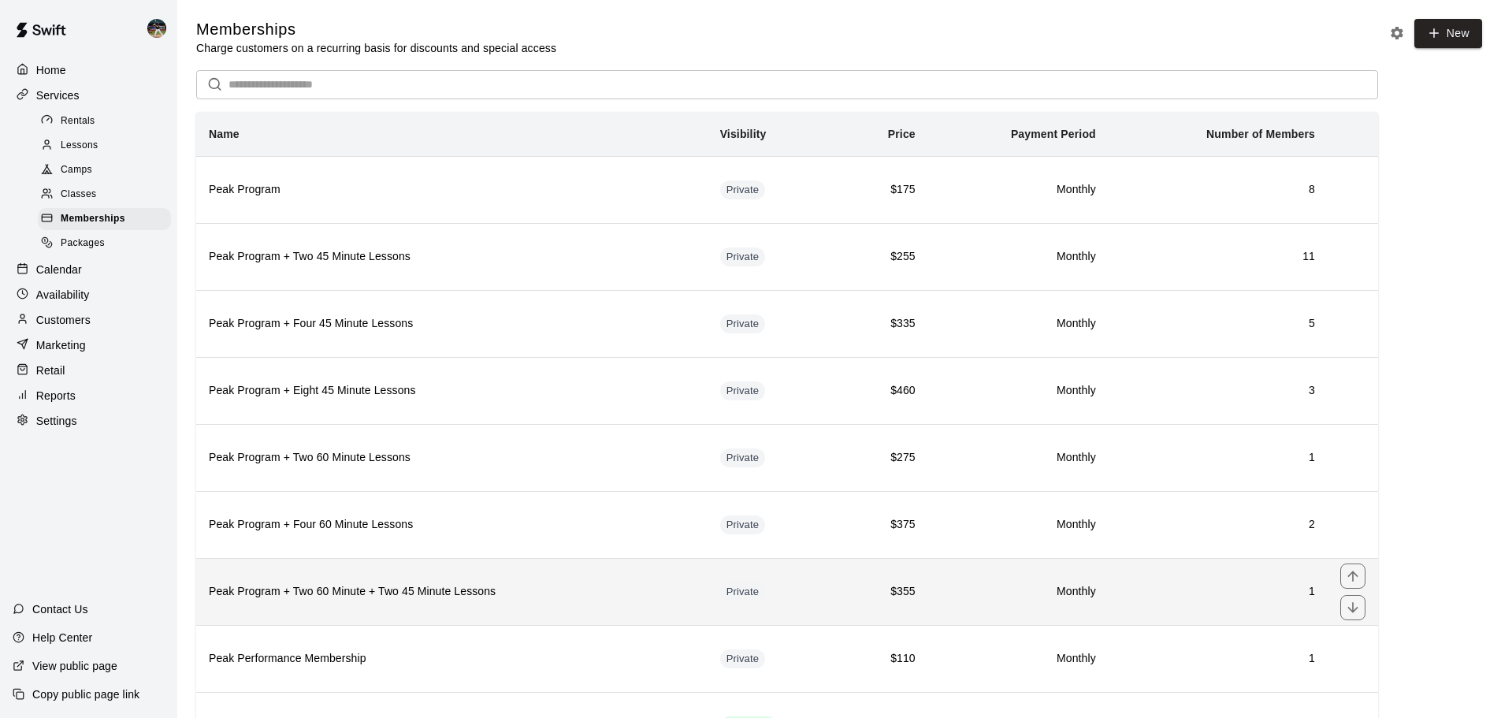
click at [397, 605] on th "Peak Program + Two 60 Minute + Two 45 Minute Lessons" at bounding box center [451, 591] width 511 height 67
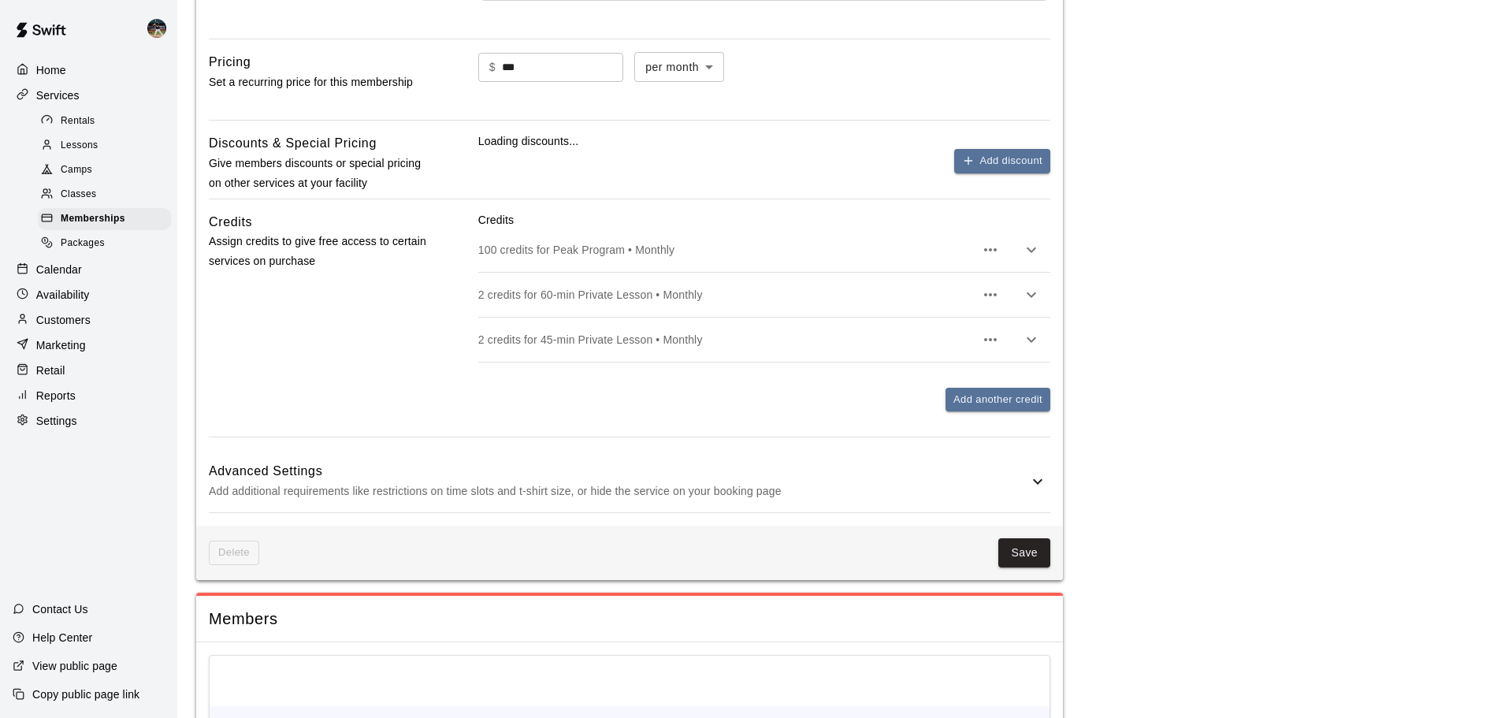
scroll to position [864, 0]
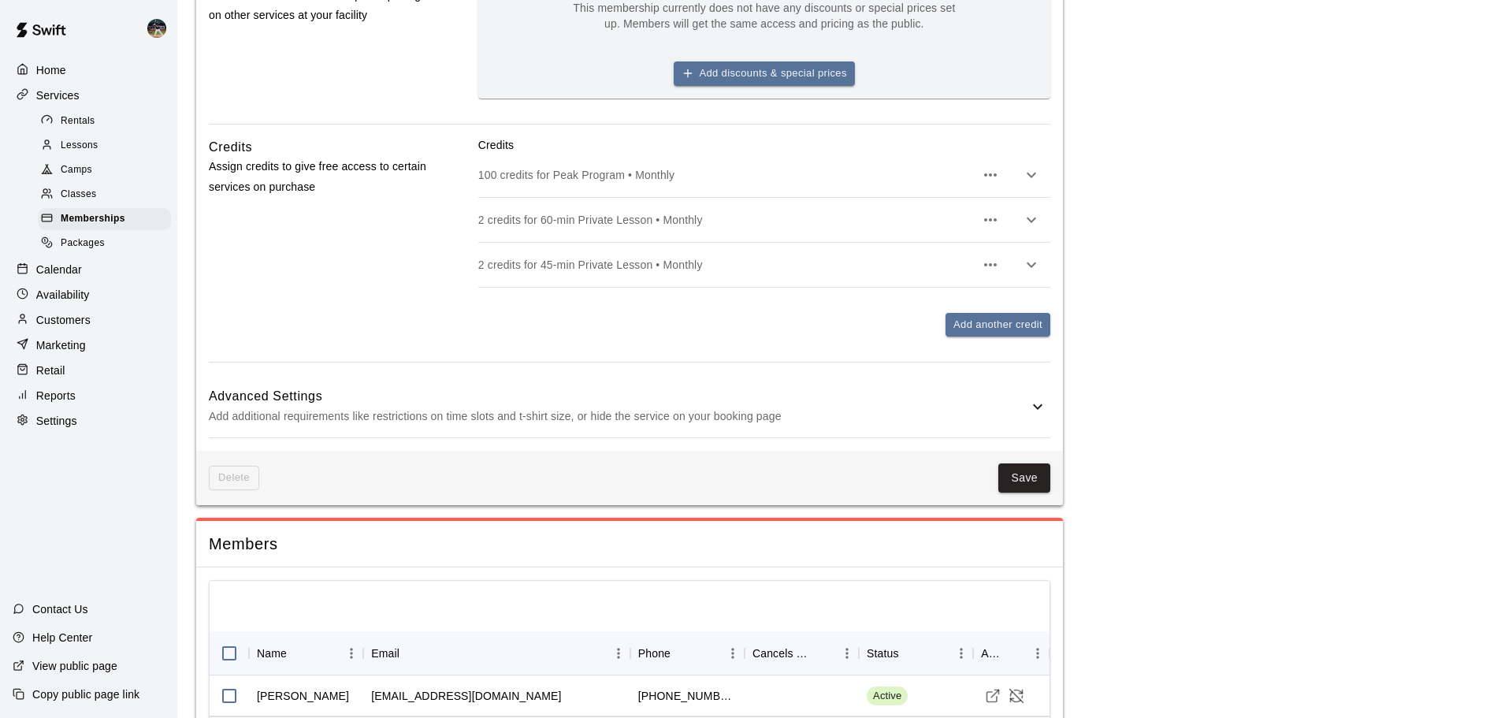
click at [89, 279] on div "Calendar" at bounding box center [89, 270] width 152 height 24
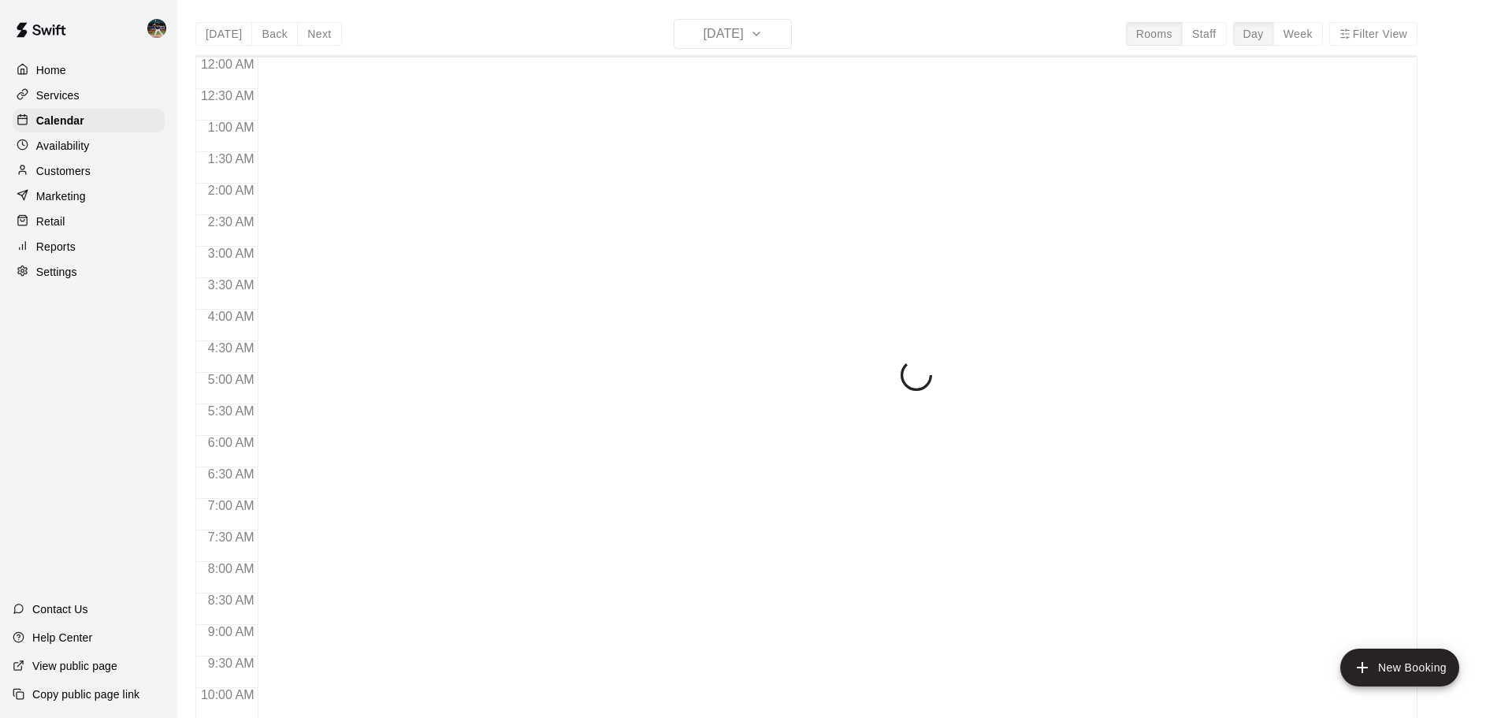
scroll to position [687, 0]
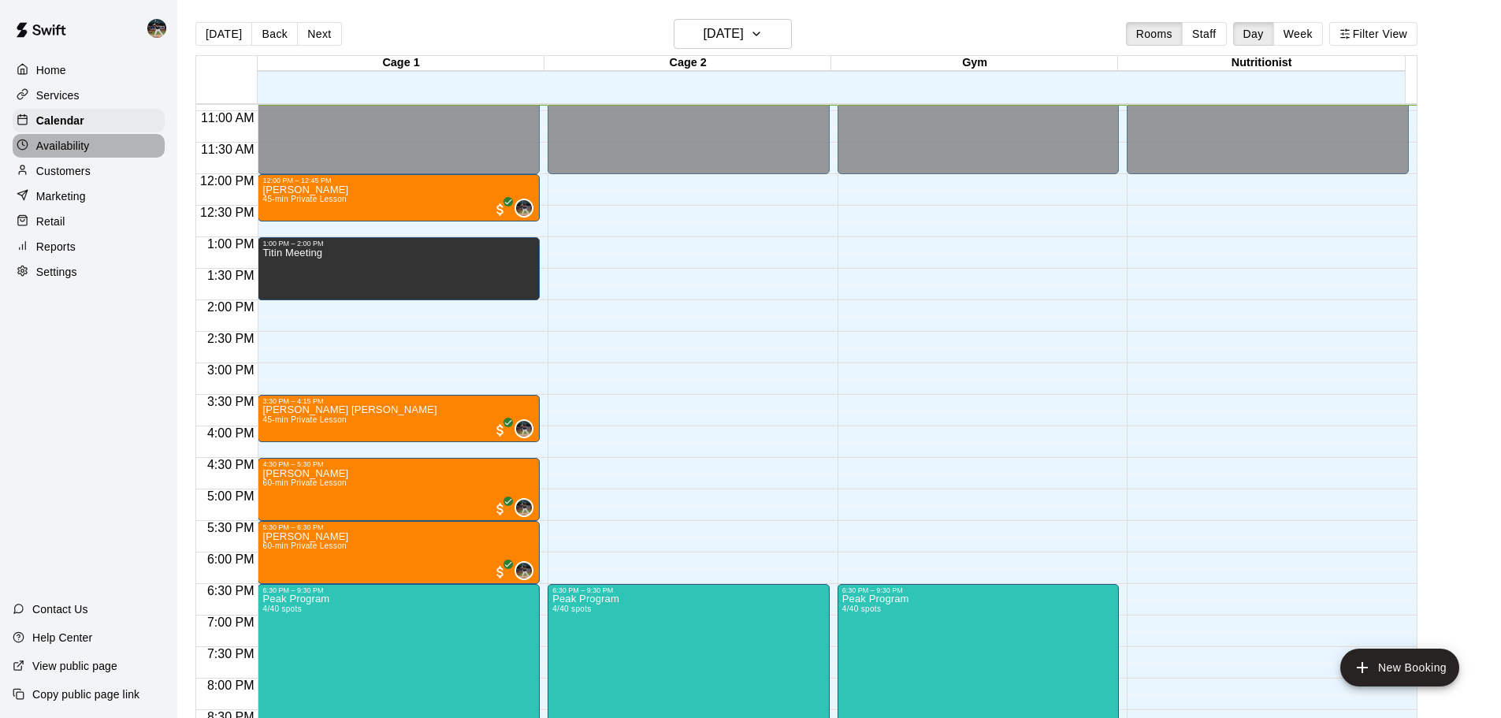
click at [70, 147] on p "Availability" at bounding box center [63, 146] width 54 height 16
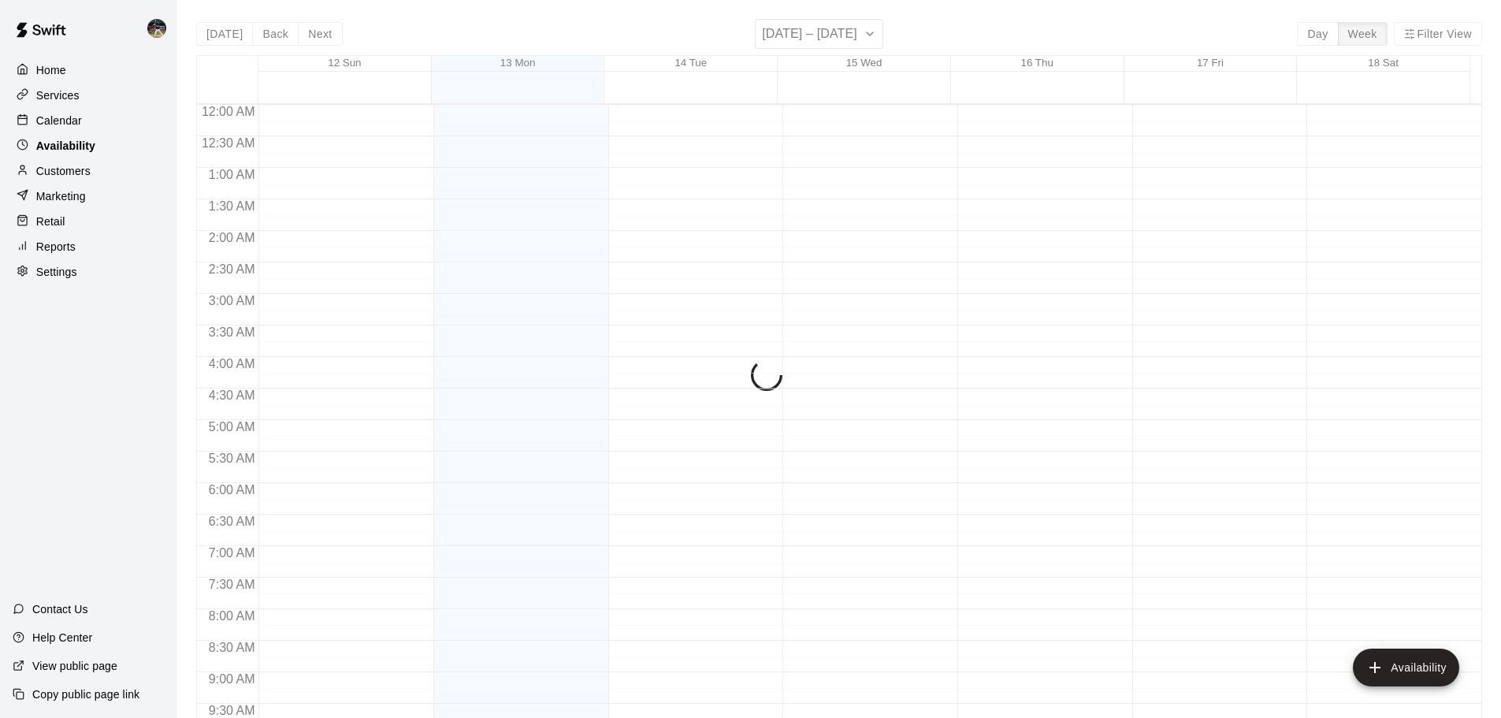
scroll to position [688, 0]
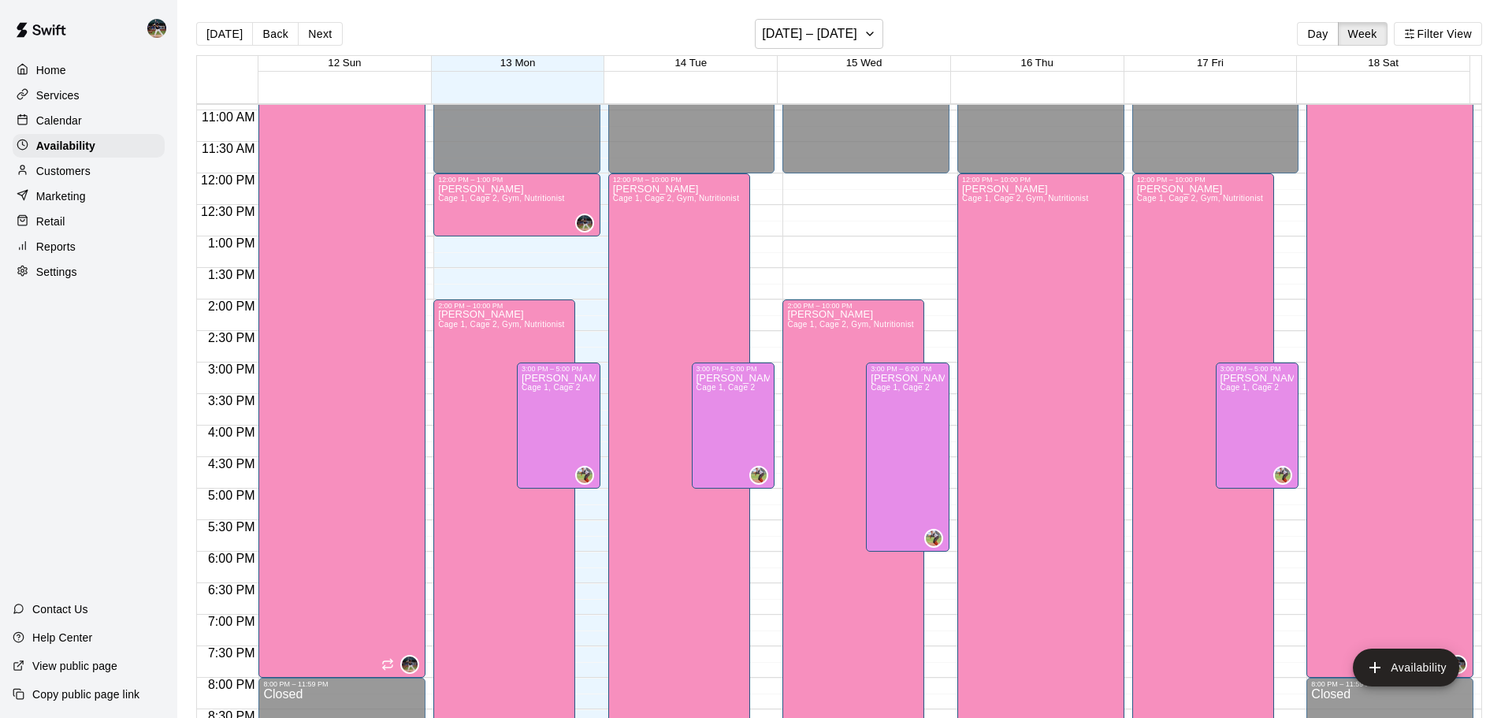
click at [84, 126] on div "Calendar" at bounding box center [89, 121] width 152 height 24
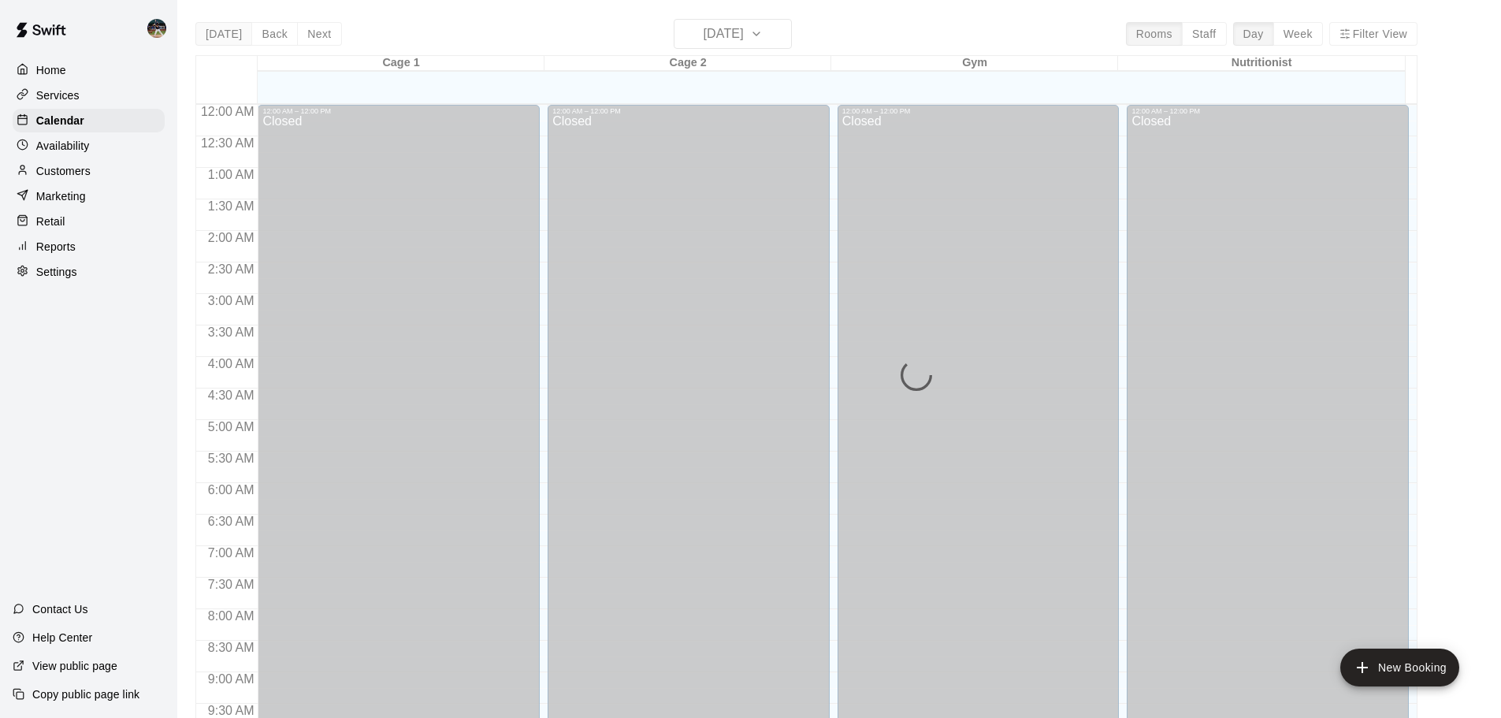
scroll to position [688, 0]
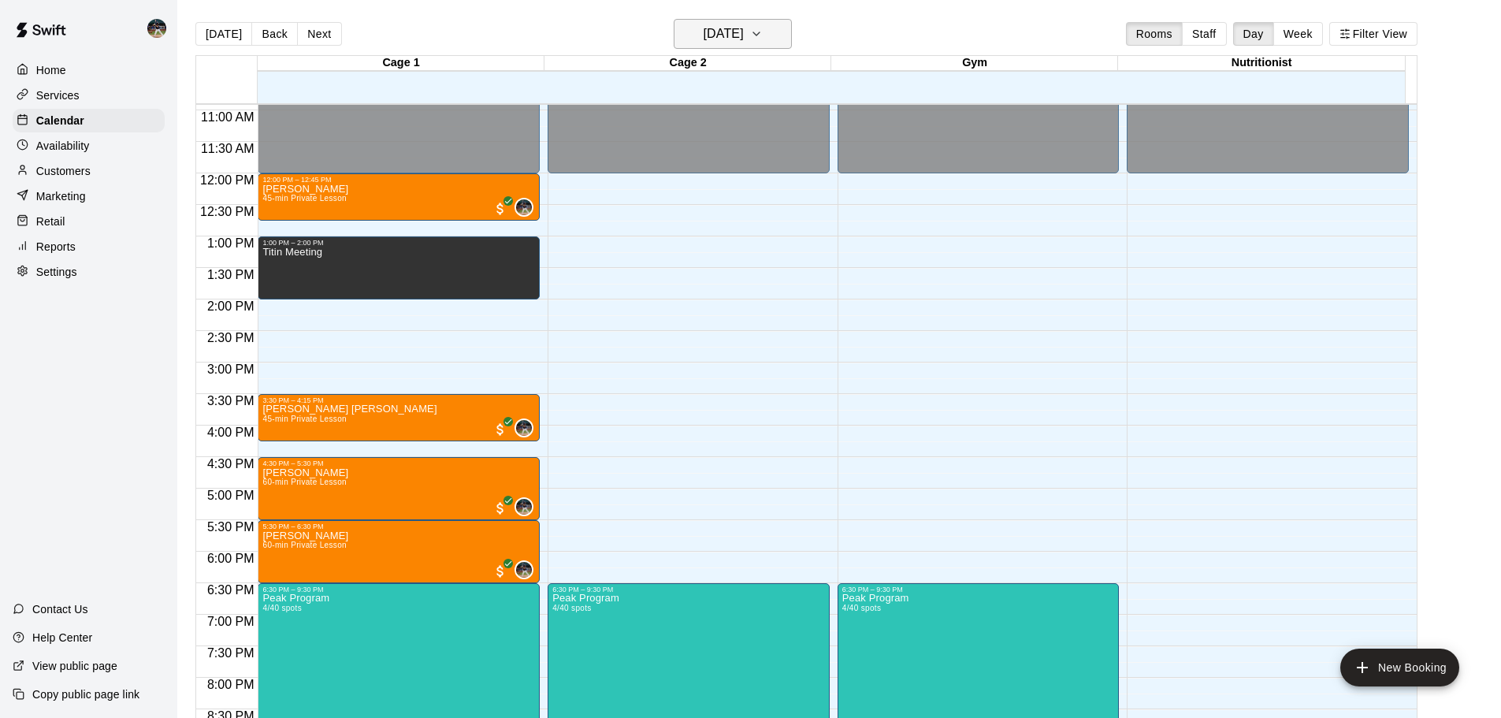
click at [763, 34] on icon "button" at bounding box center [756, 33] width 13 height 19
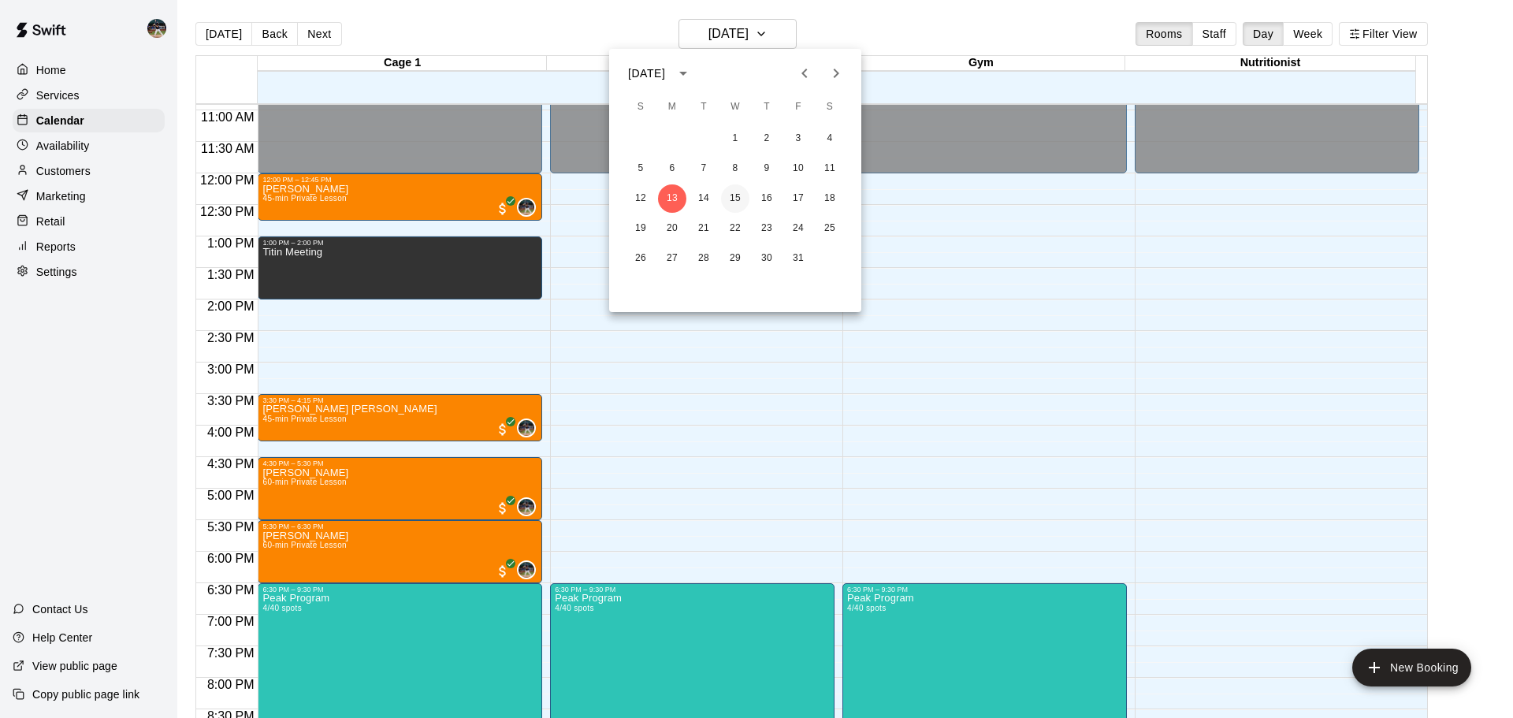
click at [734, 191] on button "15" at bounding box center [735, 198] width 28 height 28
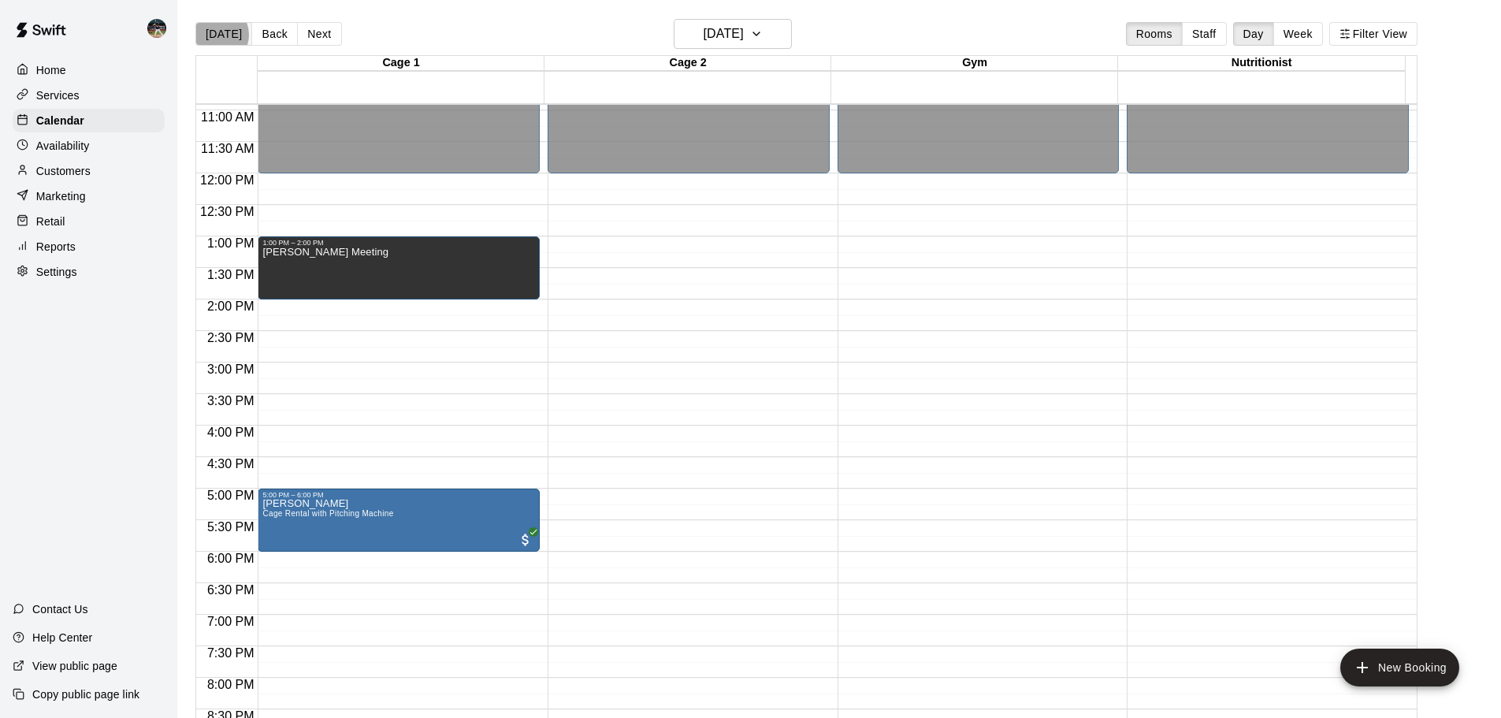
click at [216, 35] on button "[DATE]" at bounding box center [223, 34] width 57 height 24
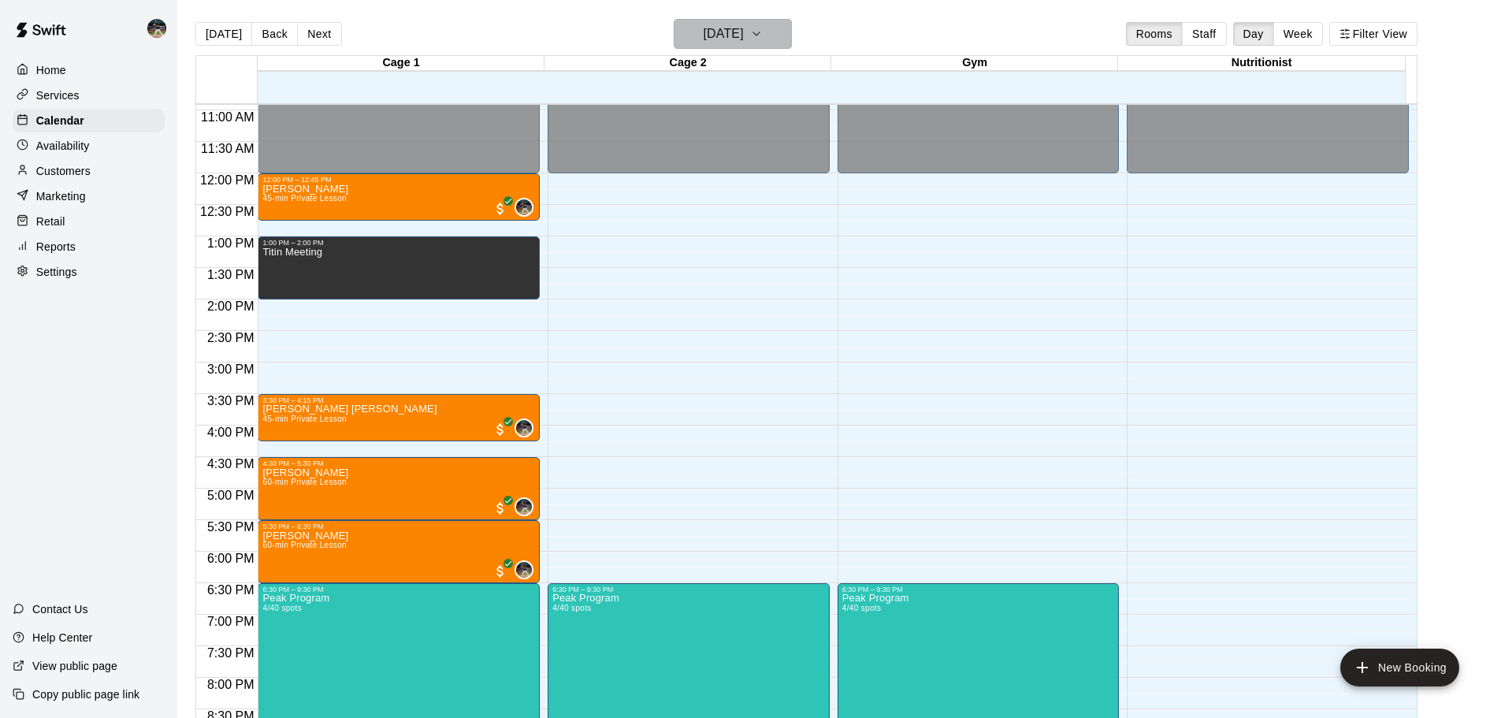
click at [726, 20] on button "[DATE]" at bounding box center [733, 34] width 118 height 30
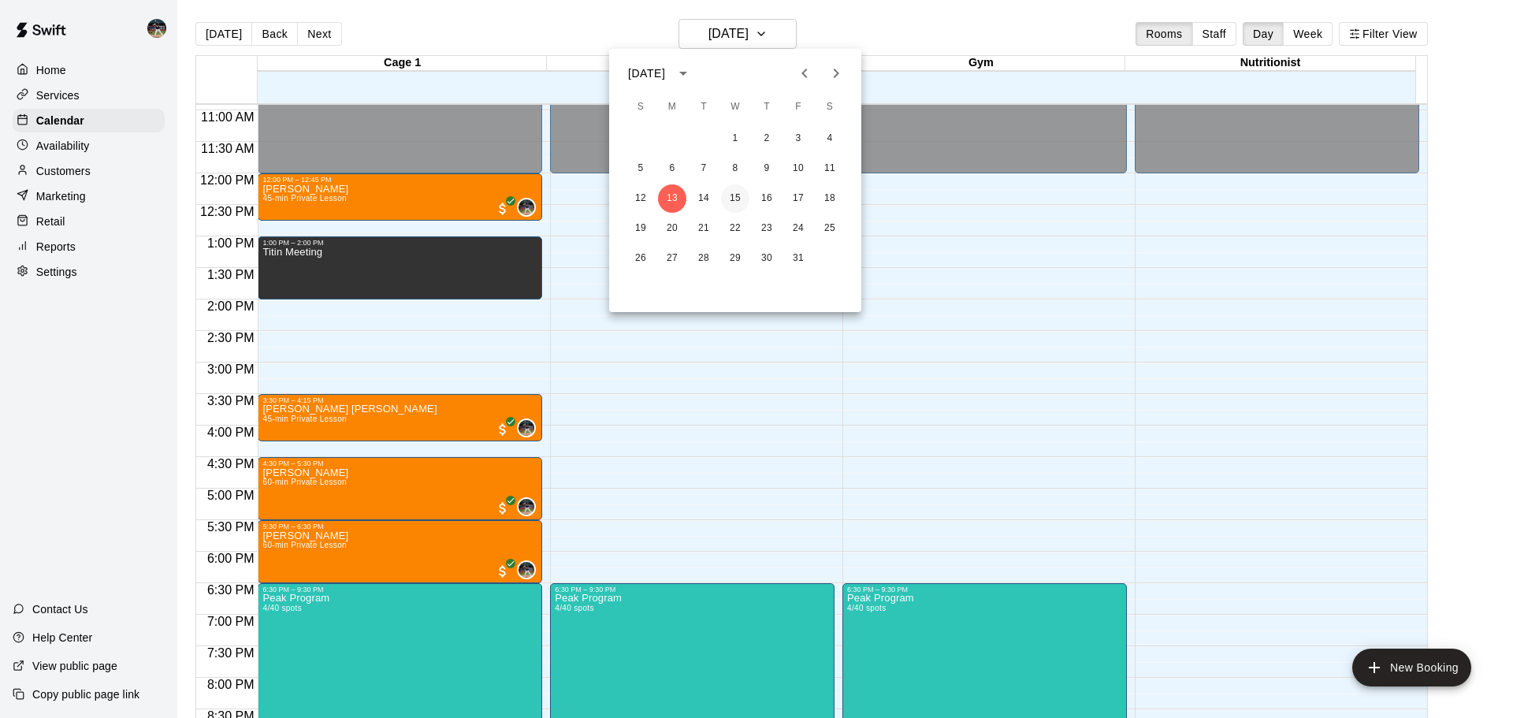
click at [732, 190] on button "15" at bounding box center [735, 198] width 28 height 28
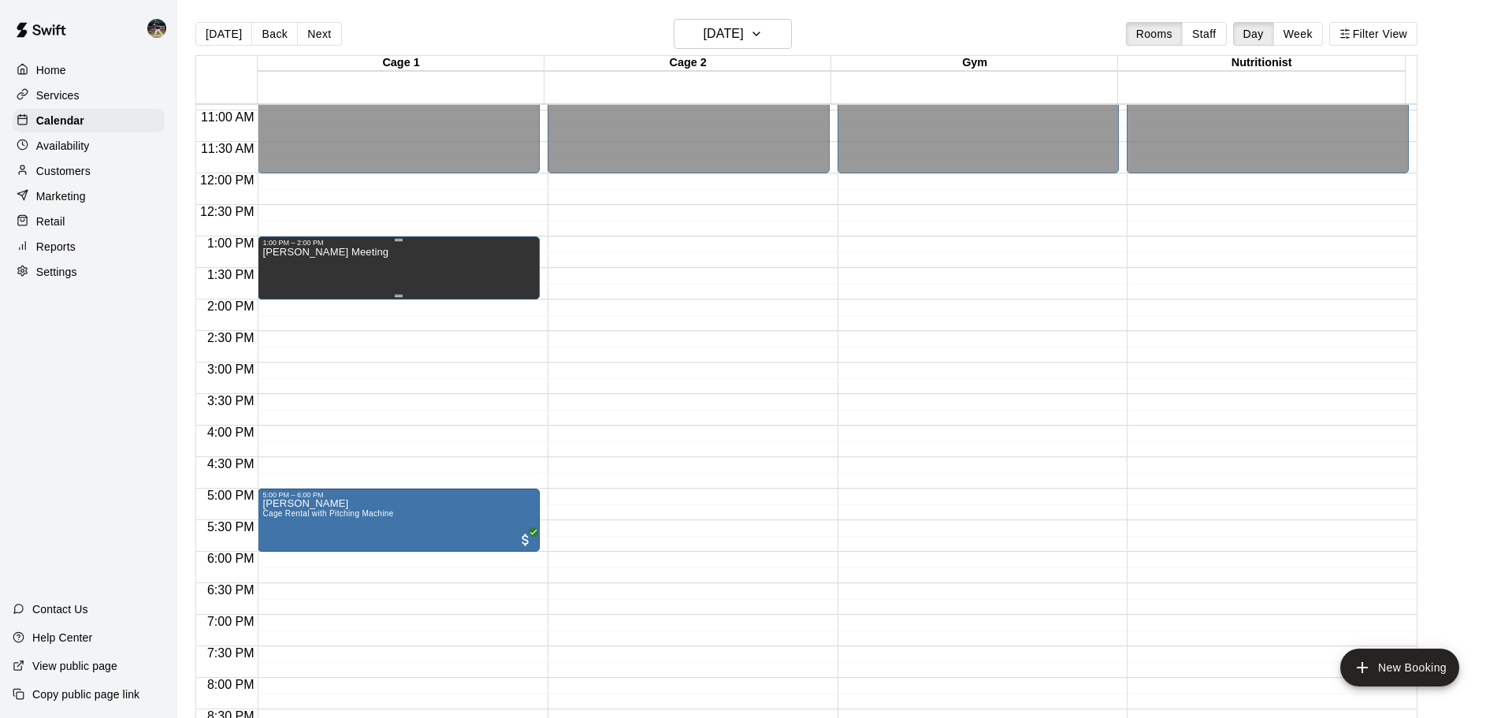
click at [354, 267] on div "[PERSON_NAME] Meeting" at bounding box center [398, 606] width 273 height 718
click at [274, 265] on icon "edit" at bounding box center [277, 265] width 19 height 19
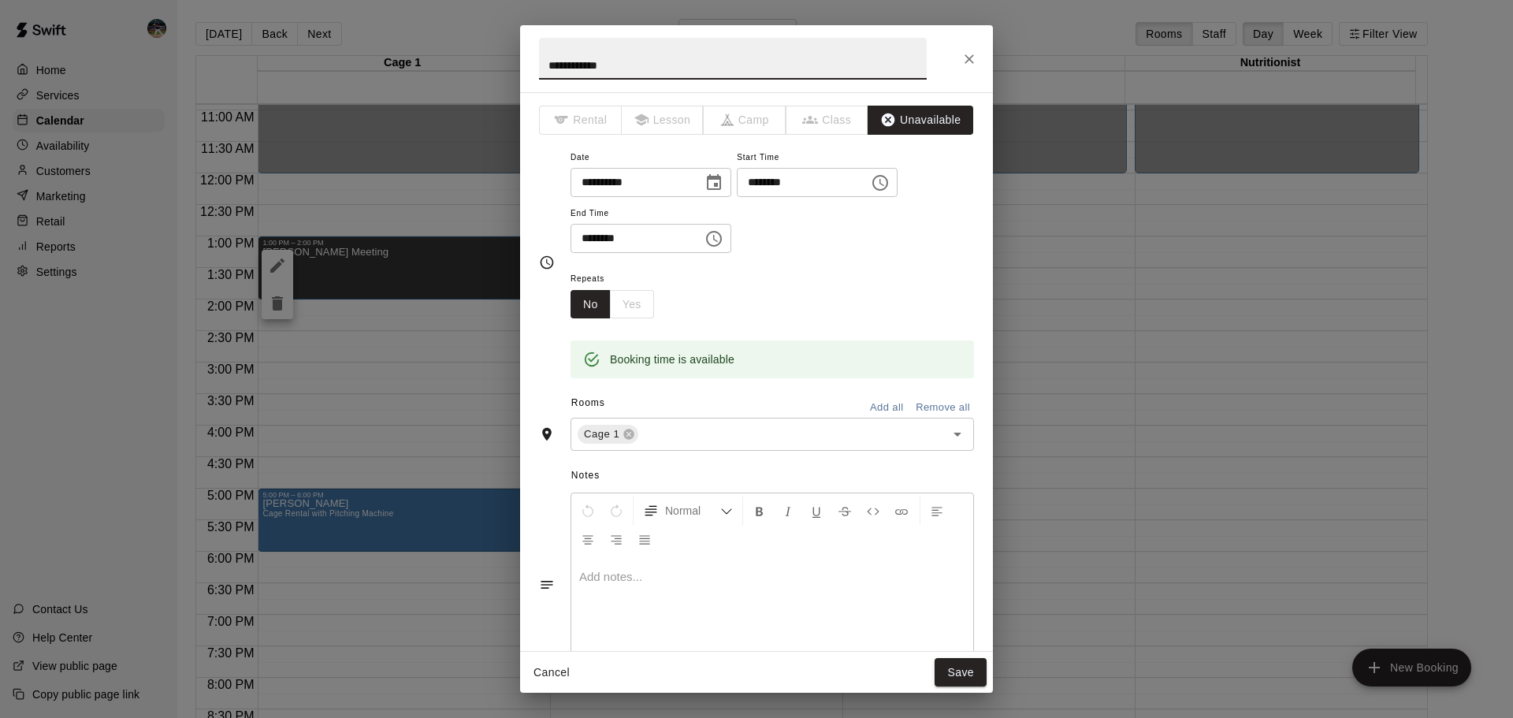
click at [658, 69] on input "**********" at bounding box center [733, 59] width 388 height 42
type input "**********"
click at [971, 667] on button "Save" at bounding box center [960, 672] width 52 height 29
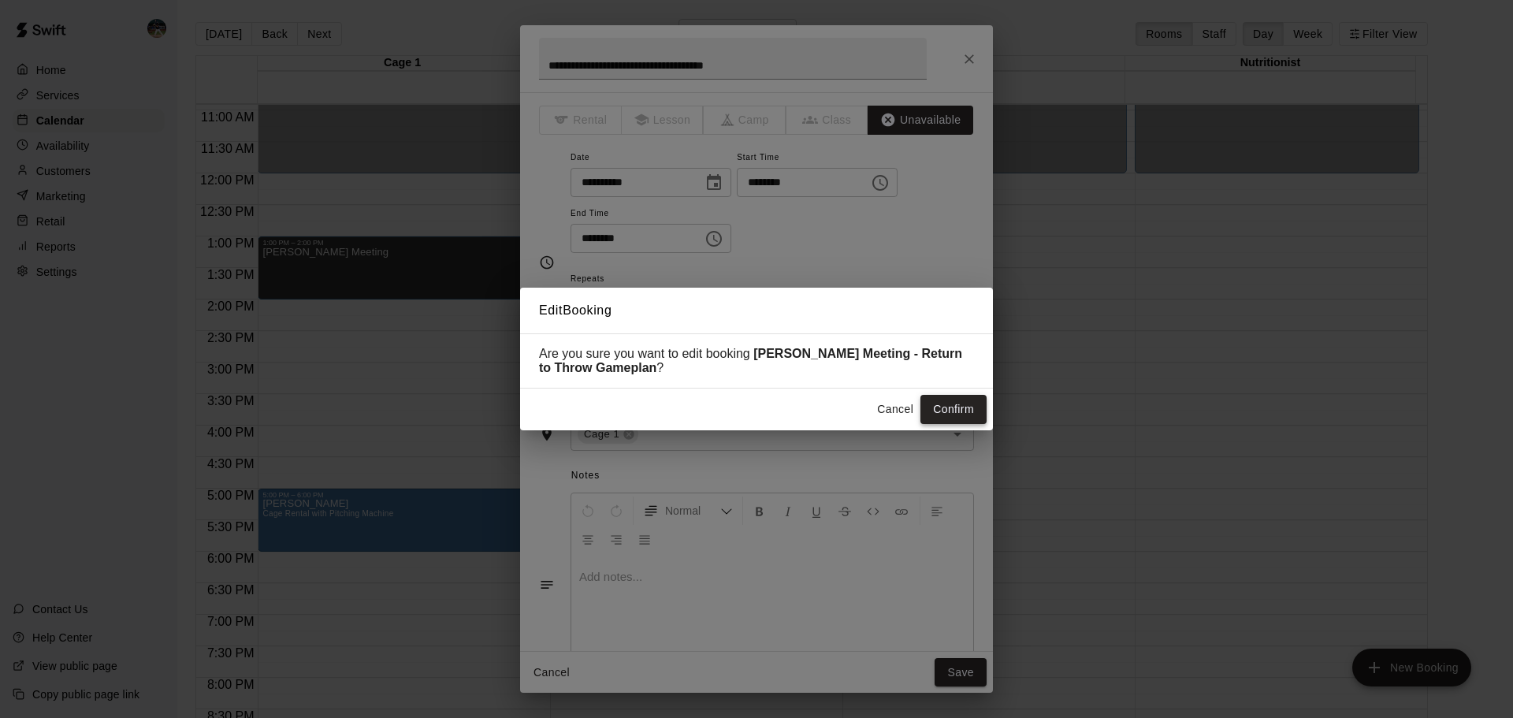
click at [953, 405] on button "Confirm" at bounding box center [953, 409] width 66 height 29
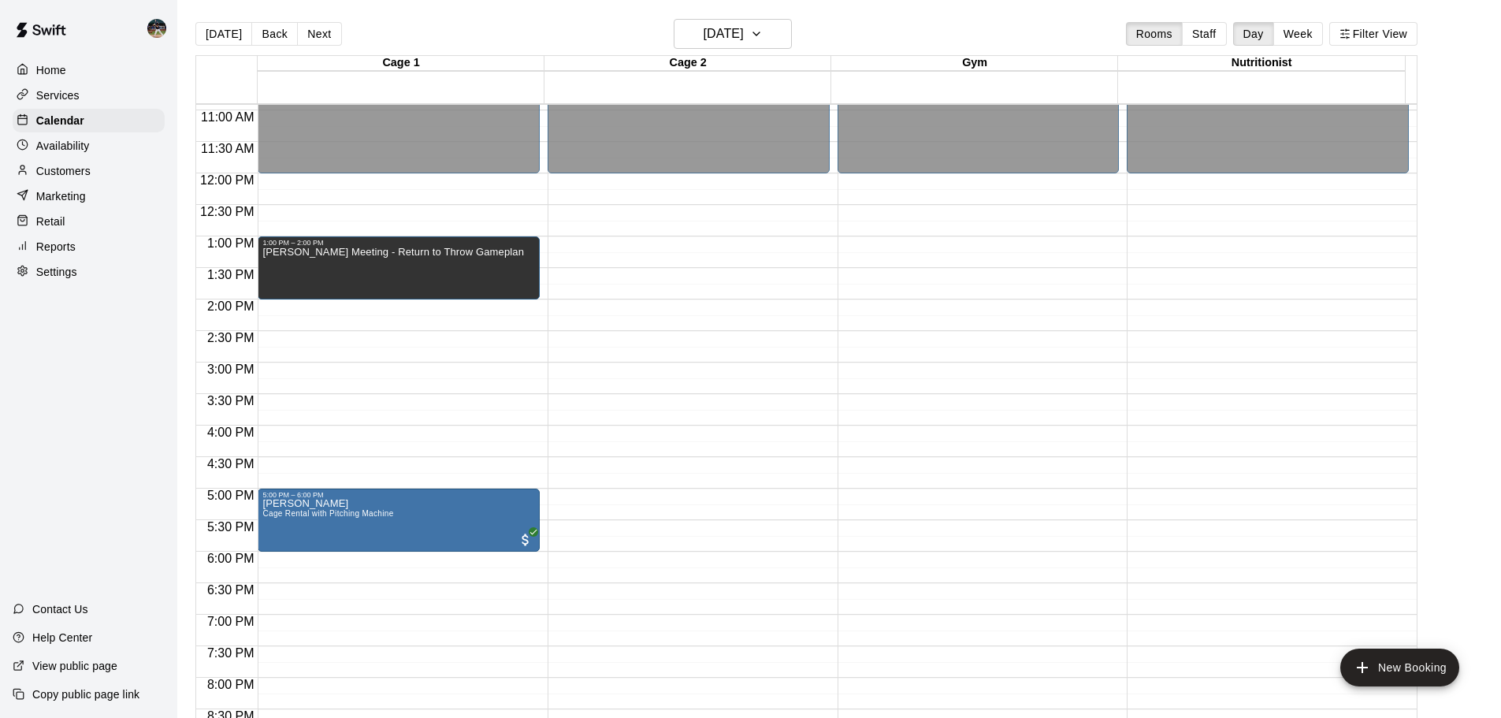
click at [210, 42] on button "[DATE]" at bounding box center [223, 34] width 57 height 24
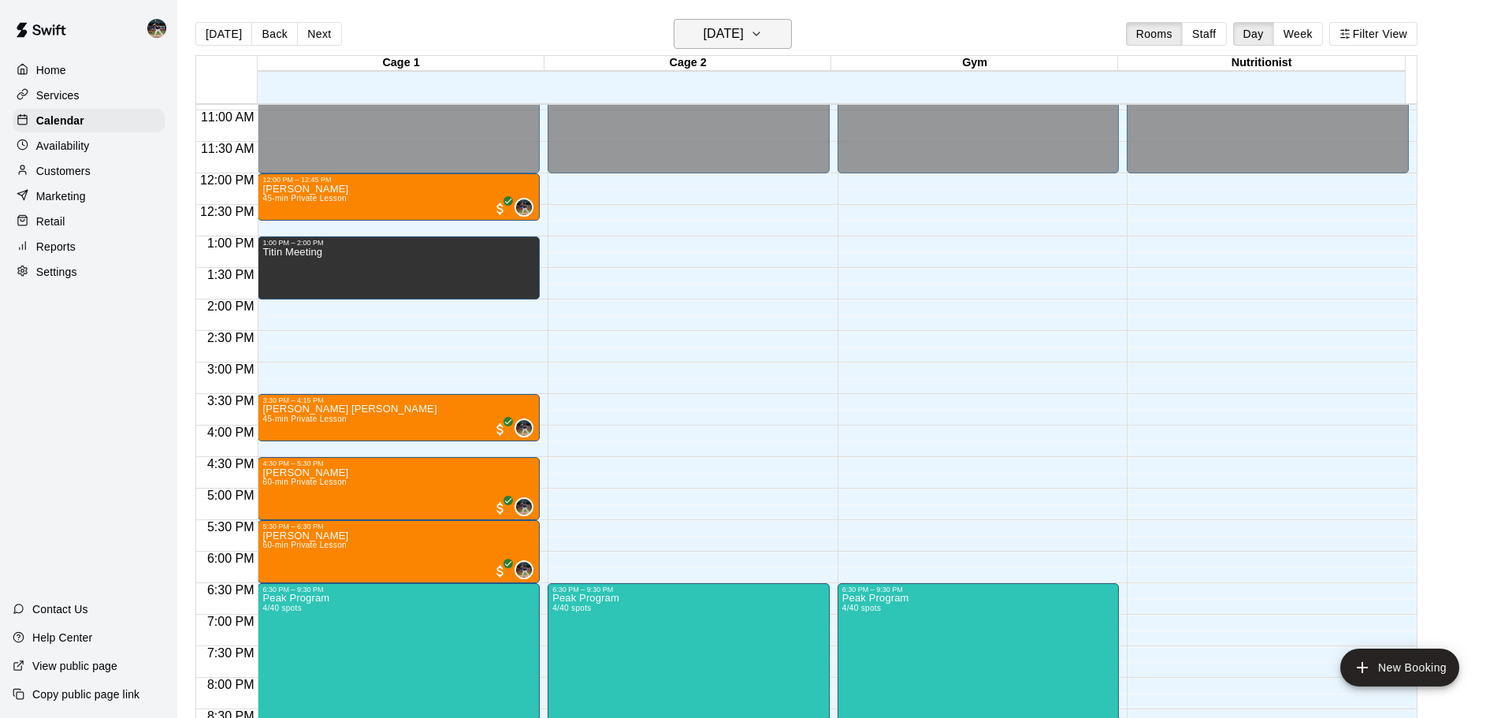
click at [744, 24] on h6 "[DATE]" at bounding box center [724, 34] width 40 height 22
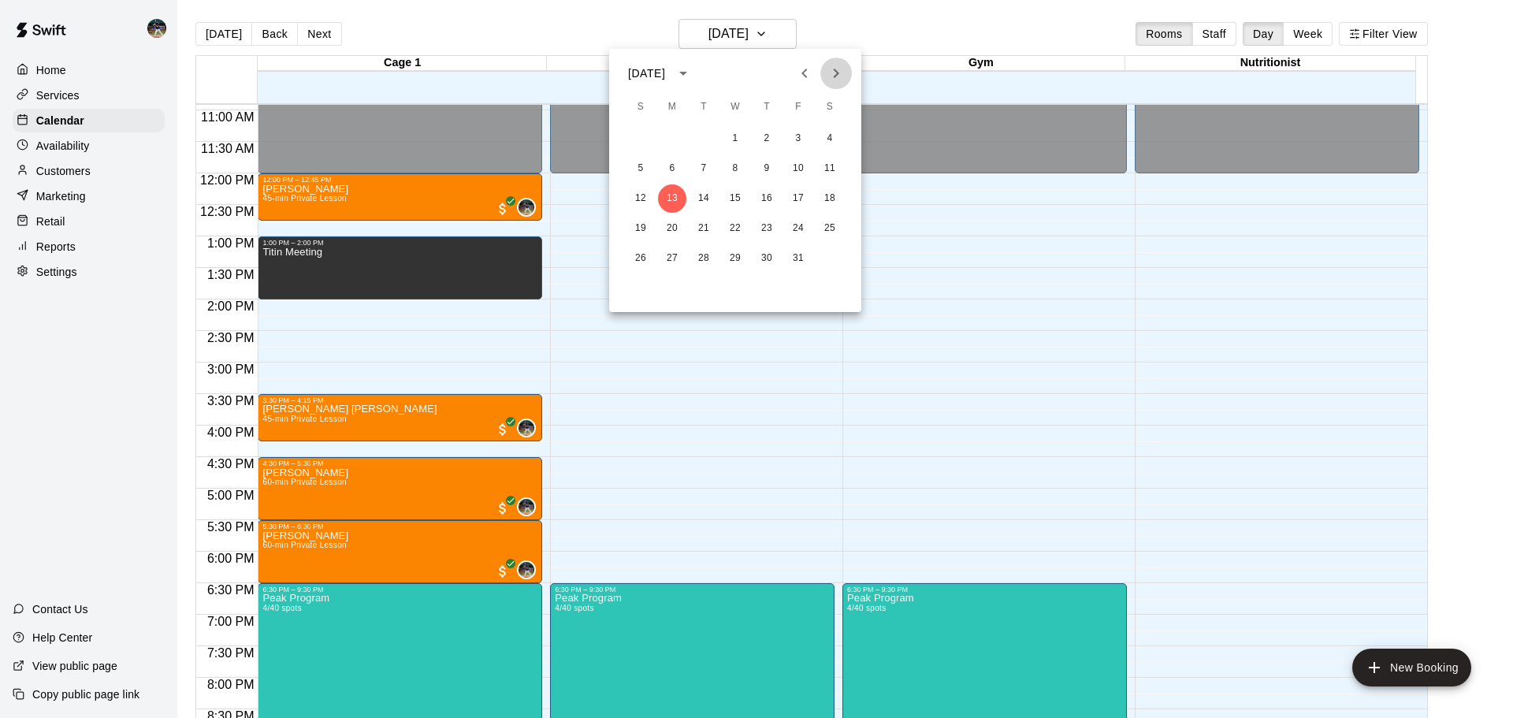
click at [835, 73] on icon "Next month" at bounding box center [835, 73] width 19 height 19
click at [638, 158] on button "2" at bounding box center [640, 168] width 28 height 28
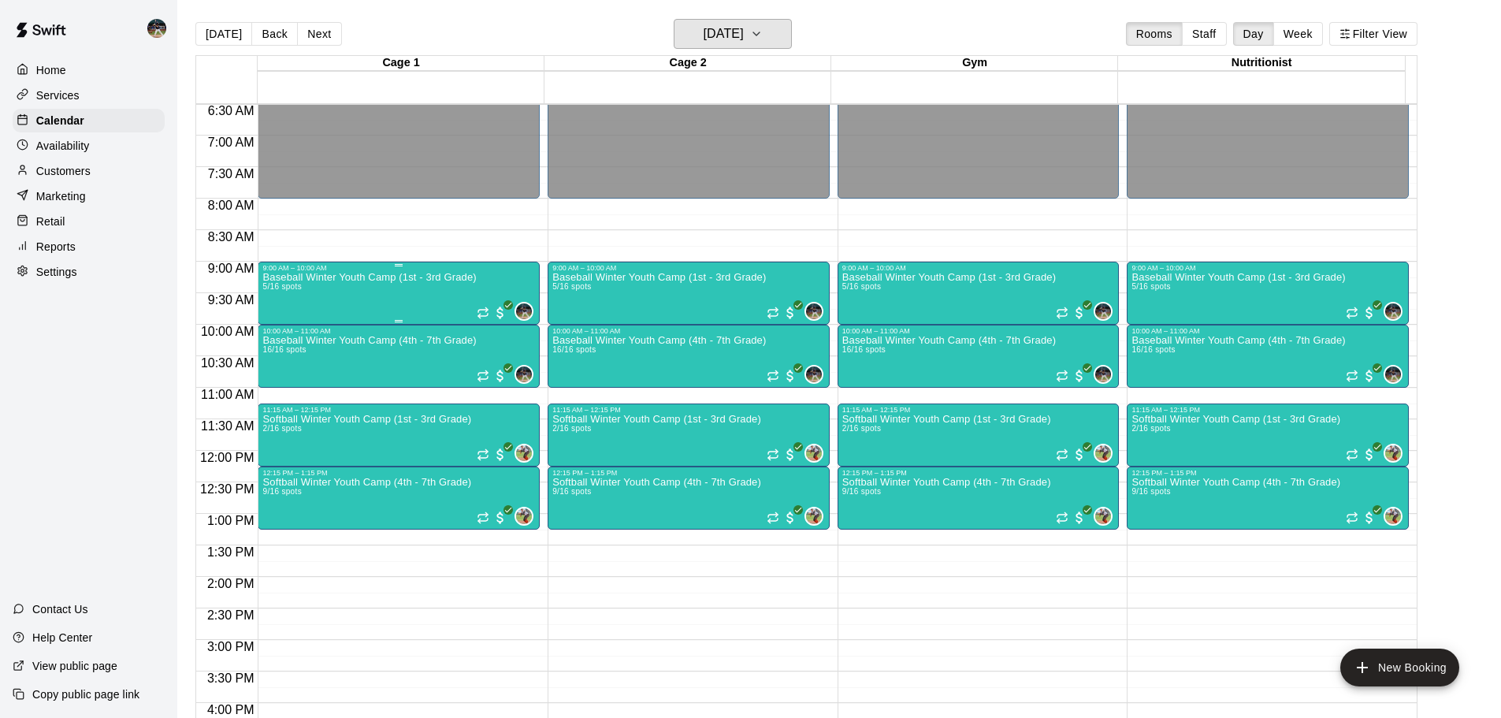
scroll to position [373, 0]
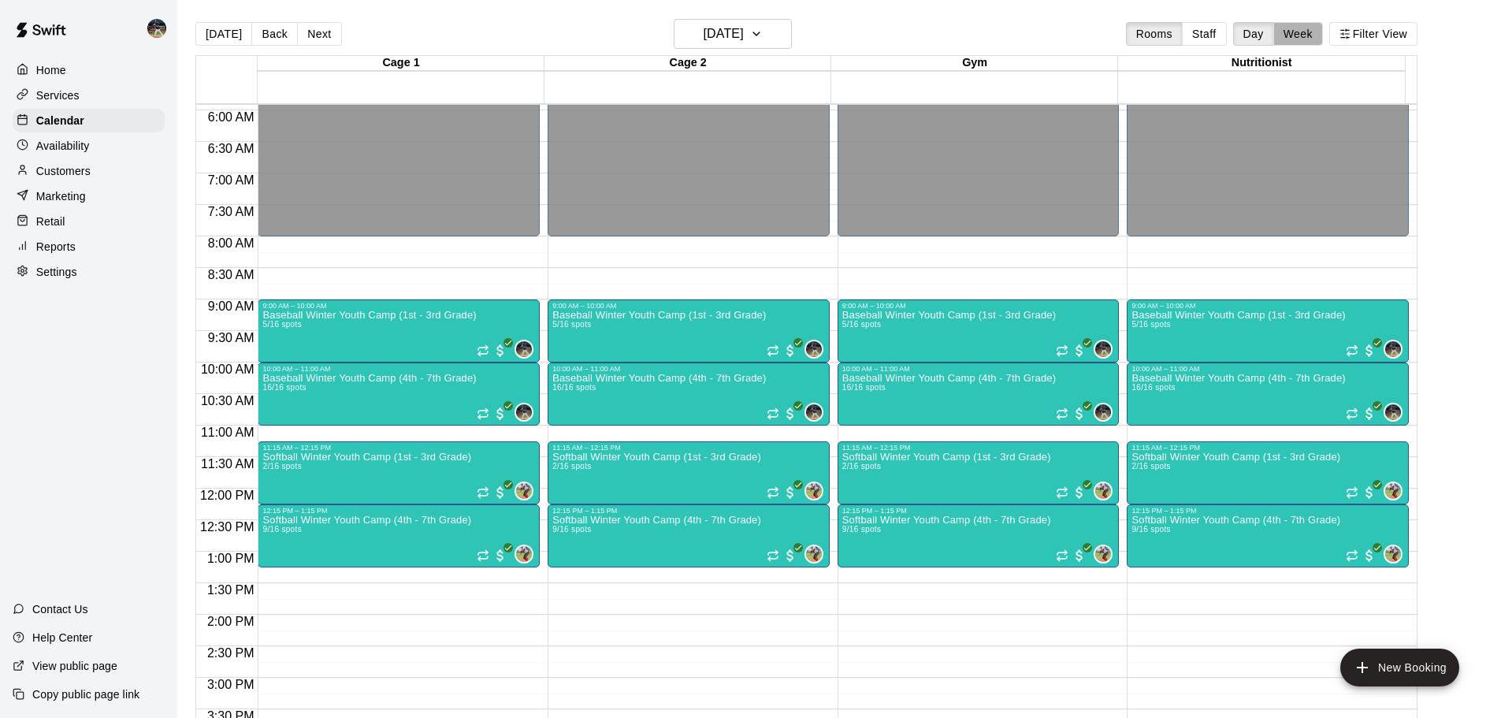
drag, startPoint x: 1287, startPoint y: 23, endPoint x: 1297, endPoint y: 29, distance: 11.4
click at [1288, 23] on button "Week" at bounding box center [1298, 34] width 50 height 24
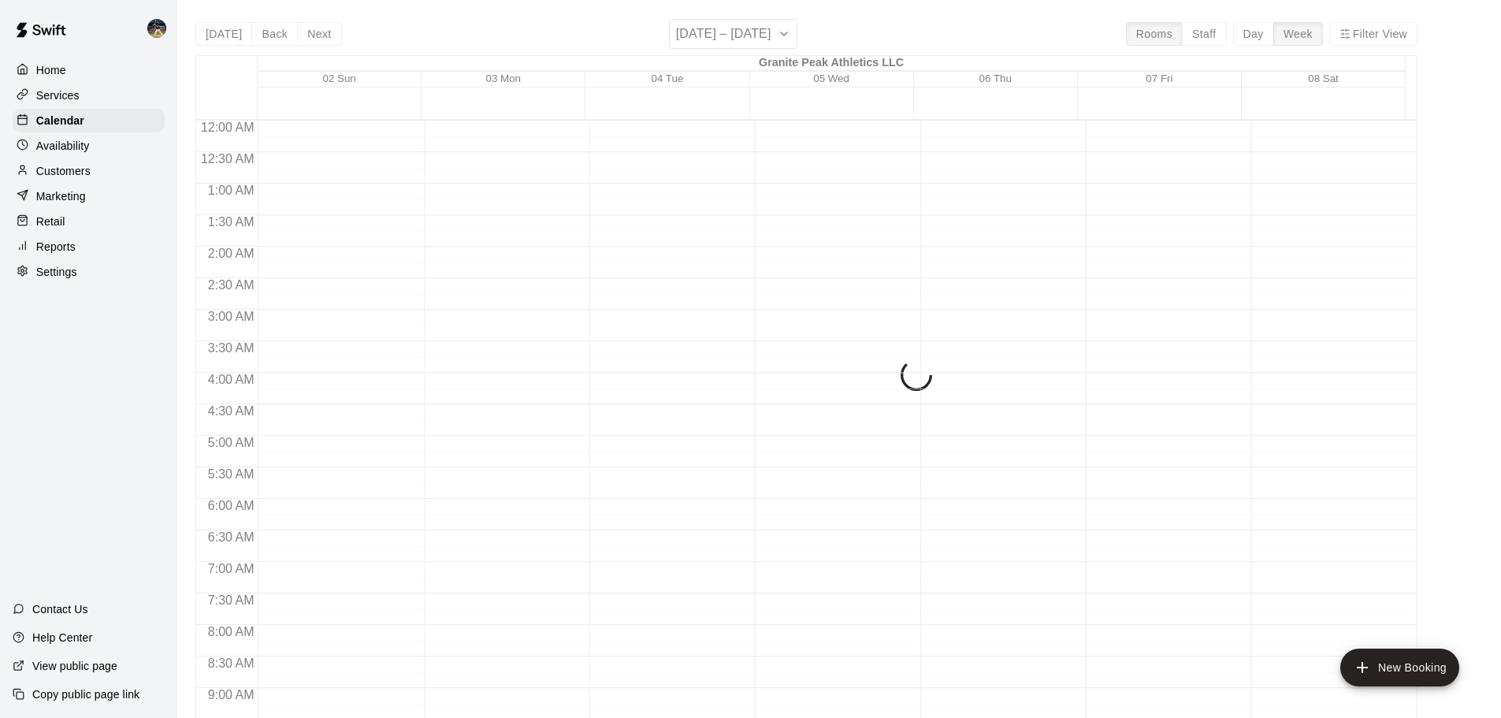
click at [1297, 29] on div "[DATE] Back Next [DATE] – [DATE] Rooms Staff Day Week Filter View Granite Peak …" at bounding box center [806, 378] width 1222 height 718
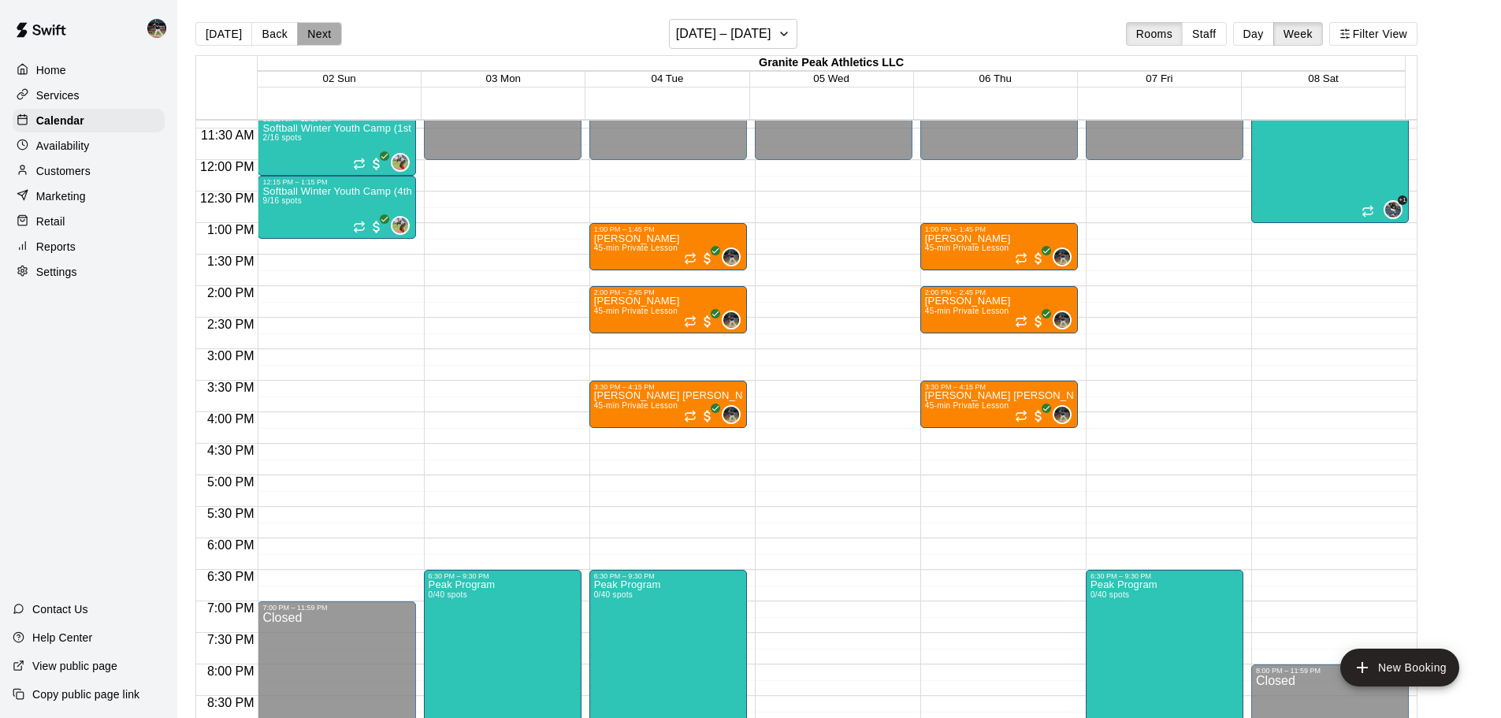
click at [325, 33] on button "Next" at bounding box center [319, 34] width 44 height 24
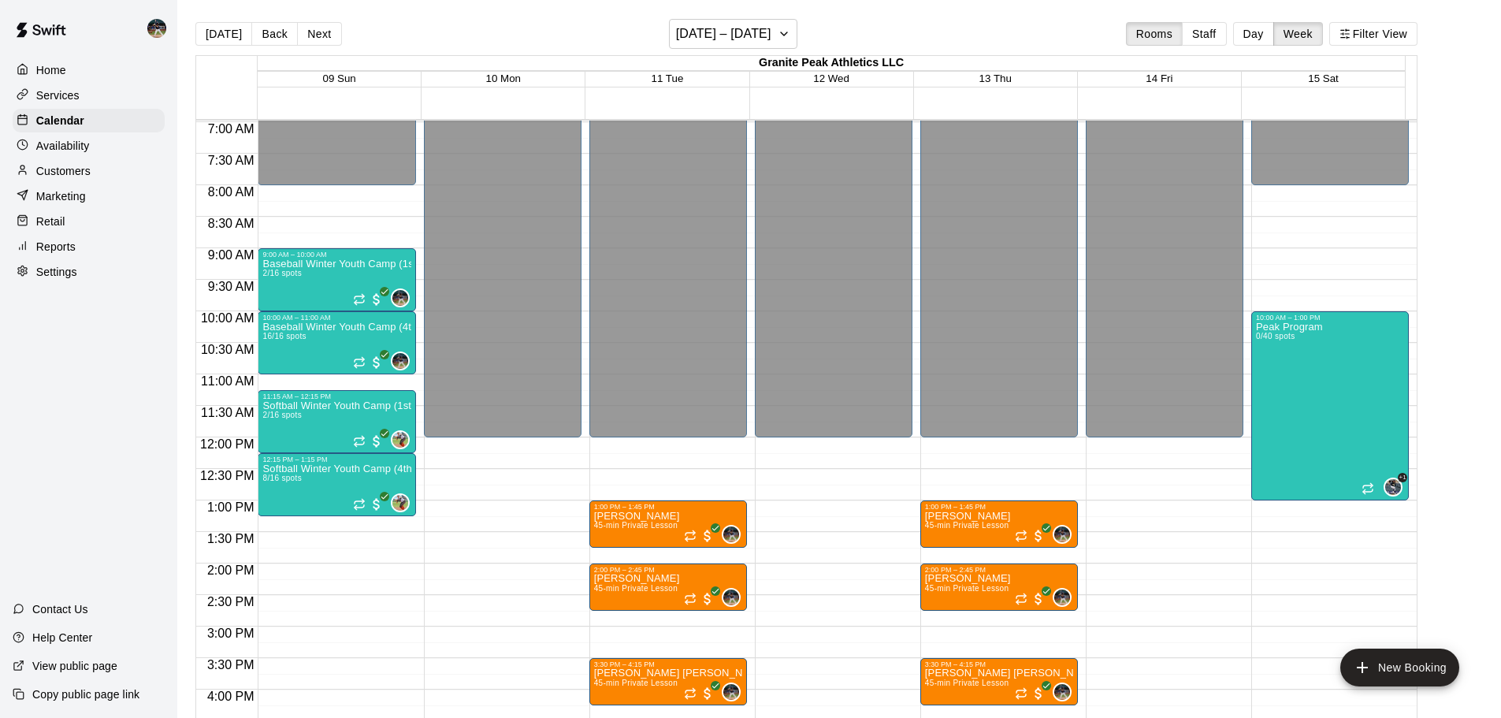
scroll to position [402, 0]
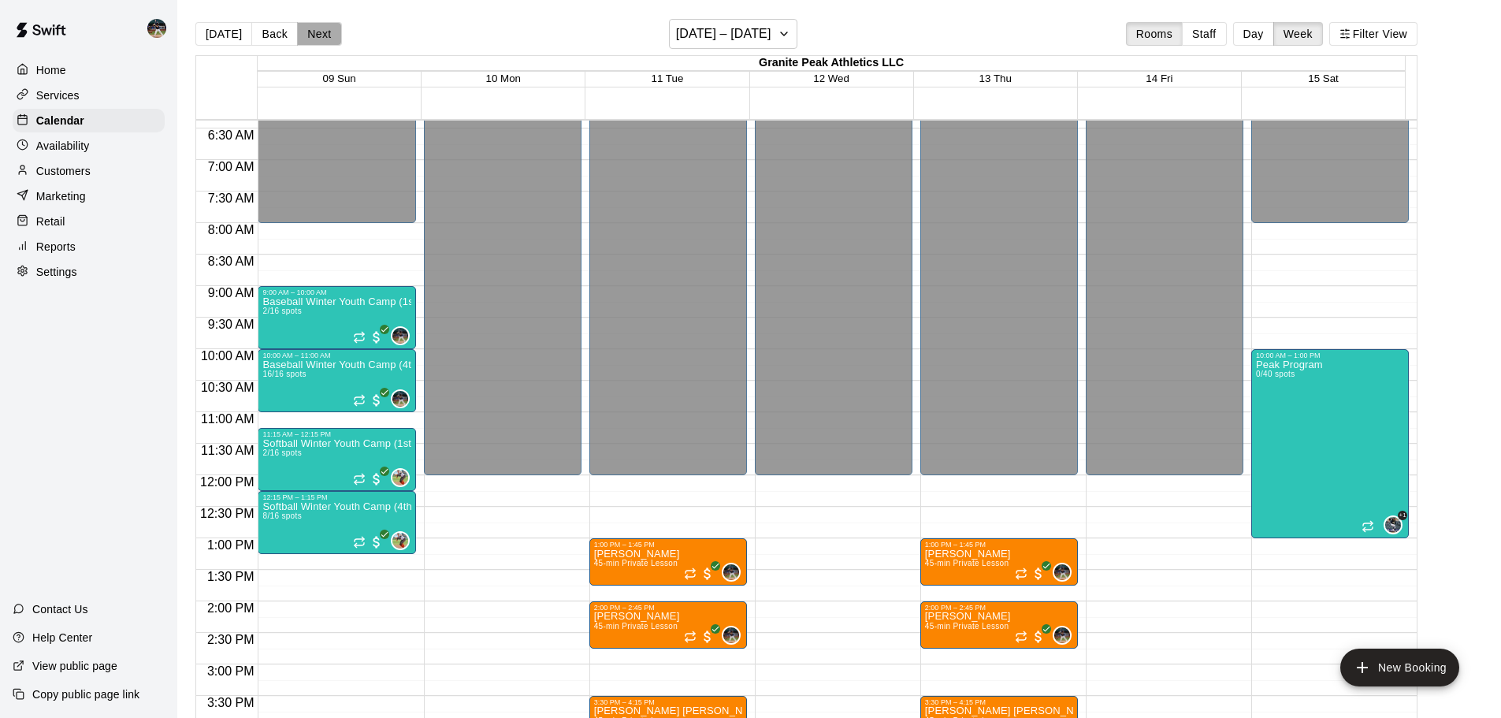
click at [329, 36] on button "Next" at bounding box center [319, 34] width 44 height 24
click at [326, 35] on button "Next" at bounding box center [319, 34] width 44 height 24
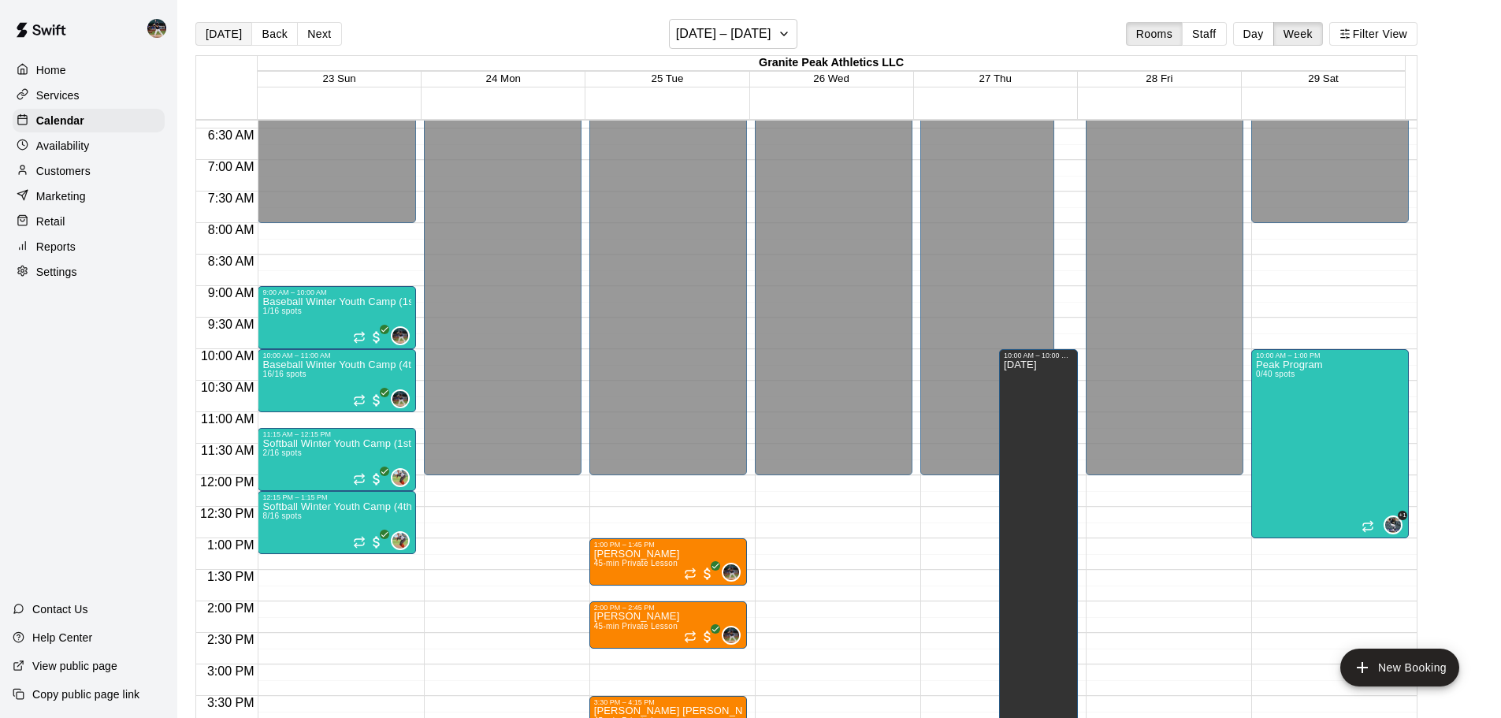
click at [226, 42] on button "[DATE]" at bounding box center [223, 34] width 57 height 24
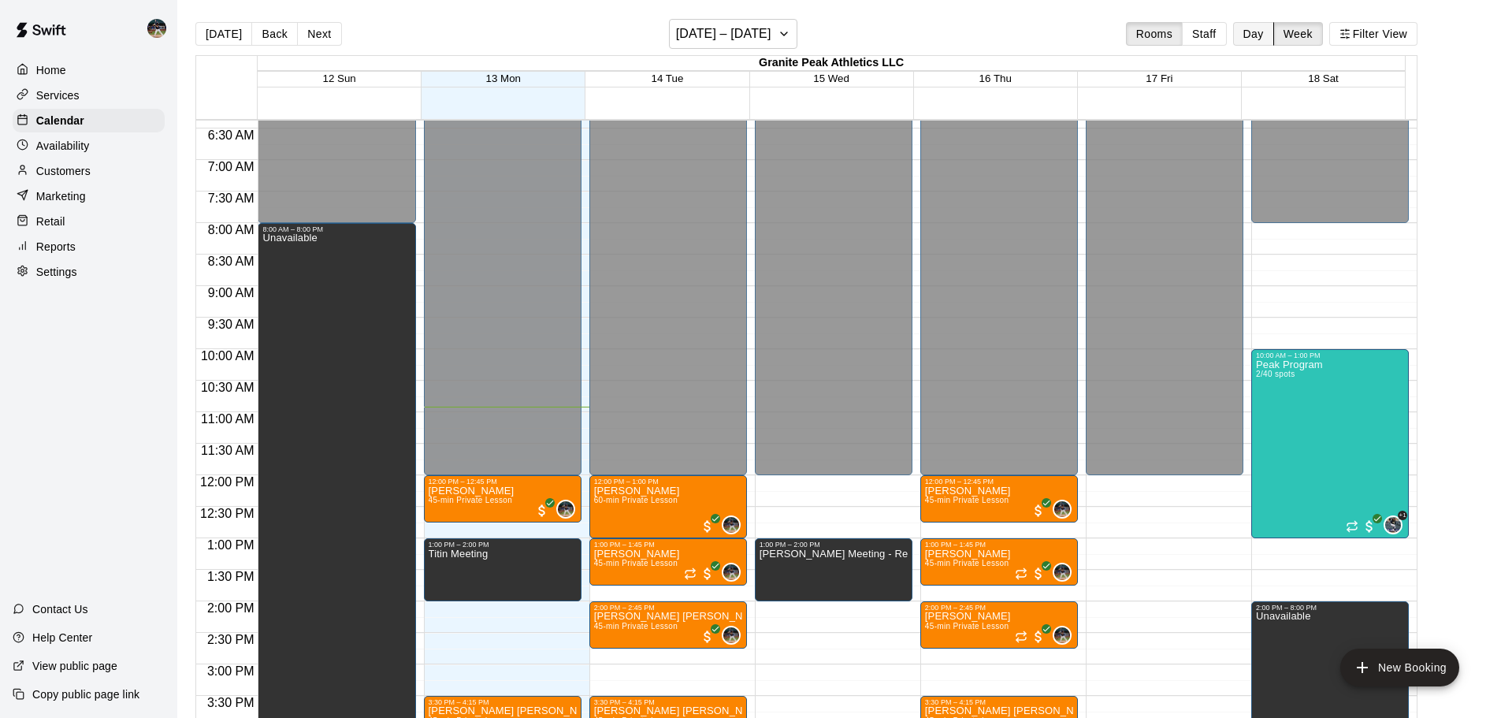
click at [1264, 40] on button "Day" at bounding box center [1253, 34] width 41 height 24
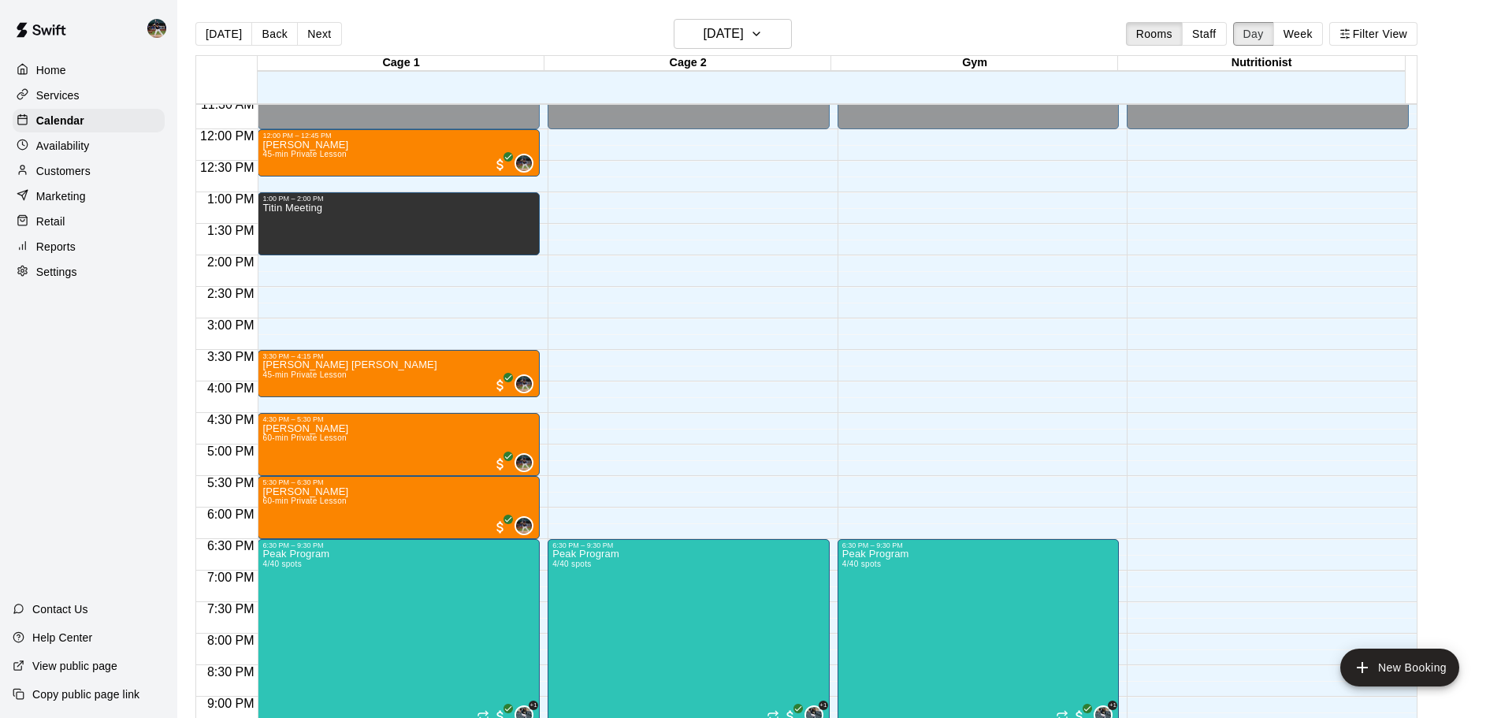
scroll to position [726, 0]
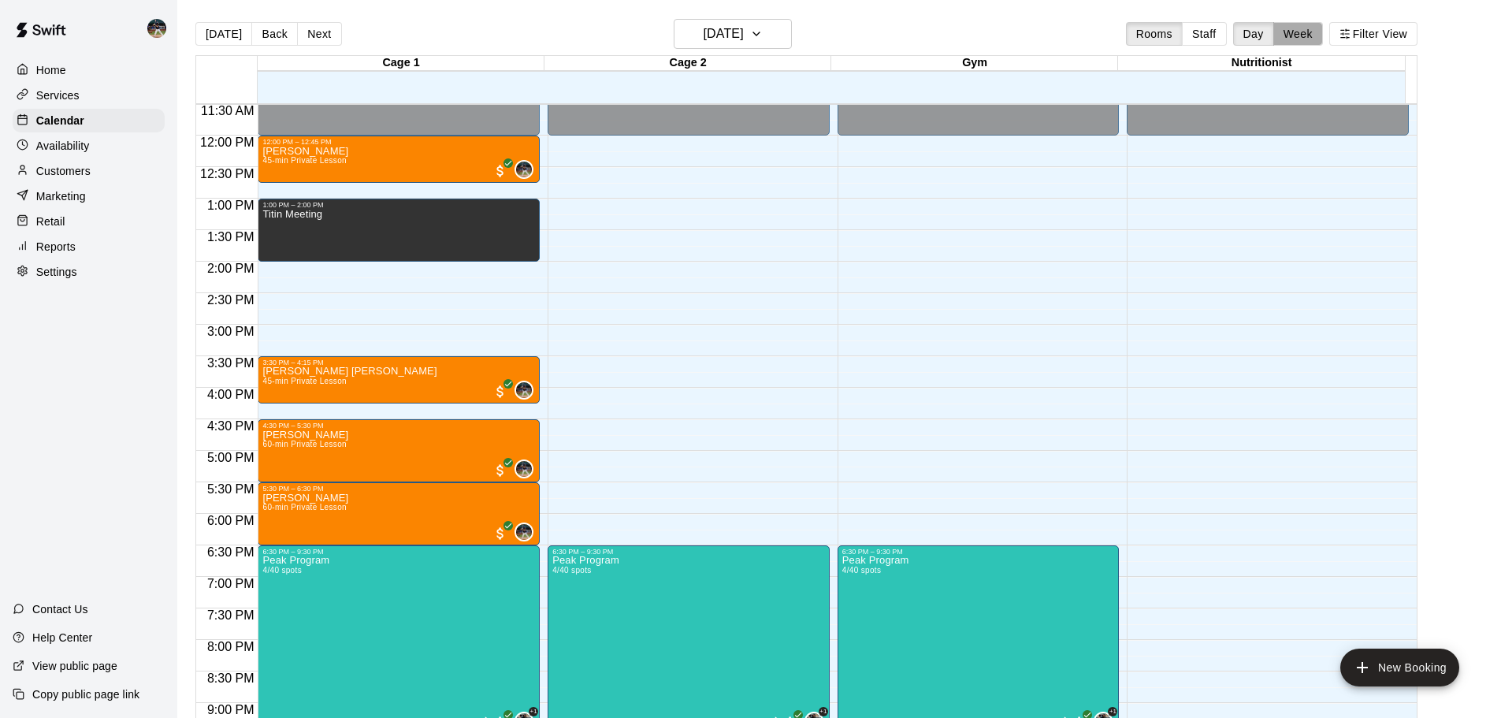
click at [1306, 35] on button "Week" at bounding box center [1298, 34] width 50 height 24
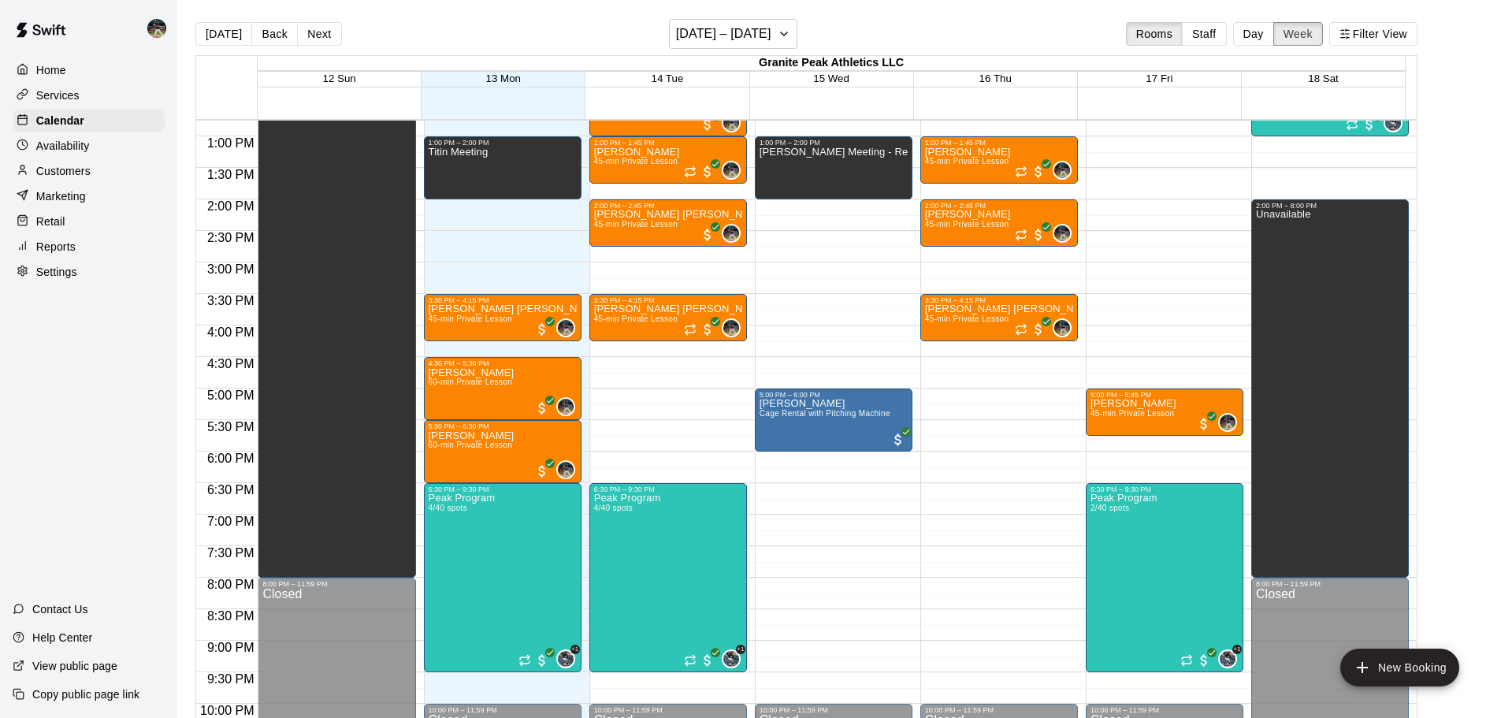
scroll to position [767, 0]
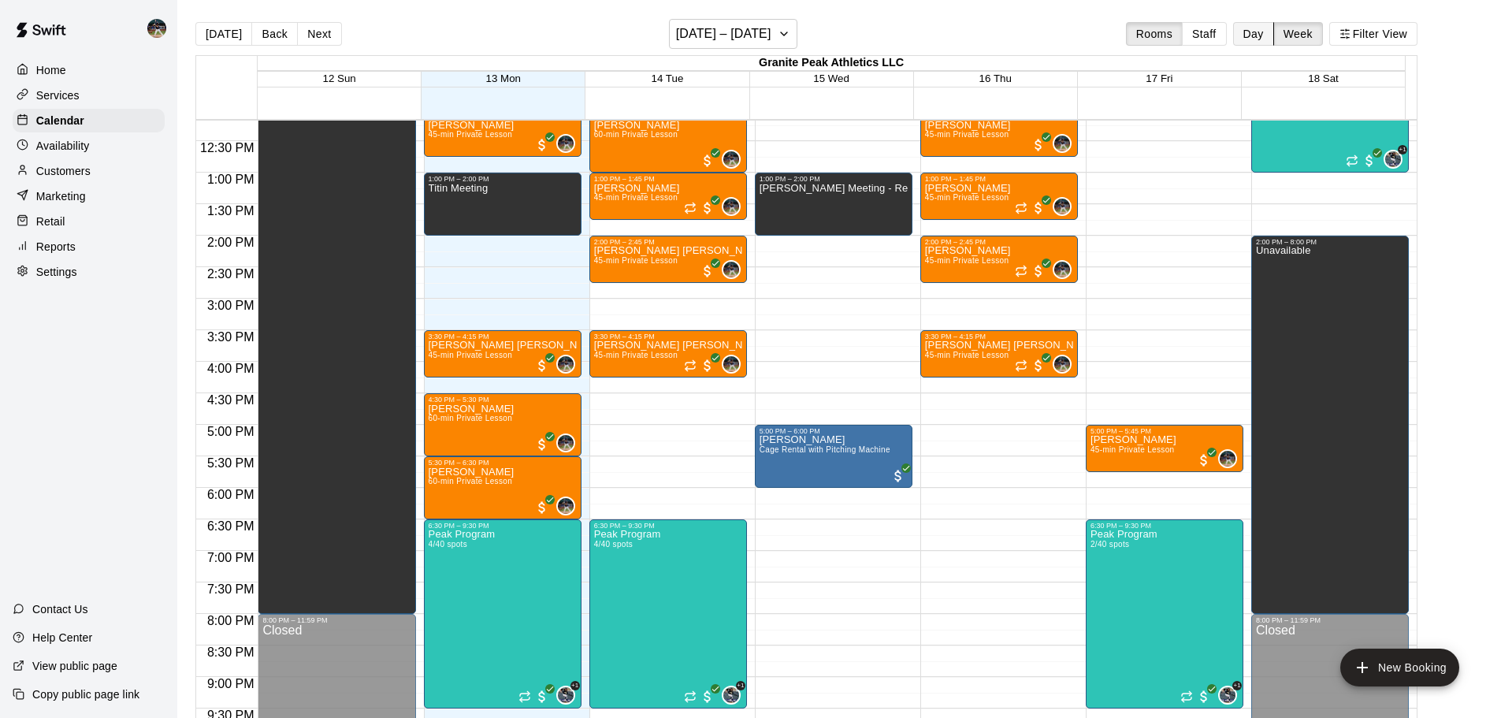
click at [1260, 31] on button "Day" at bounding box center [1253, 34] width 41 height 24
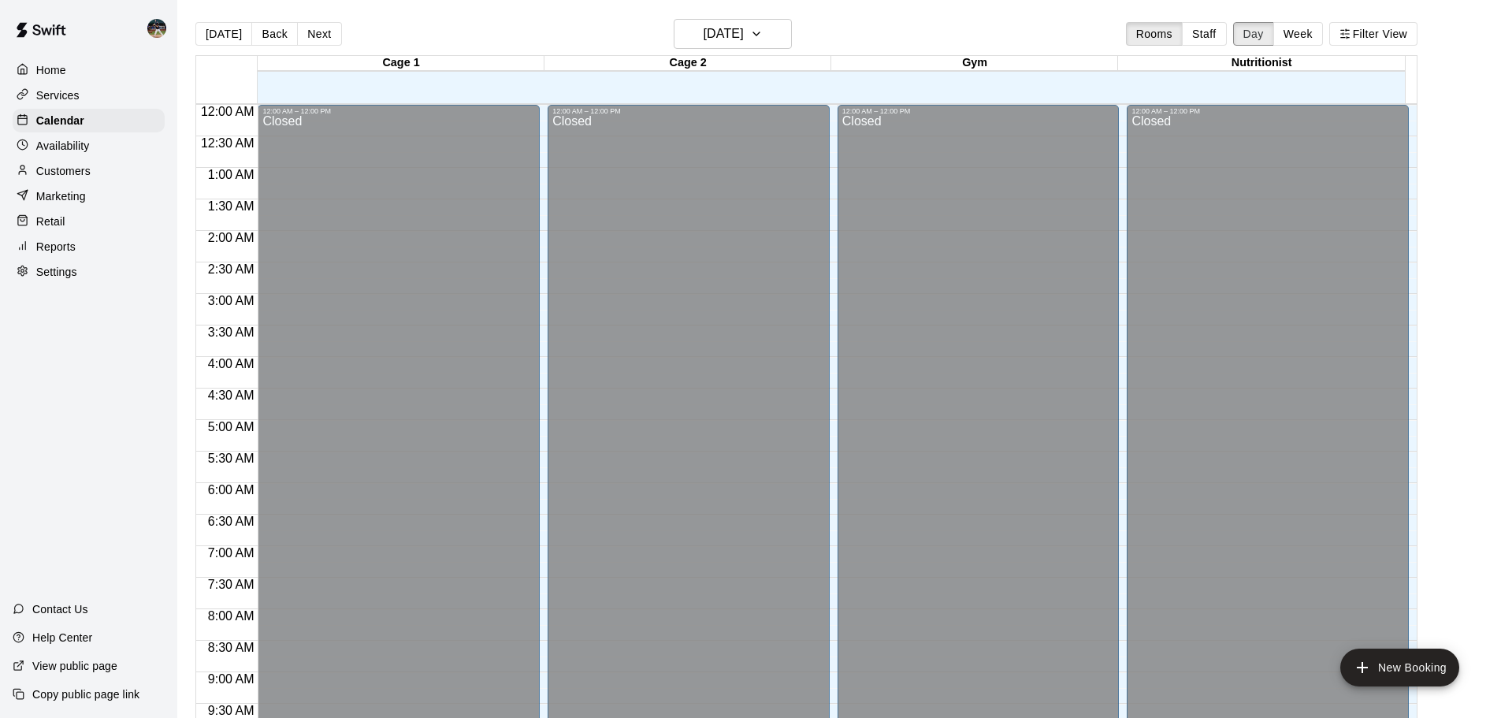
scroll to position [689, 0]
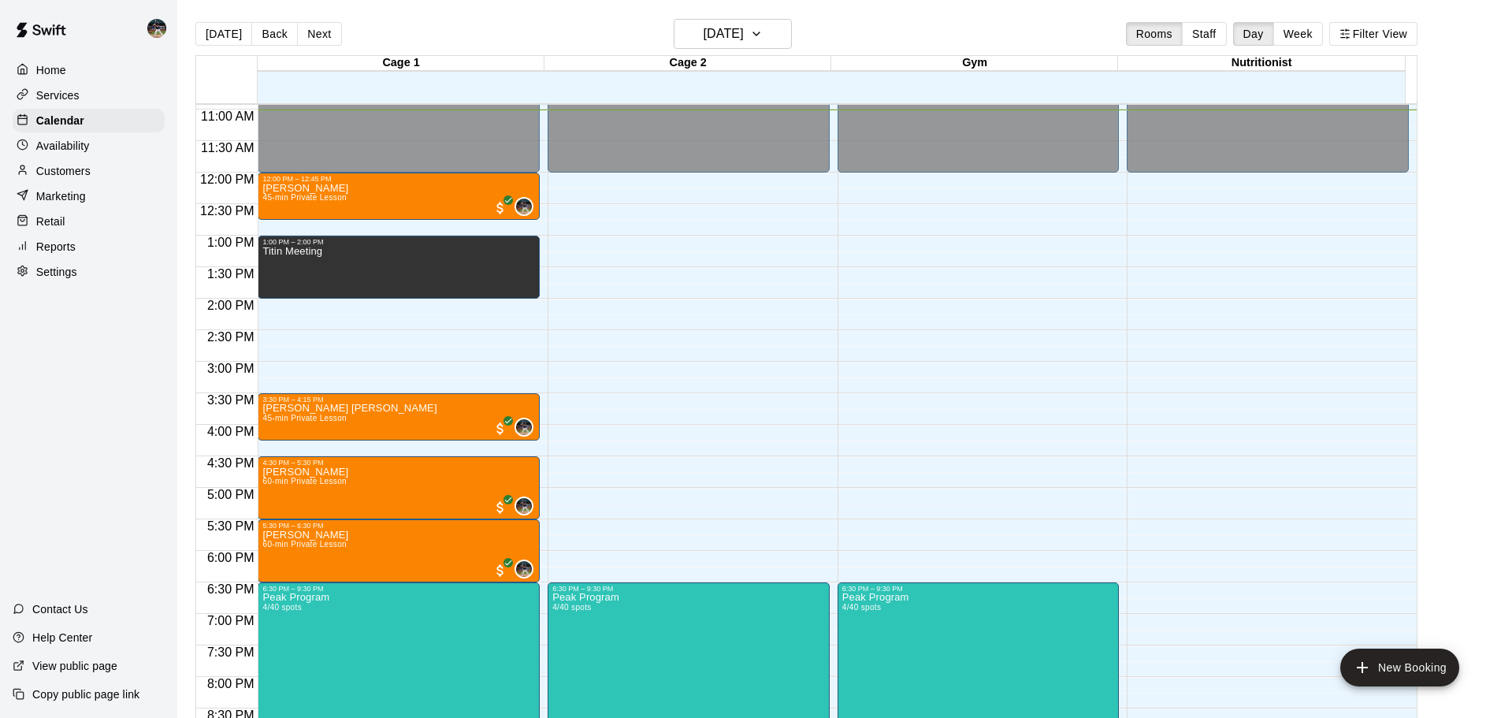
click at [103, 244] on div "Reports" at bounding box center [89, 247] width 152 height 24
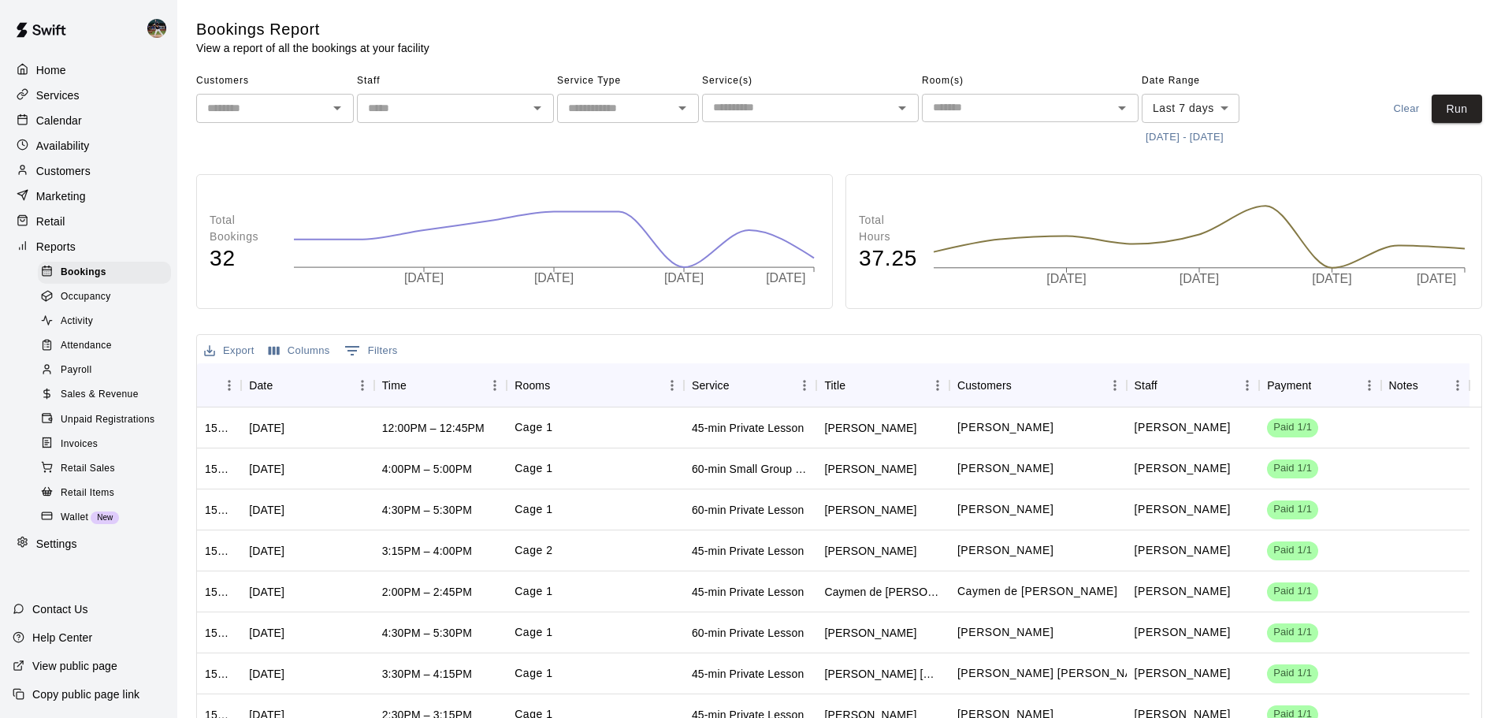
click at [78, 117] on p "Calendar" at bounding box center [59, 121] width 46 height 16
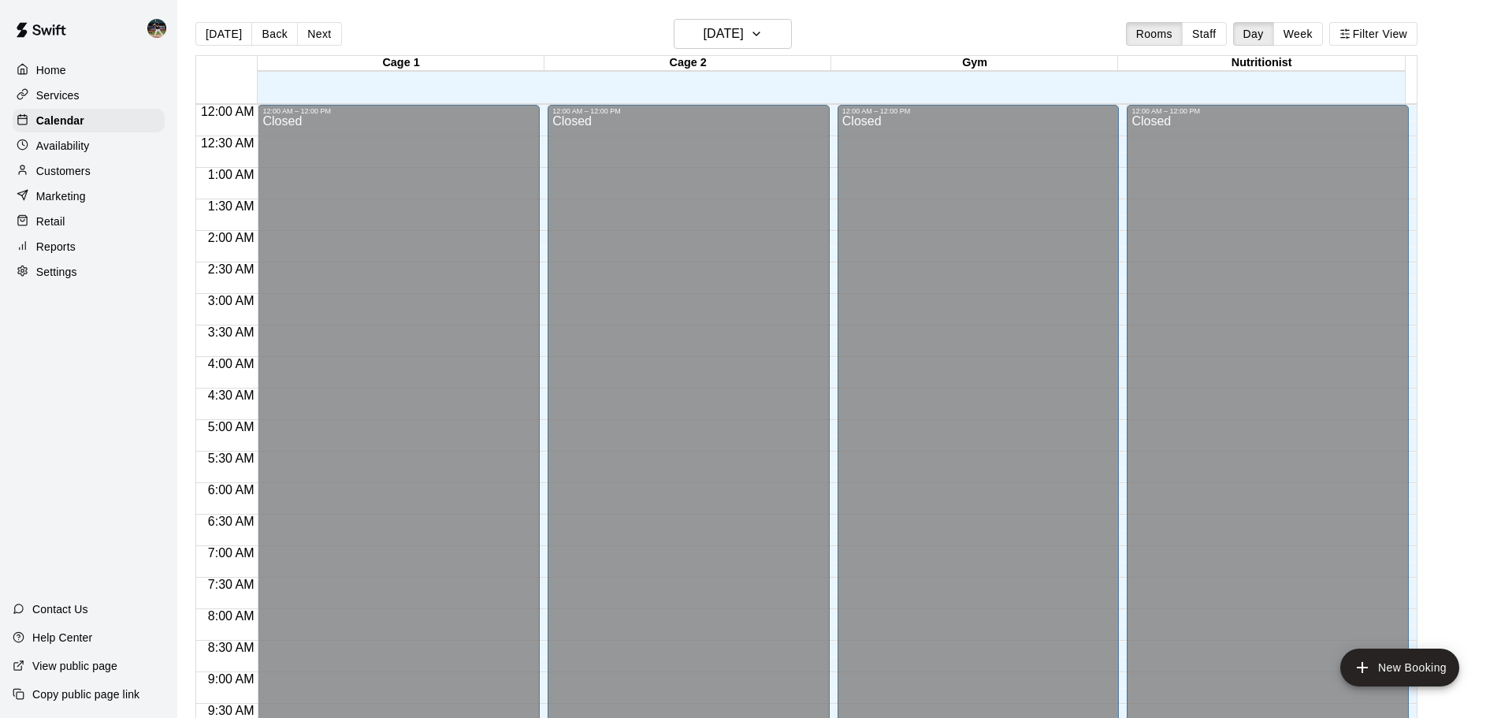
scroll to position [695, 0]
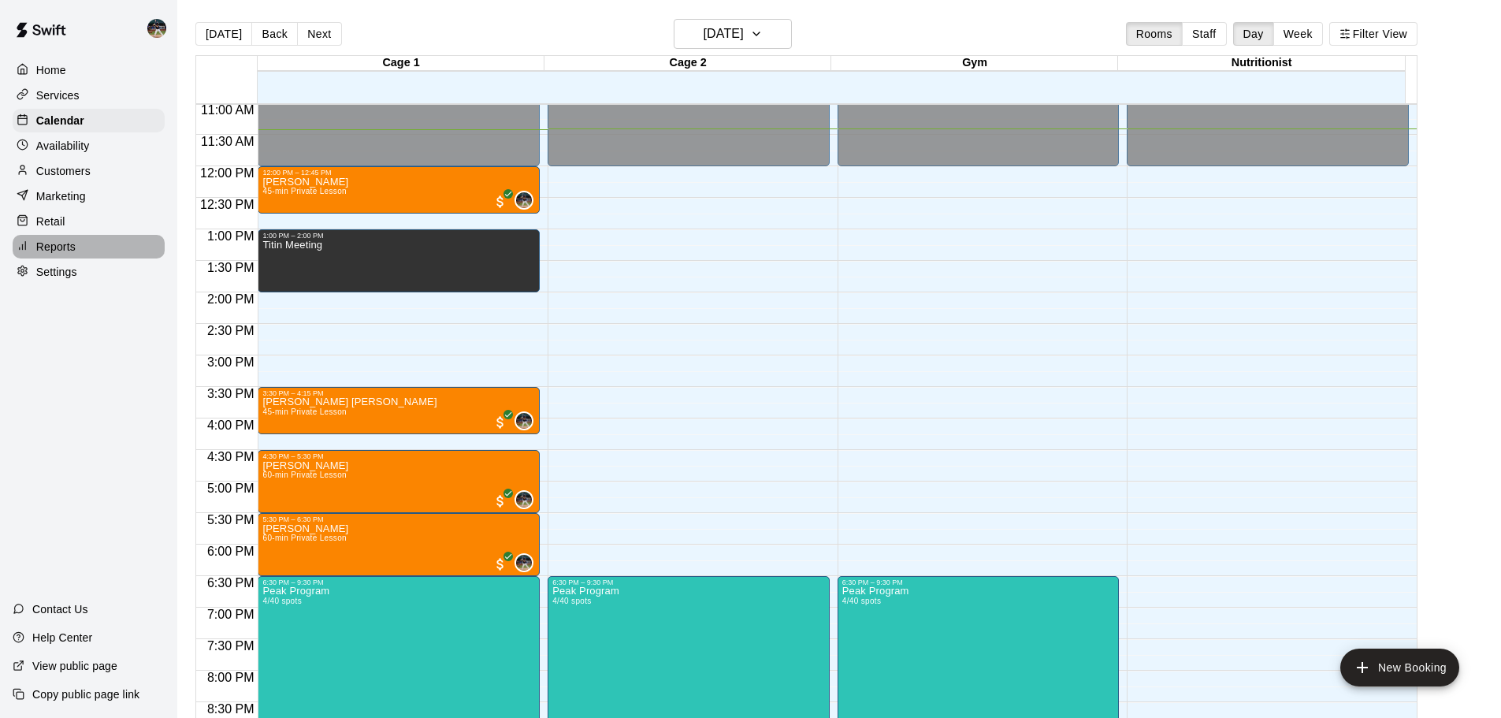
click at [82, 253] on div "Reports" at bounding box center [89, 247] width 152 height 24
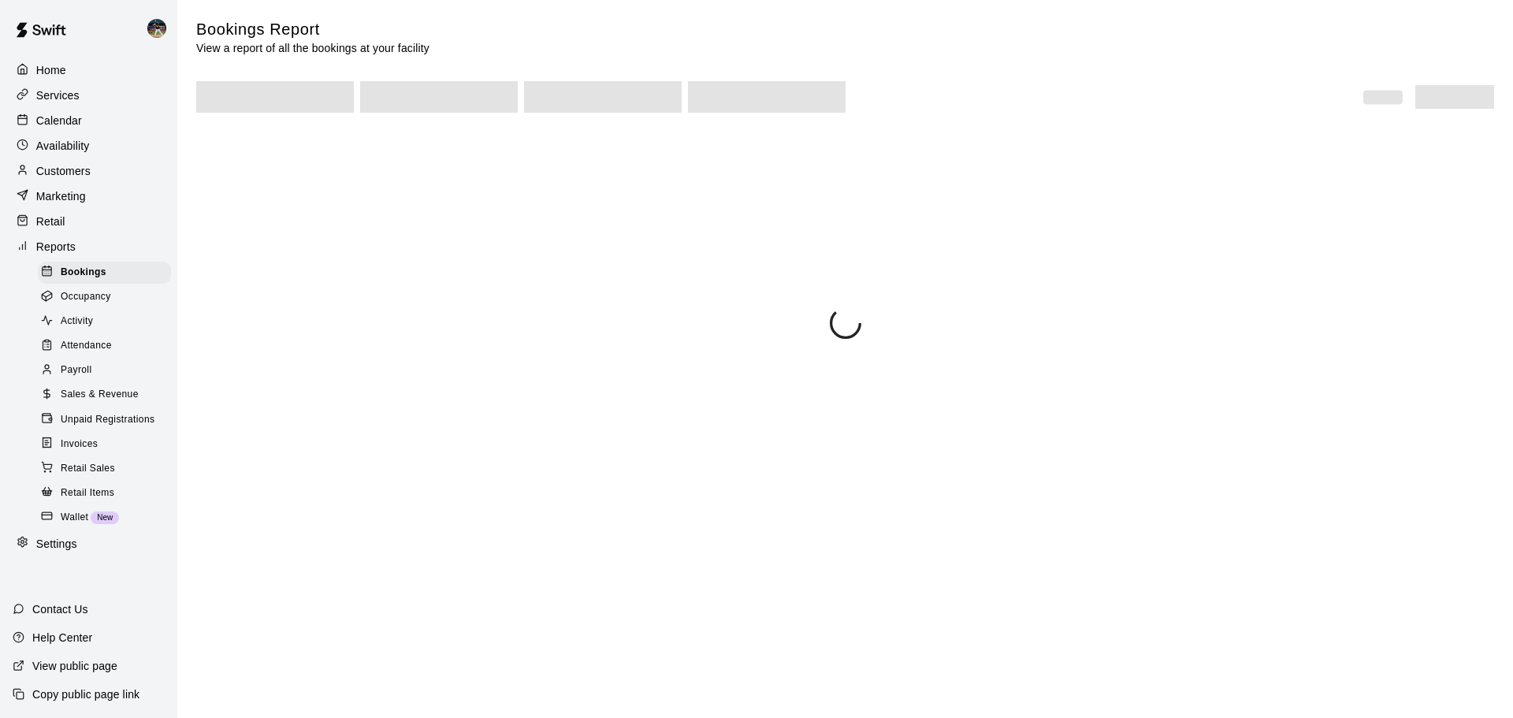
click at [84, 399] on span "Sales & Revenue" at bounding box center [100, 395] width 78 height 16
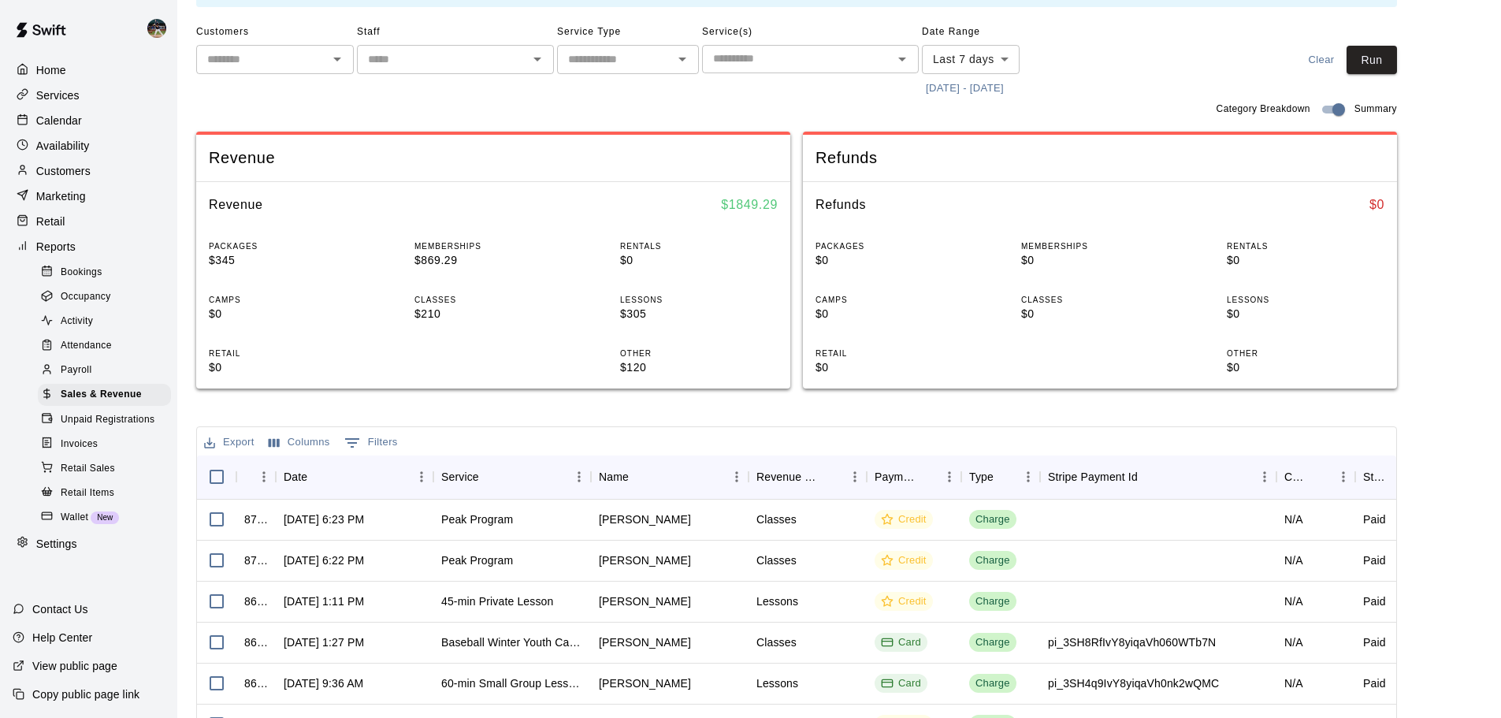
scroll to position [50, 0]
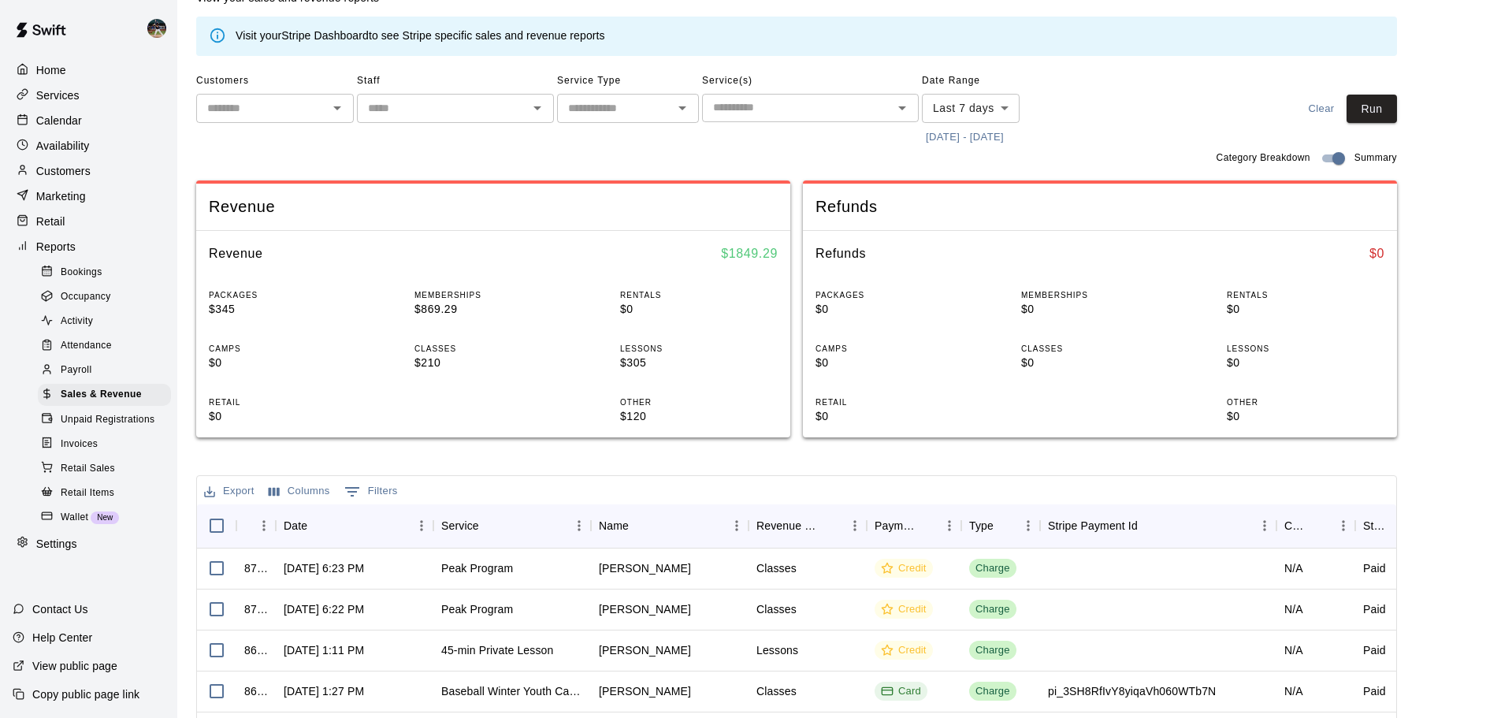
click at [937, 130] on button "[DATE] - [DATE]" at bounding box center [965, 137] width 86 height 24
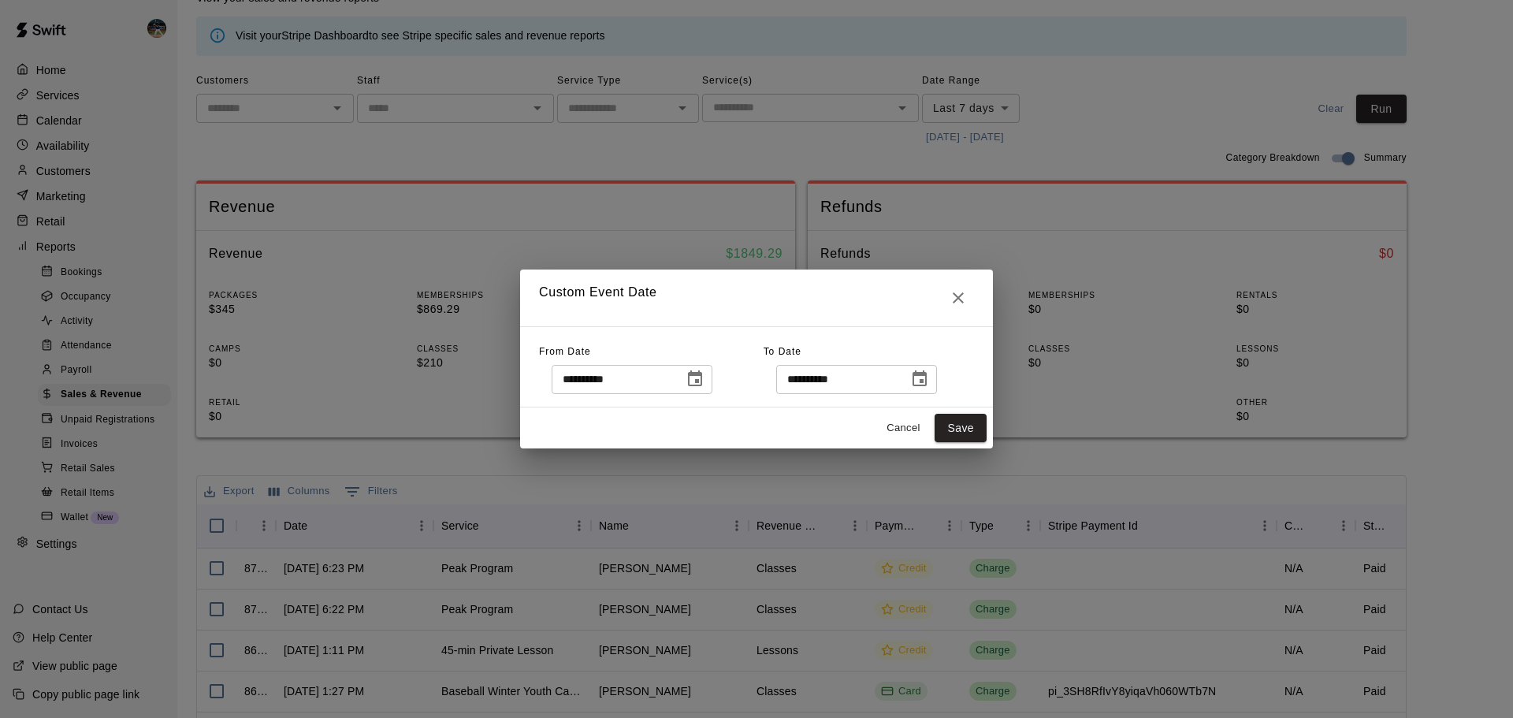
click at [704, 377] on icon "Choose date, selected date is Oct 6, 2025" at bounding box center [694, 378] width 19 height 19
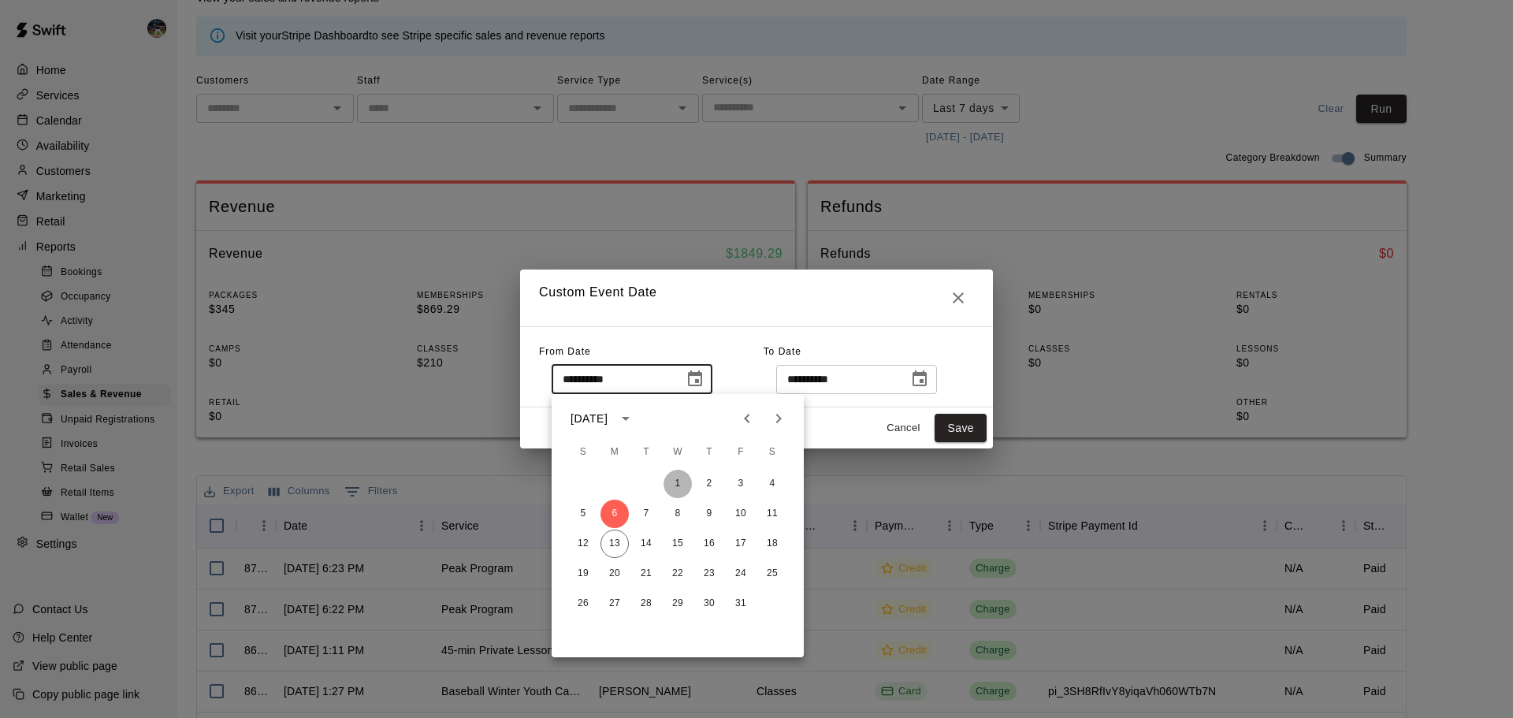
click at [671, 483] on button "1" at bounding box center [677, 484] width 28 height 28
type input "**********"
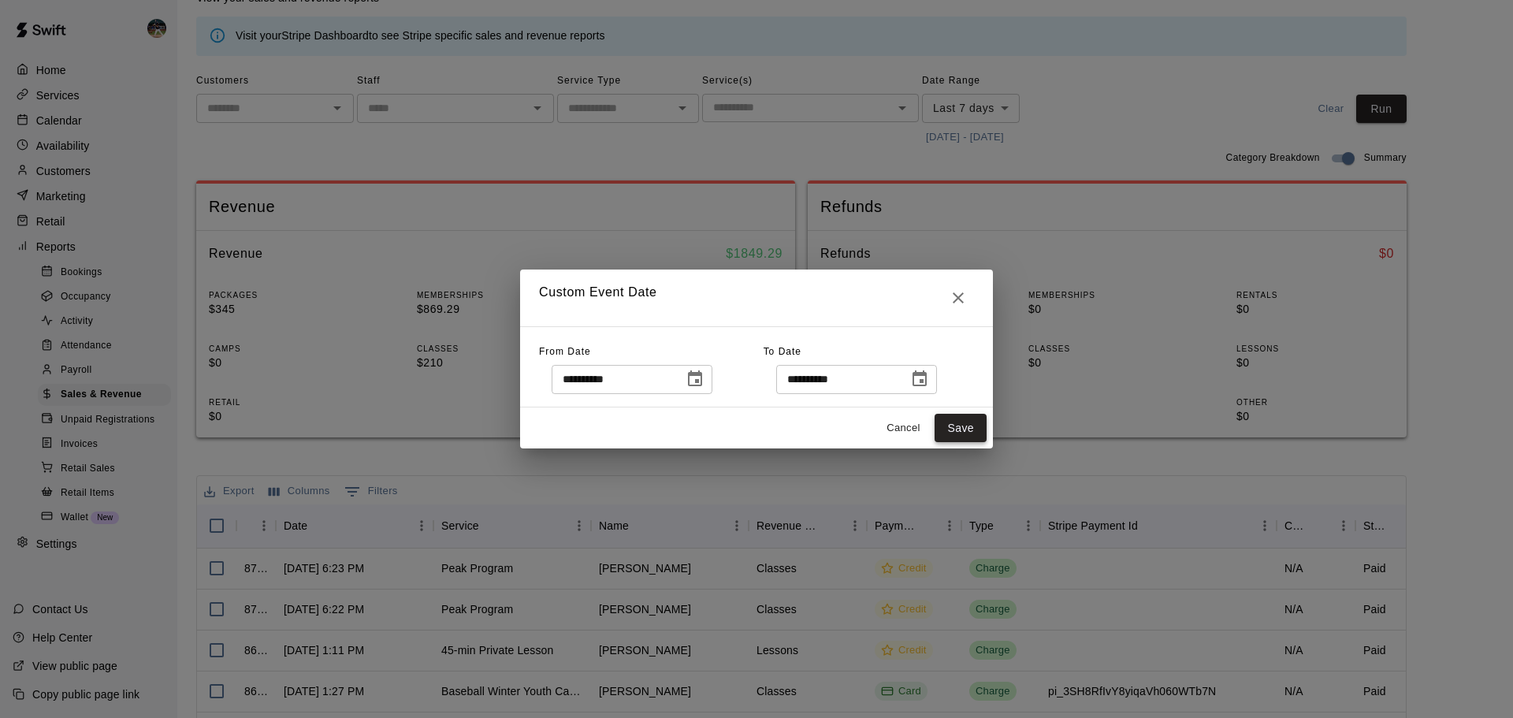
click at [974, 436] on button "Save" at bounding box center [960, 428] width 52 height 29
type input "******"
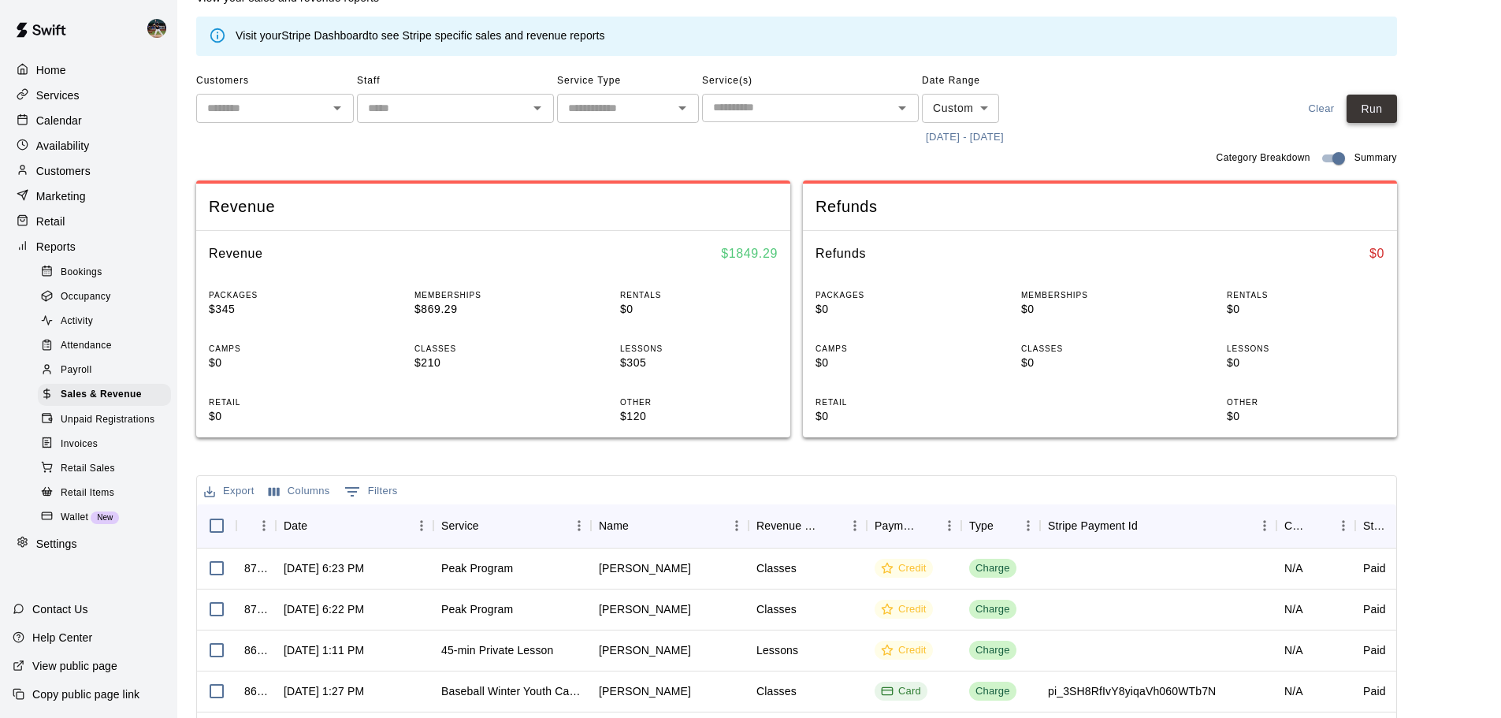
click at [1382, 117] on button "Run" at bounding box center [1371, 109] width 50 height 29
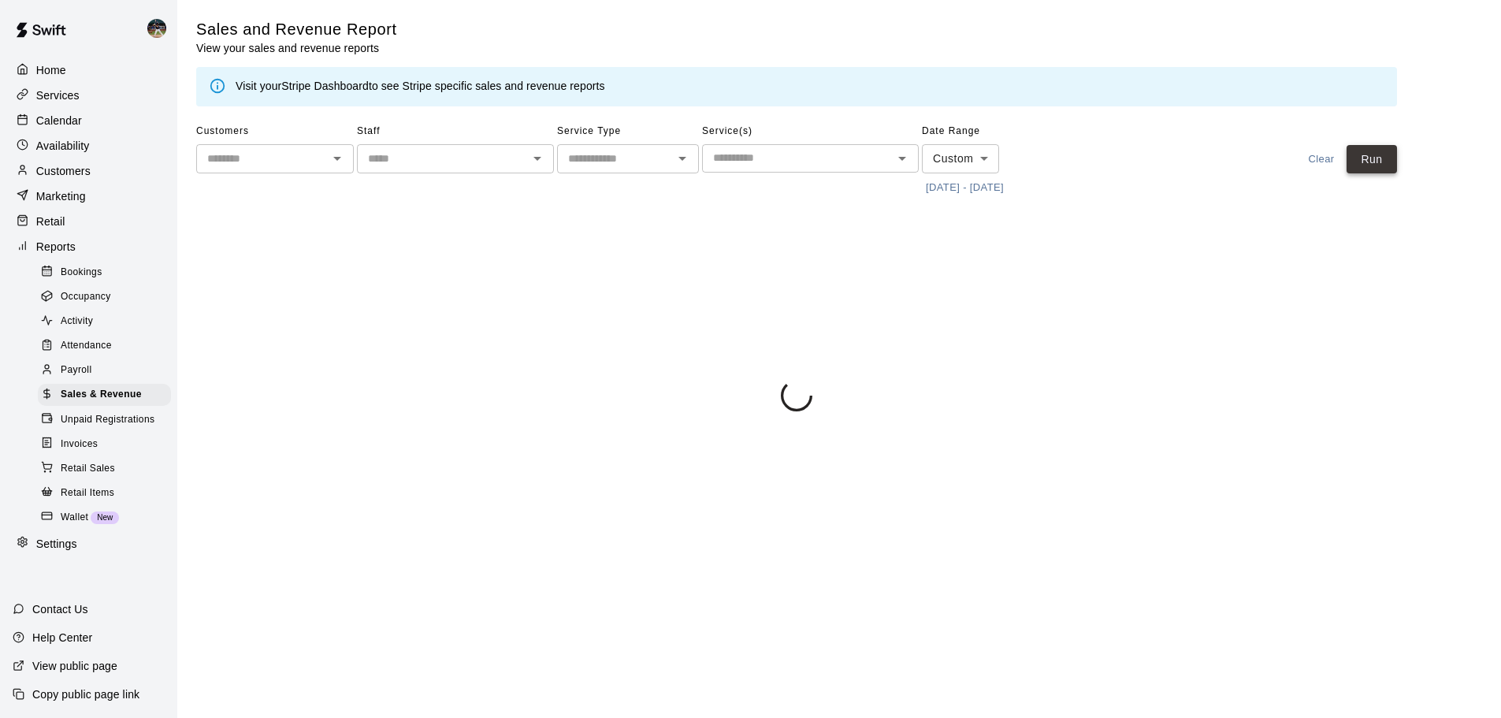
scroll to position [0, 0]
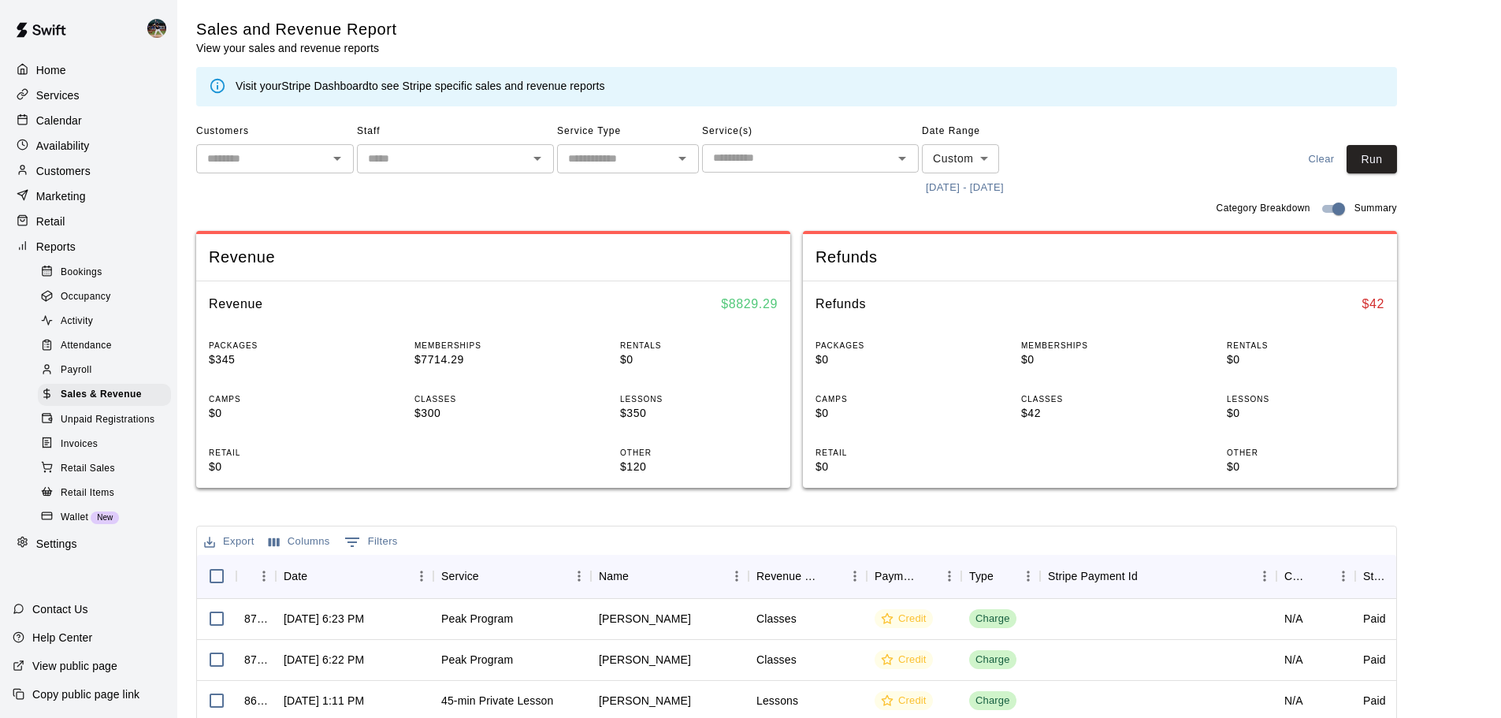
click at [141, 129] on div "Calendar" at bounding box center [89, 121] width 152 height 24
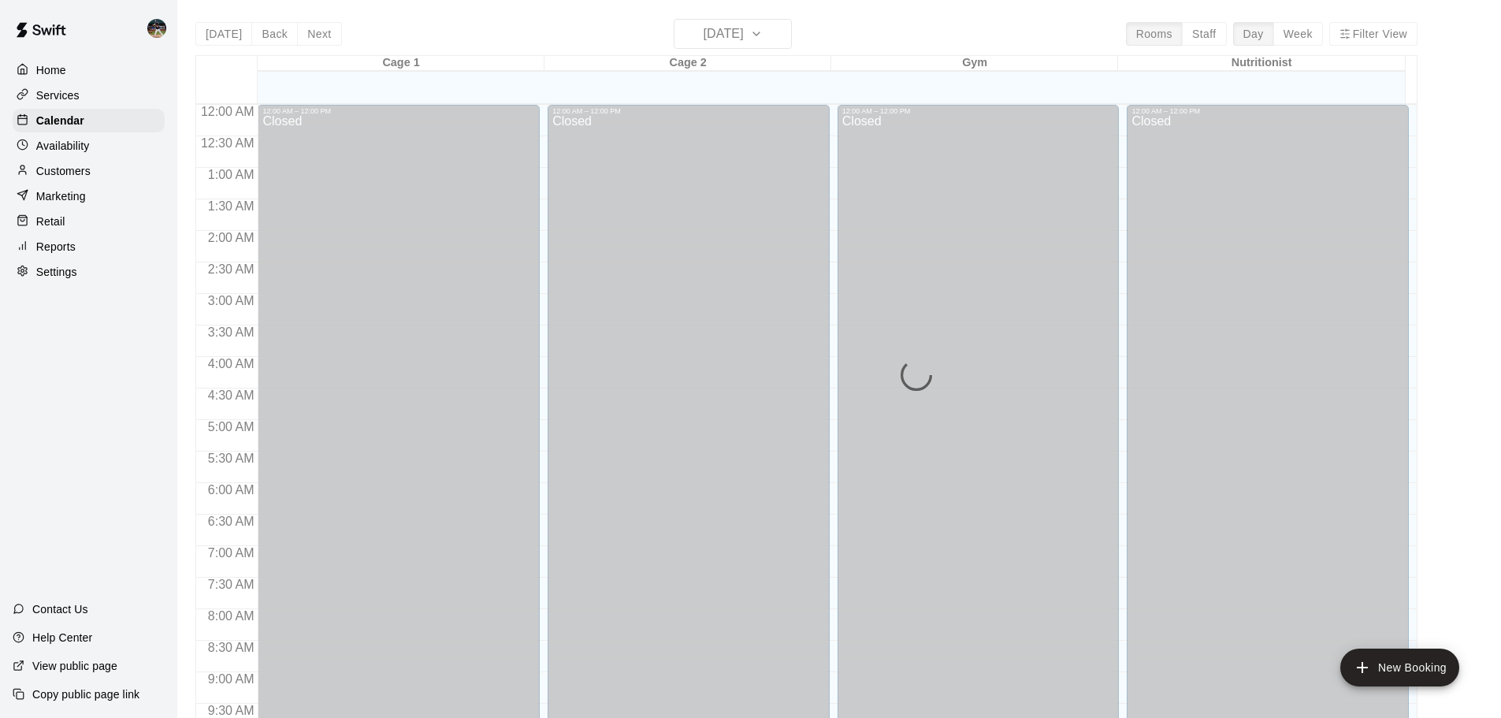
scroll to position [720, 0]
